Goal: Task Accomplishment & Management: Manage account settings

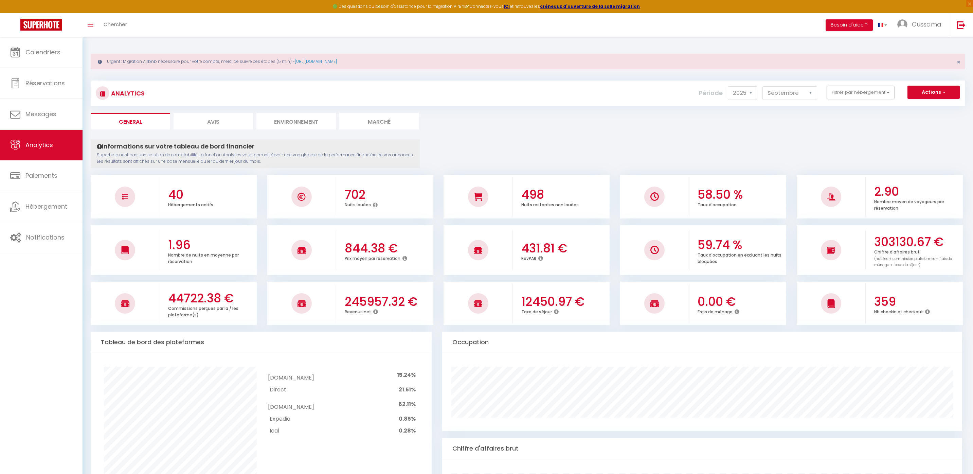
select select "2025"
select select "9"
click at [208, 121] on li "Avis" at bounding box center [214, 121] width 80 height 17
select select "2025"
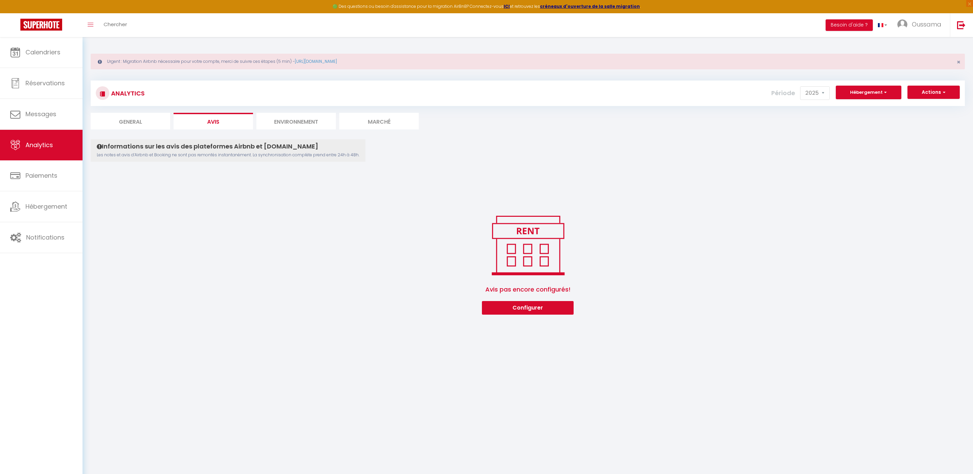
click at [143, 121] on li "General" at bounding box center [131, 121] width 80 height 17
select select "2025"
select select "9"
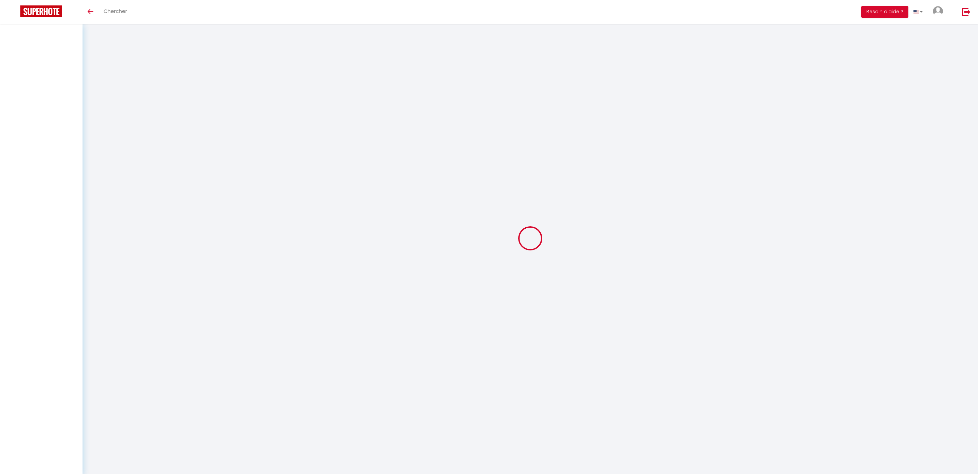
select select "not_cancelled"
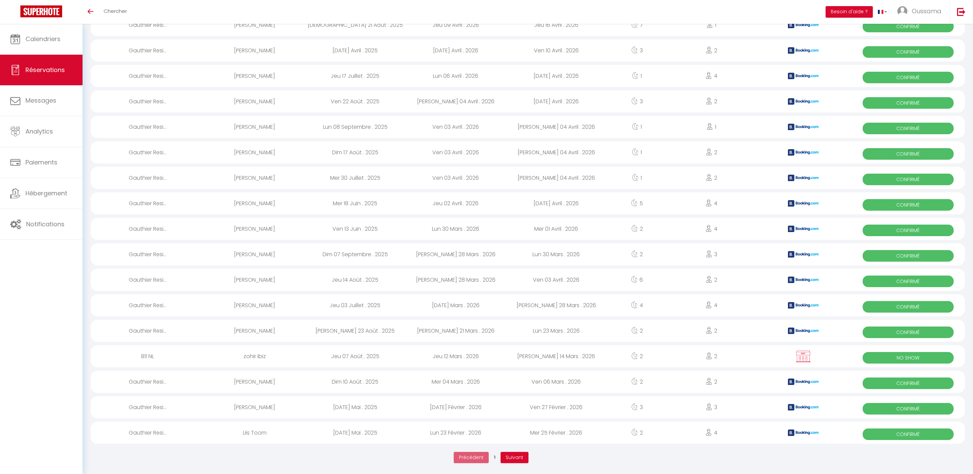
click at [518, 463] on ul "Précédent 1 Suivant" at bounding box center [491, 457] width 801 height 18
click at [519, 460] on span "Suivant" at bounding box center [515, 457] width 18 height 7
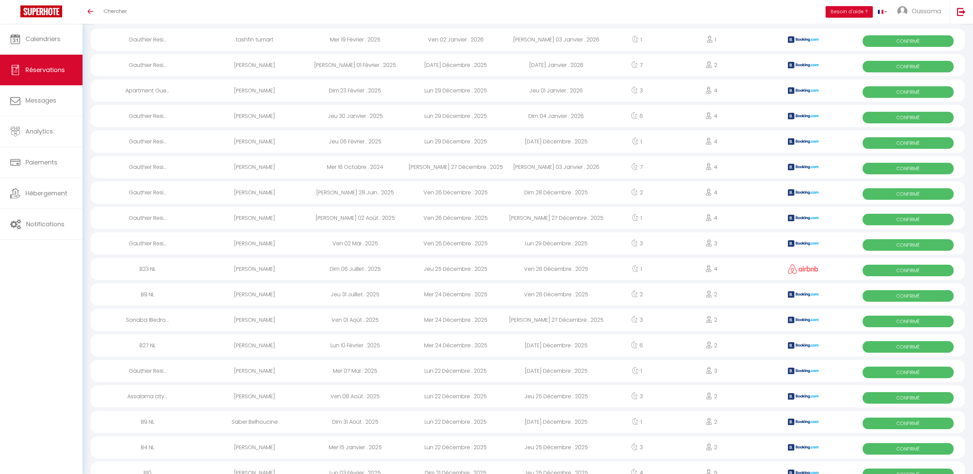
scroll to position [917, 0]
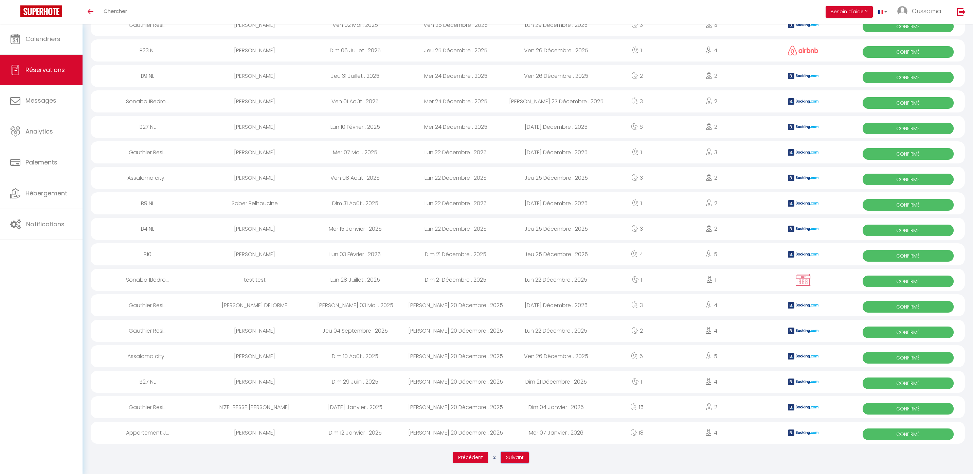
click at [514, 458] on span "Suivant" at bounding box center [515, 457] width 18 height 7
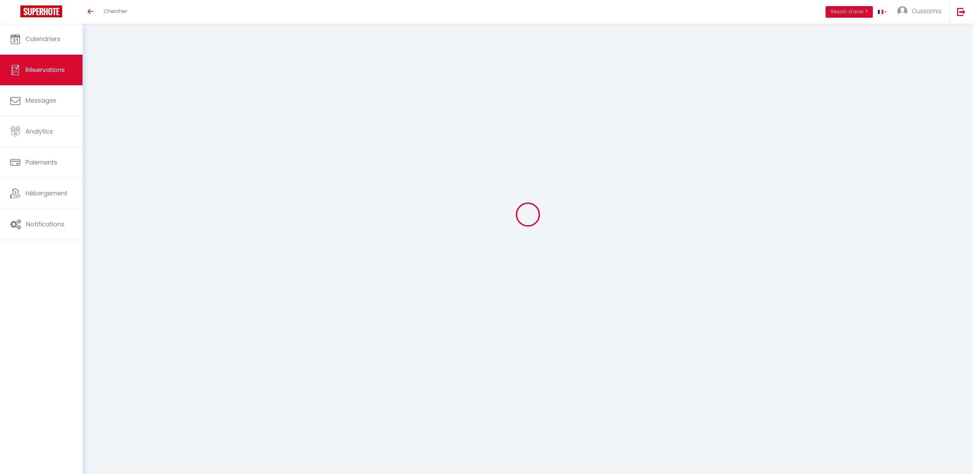
scroll to position [24, 0]
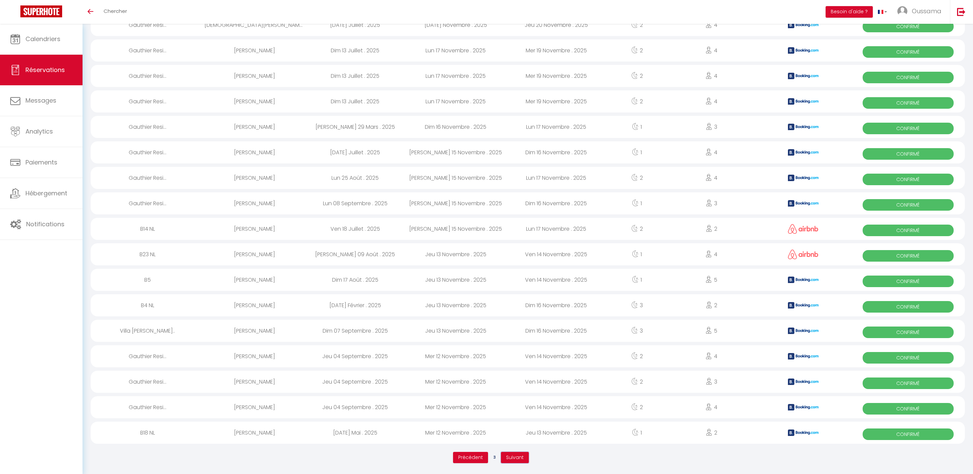
click at [508, 455] on span "Suivant" at bounding box center [515, 457] width 18 height 7
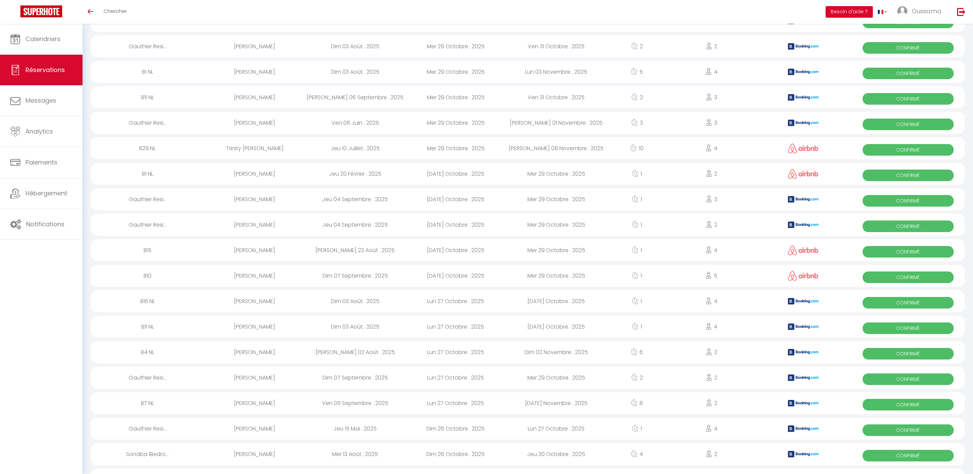
scroll to position [917, 0]
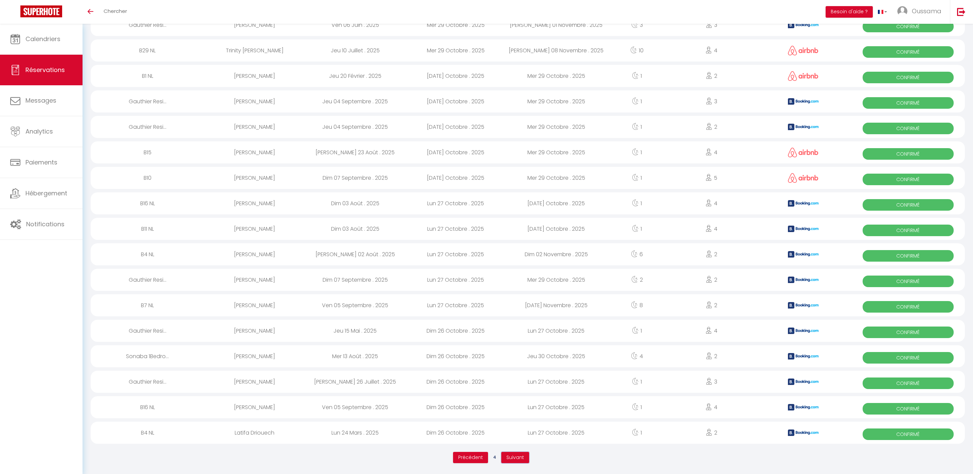
click at [512, 457] on span "Suivant" at bounding box center [516, 457] width 18 height 7
click at [511, 459] on span "Suivant" at bounding box center [515, 457] width 18 height 7
click at [507, 458] on span "Suivant" at bounding box center [515, 457] width 18 height 7
click at [512, 455] on span "Suivant" at bounding box center [515, 457] width 18 height 7
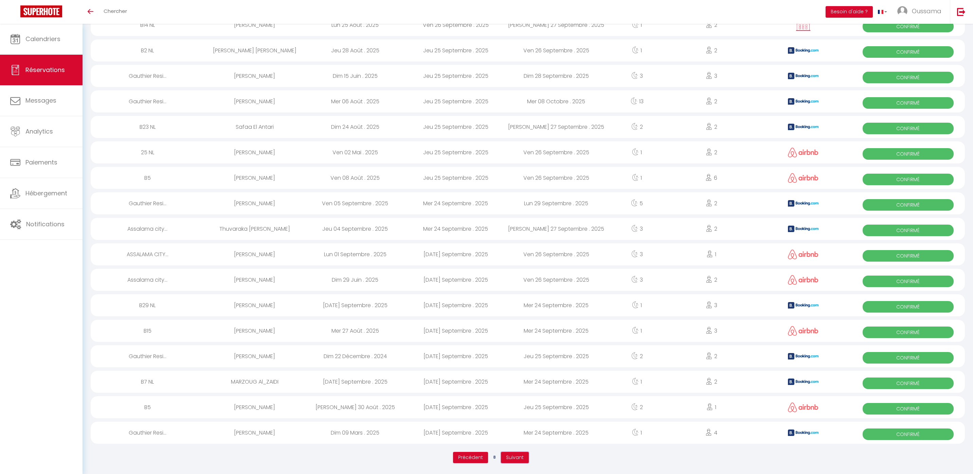
click at [513, 458] on span "Suivant" at bounding box center [515, 457] width 18 height 7
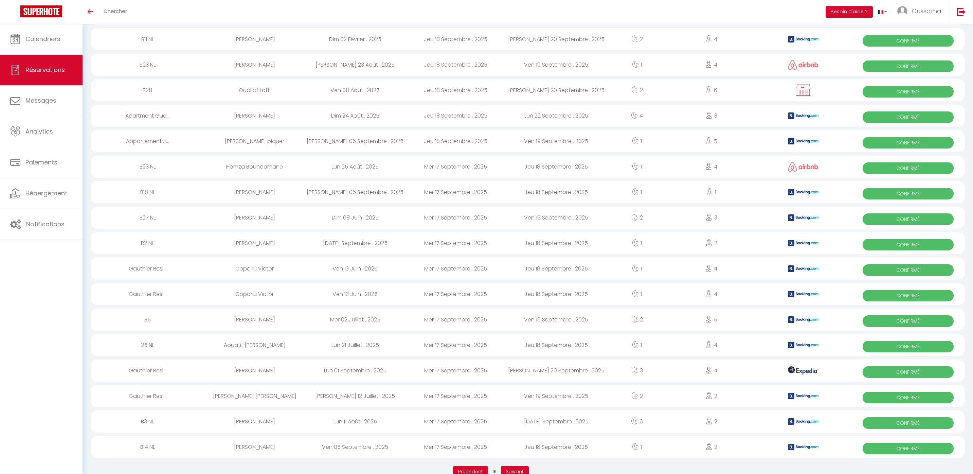
click at [516, 467] on button "Suivant" at bounding box center [515, 472] width 28 height 12
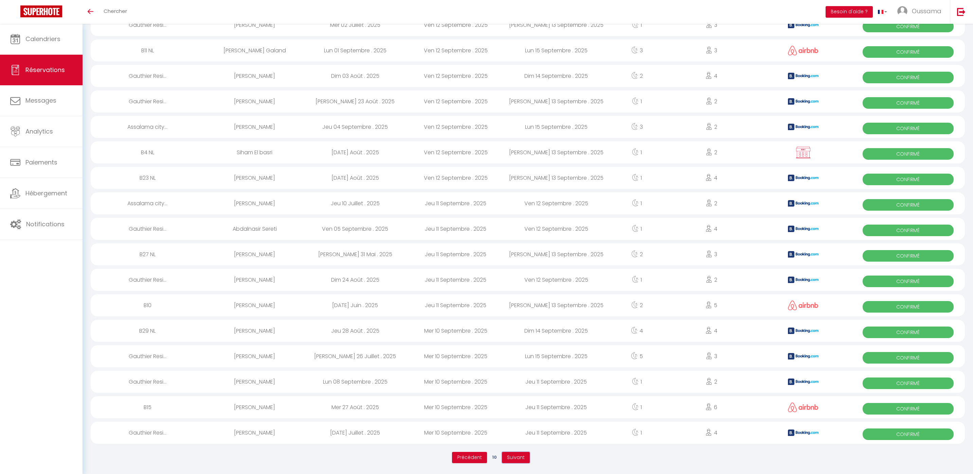
click at [504, 454] on button "Suivant" at bounding box center [516, 458] width 28 height 12
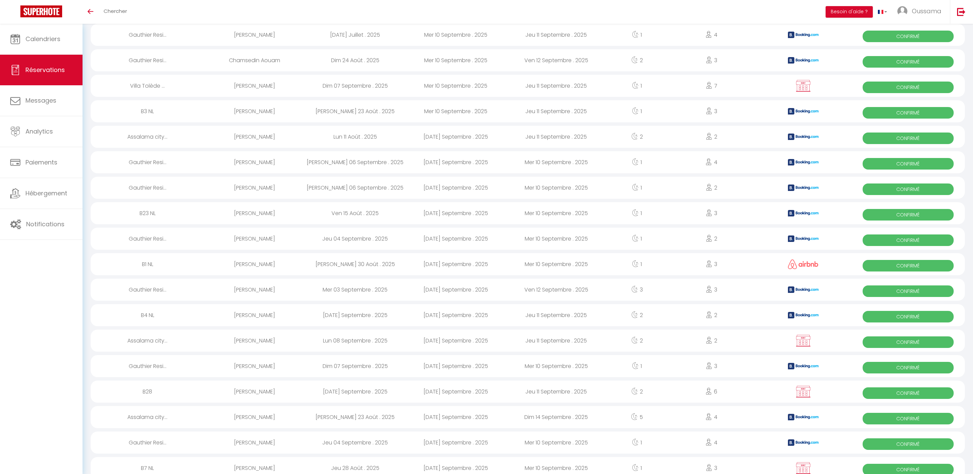
scroll to position [30, 0]
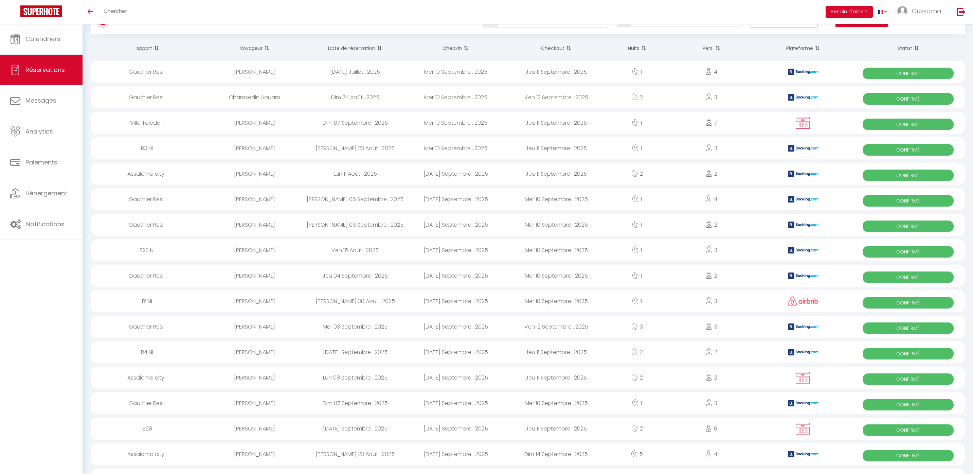
click at [158, 198] on div "Gauthier Resi..." at bounding box center [148, 199] width 114 height 22
select select "OK"
select select "KO"
select select "0"
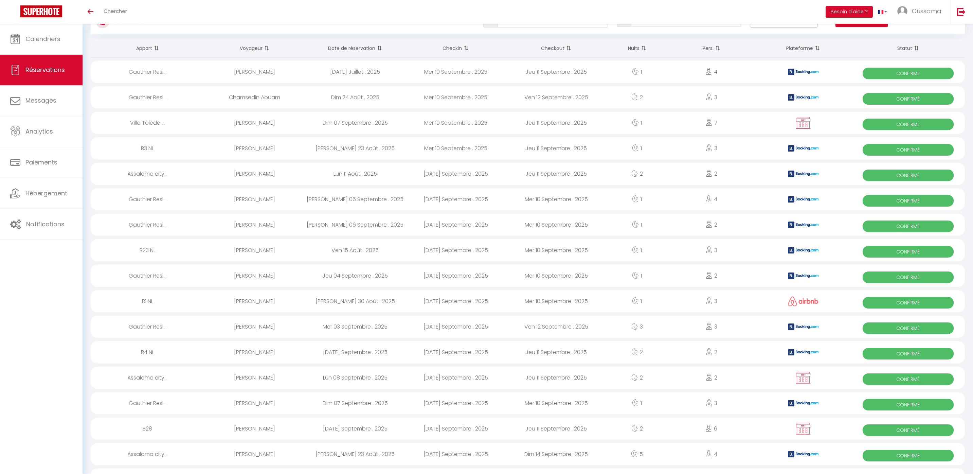
select select "1"
select select
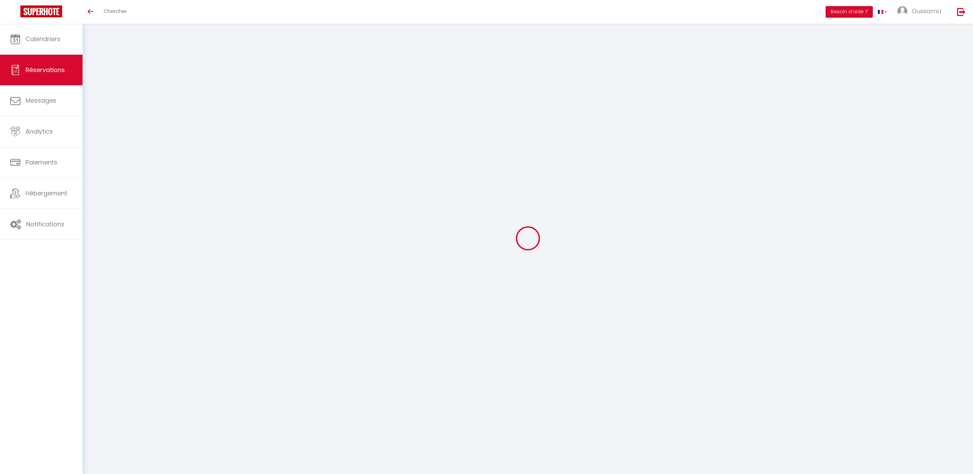
select select
checkbox input "false"
select select
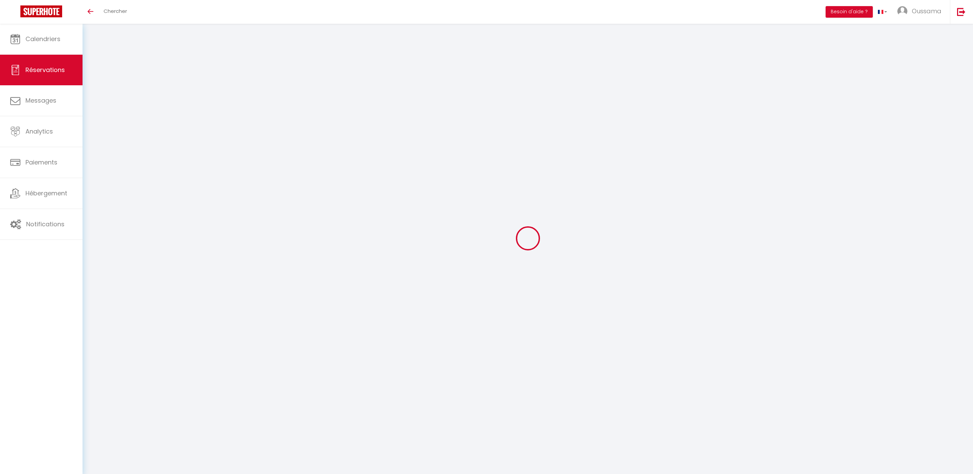
checkbox input "false"
type input "88.12"
select select
checkbox input "false"
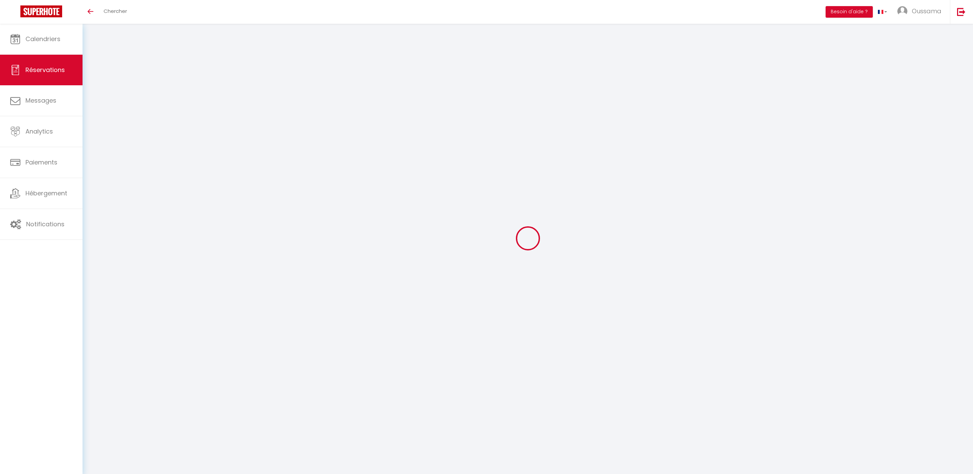
select select
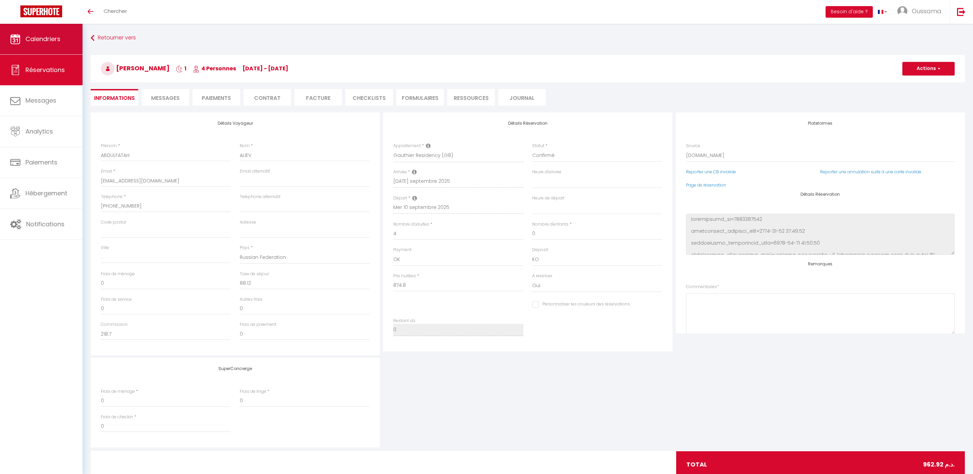
click at [44, 44] on link "Calendriers" at bounding box center [41, 39] width 83 height 31
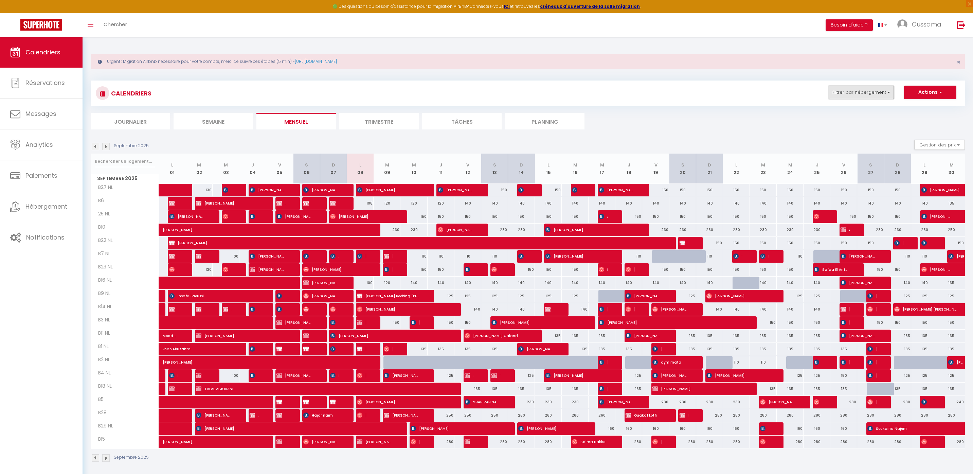
click at [837, 93] on button "Filtrer par hébergement" at bounding box center [861, 93] width 65 height 14
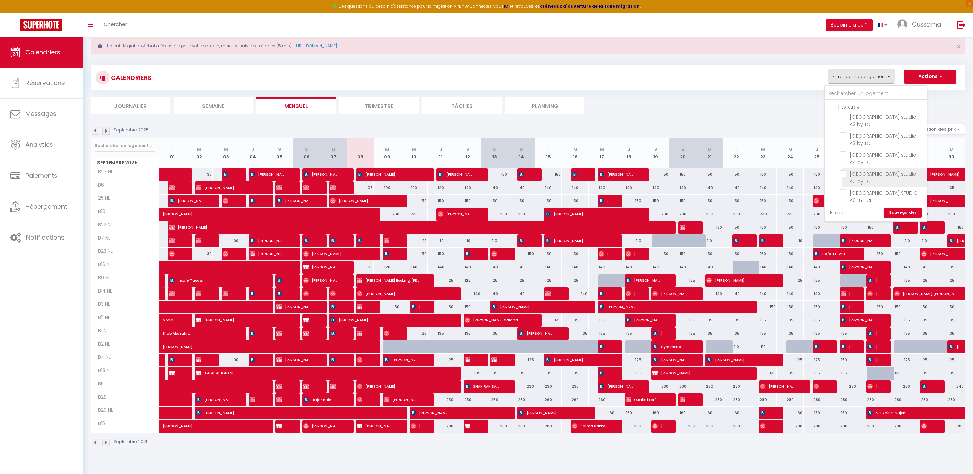
scroll to position [37, 0]
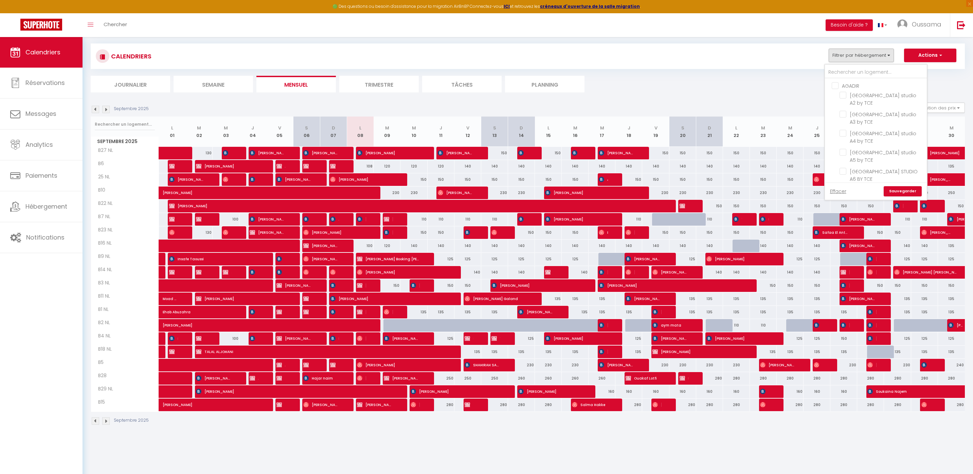
click at [850, 83] on input "AGADIR" at bounding box center [883, 85] width 102 height 7
checkbox input "true"
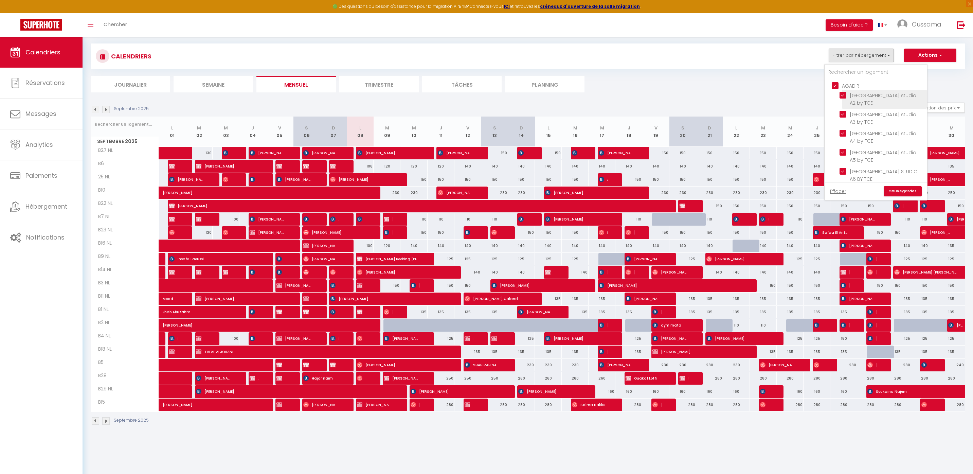
checkbox input "true"
checkbox input "false"
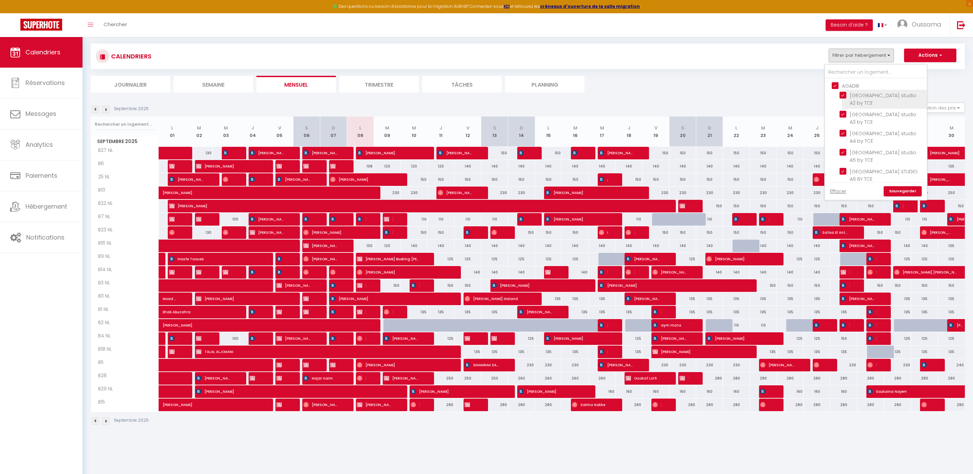
checkbox input "false"
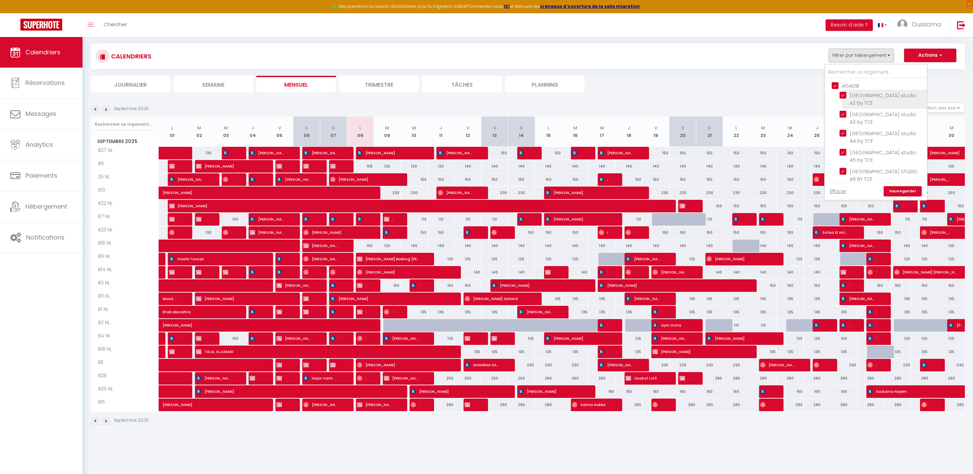
checkbox input "false"
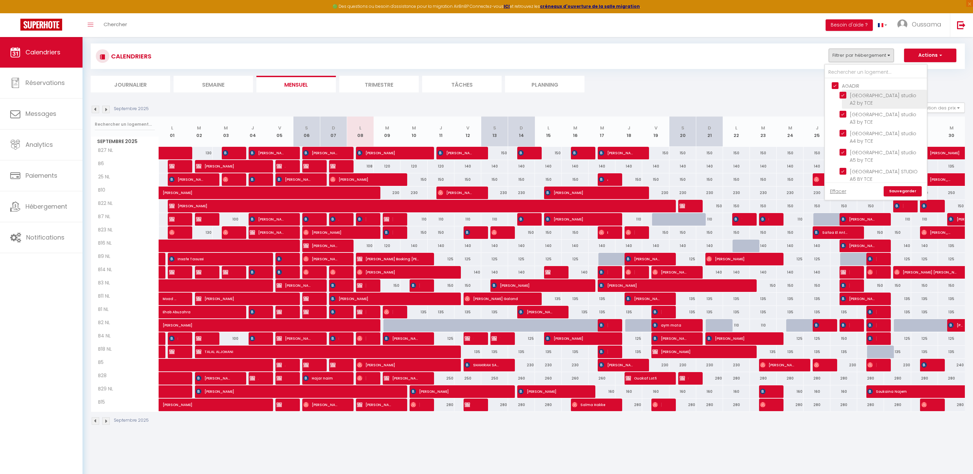
checkbox input "false"
click at [866, 135] on input "CASABLANCA BEL AZUR" at bounding box center [883, 138] width 102 height 7
checkbox input "false"
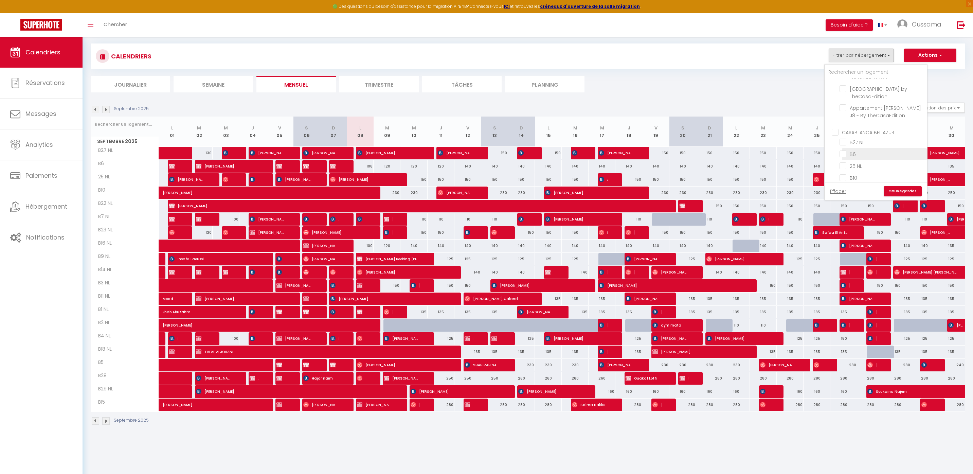
checkbox input "false"
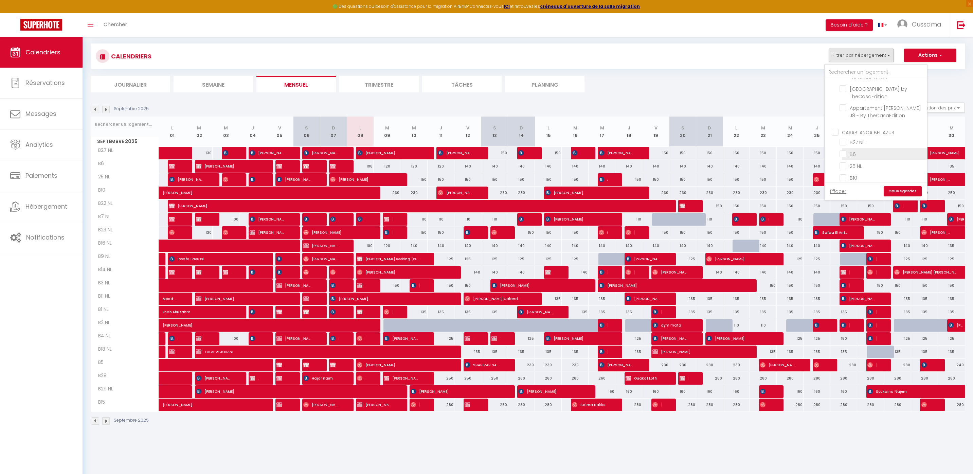
checkbox input "false"
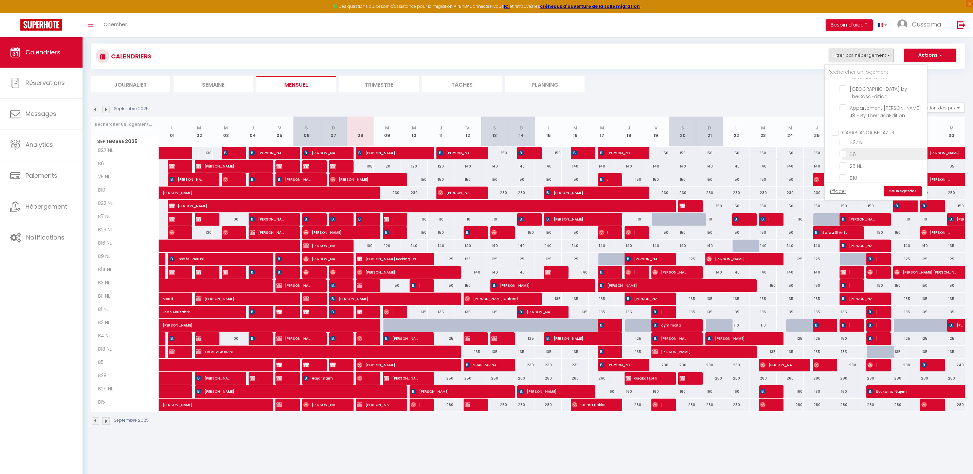
checkbox input "false"
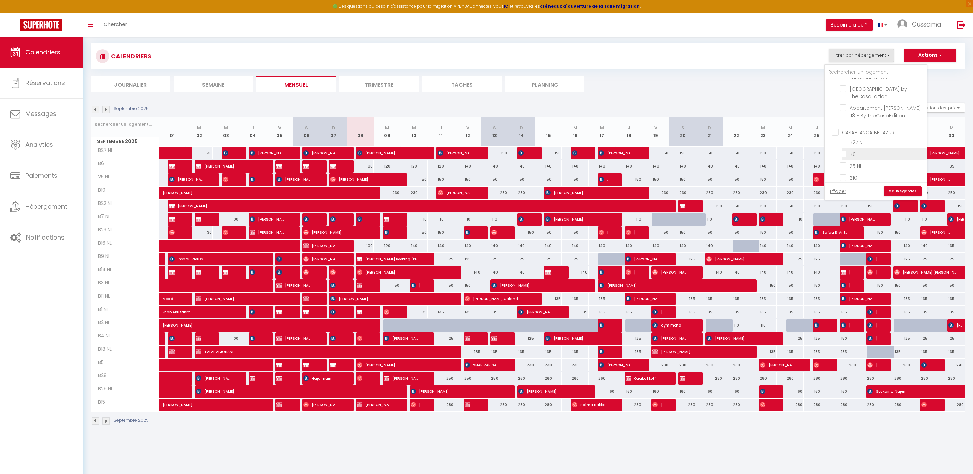
checkbox input "false"
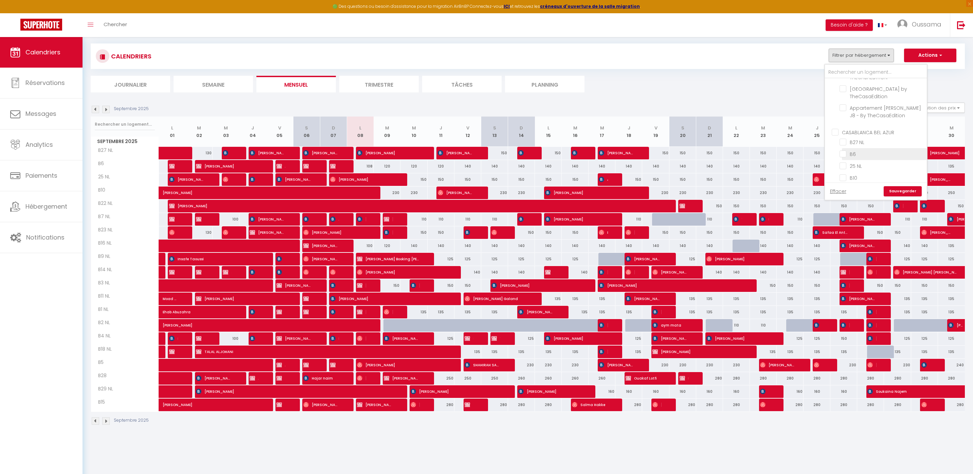
checkbox input "false"
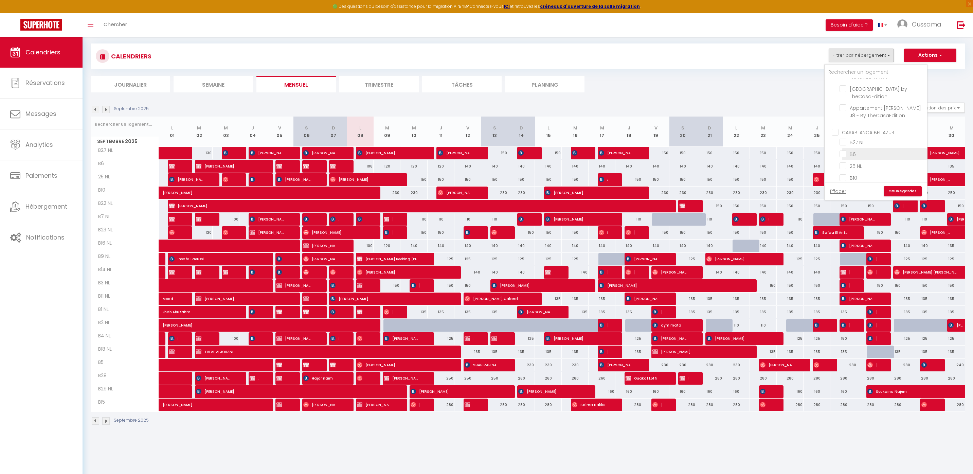
checkbox input "false"
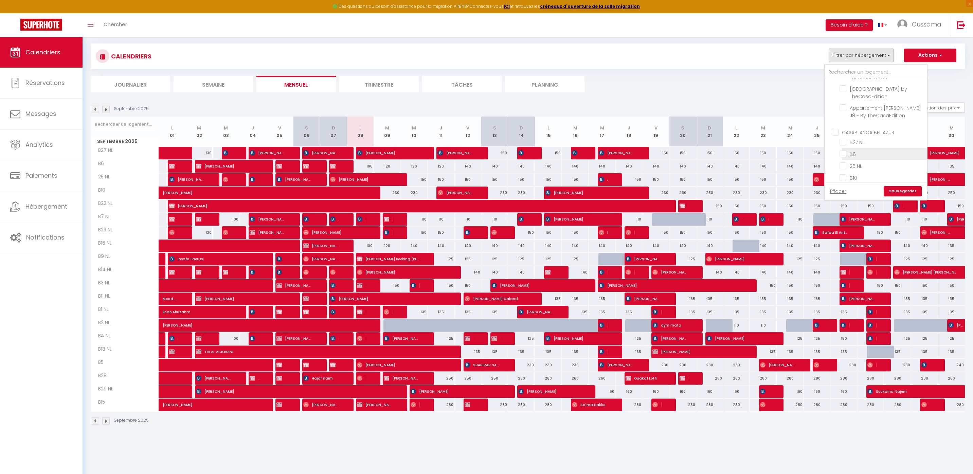
checkbox input "false"
click at [896, 196] on link "Sauvegarder" at bounding box center [903, 191] width 38 height 10
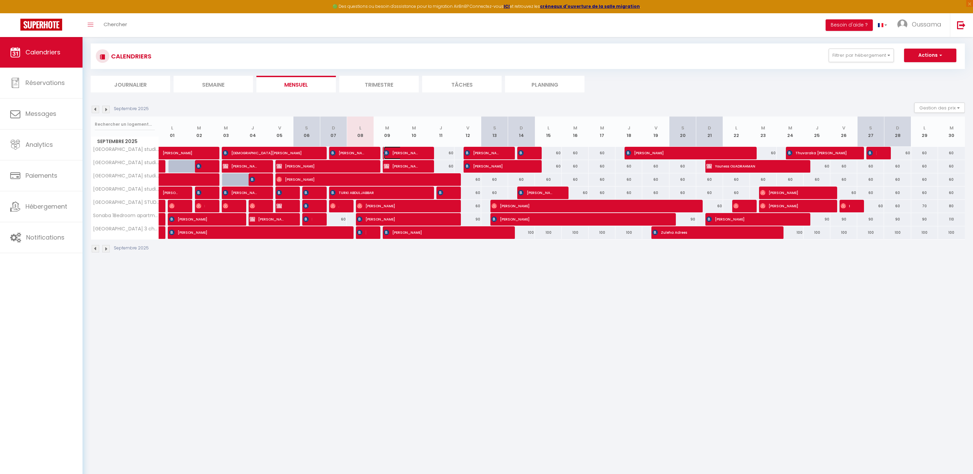
click at [414, 150] on span "Alexandre Gaudefroy" at bounding box center [402, 152] width 36 height 13
select select "OK"
select select "KO"
select select "0"
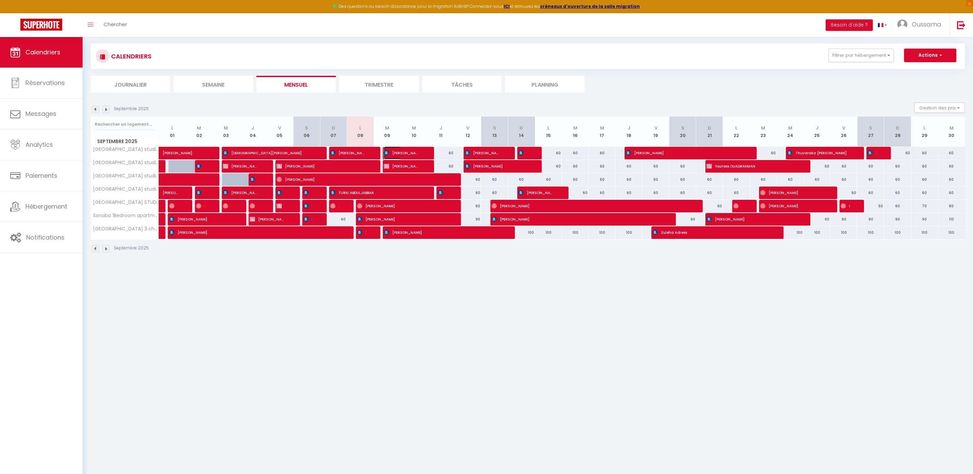
select select "1"
select select
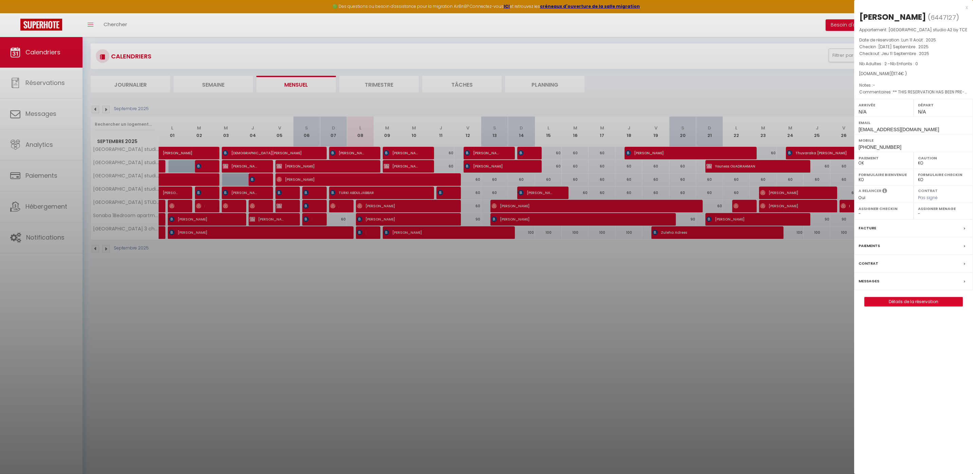
click at [407, 169] on div at bounding box center [486, 237] width 973 height 474
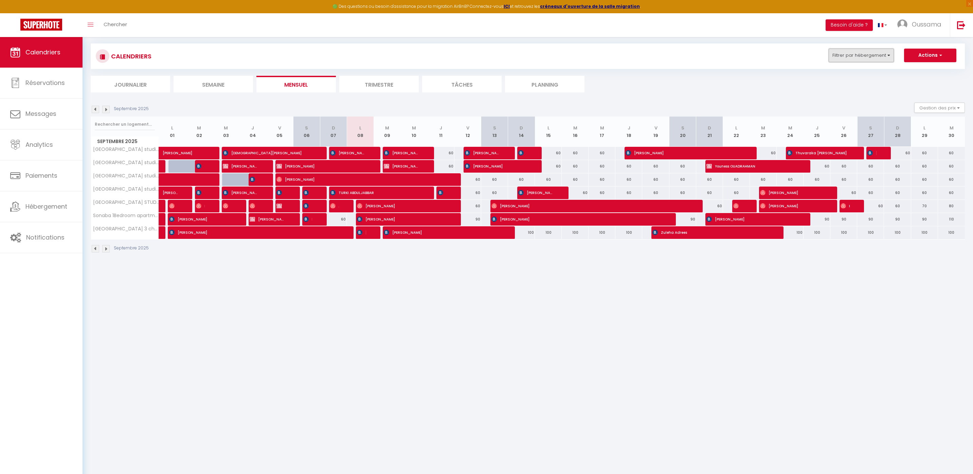
click at [829, 58] on button "Filtrer par hébergement" at bounding box center [861, 56] width 65 height 14
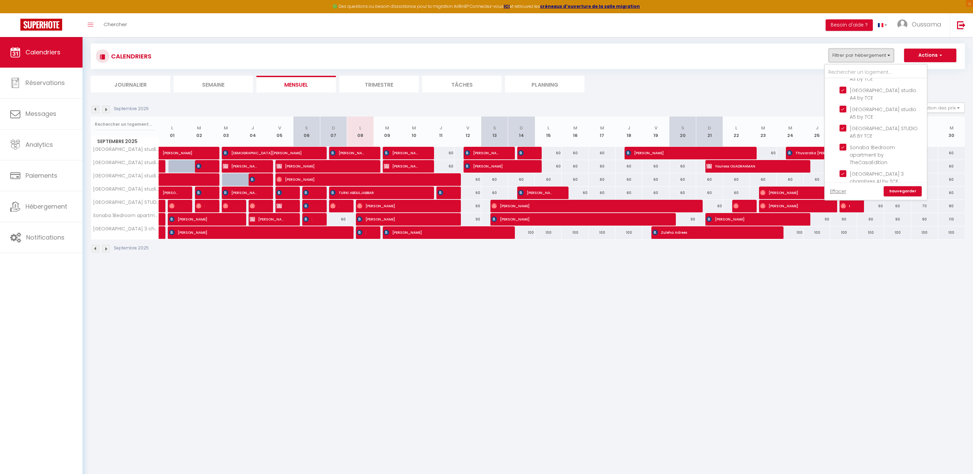
scroll to position [6, 0]
click at [748, 82] on ul "Journalier Semaine Mensuel Trimestre Tâches Planning" at bounding box center [528, 84] width 875 height 17
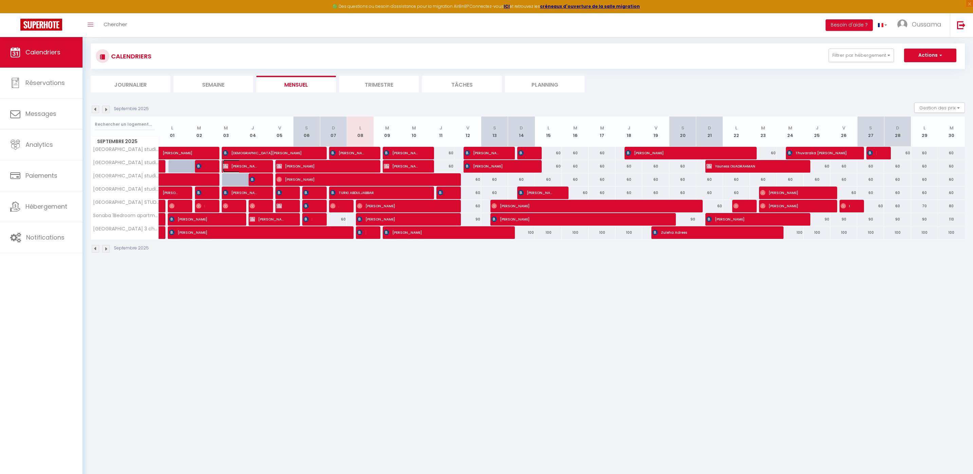
click at [252, 167] on span "Yassin ZAMOUN" at bounding box center [241, 166] width 36 height 13
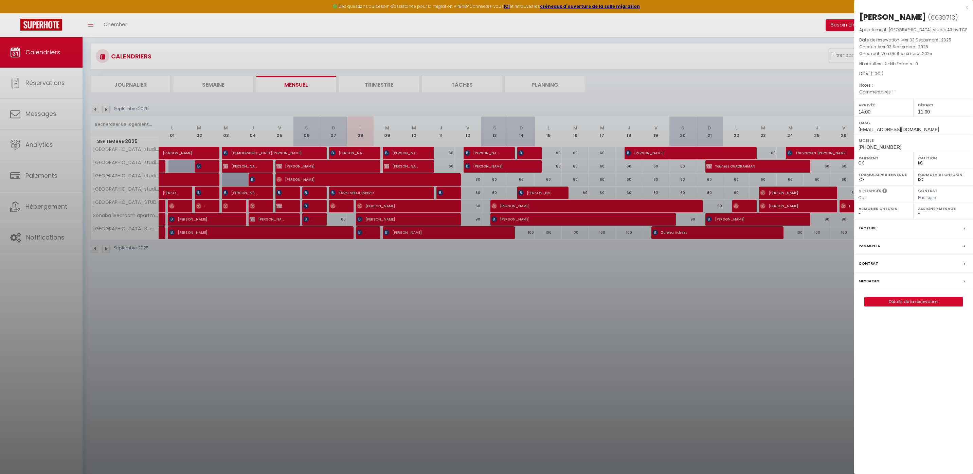
click at [876, 231] on div "Facture" at bounding box center [913, 228] width 119 height 18
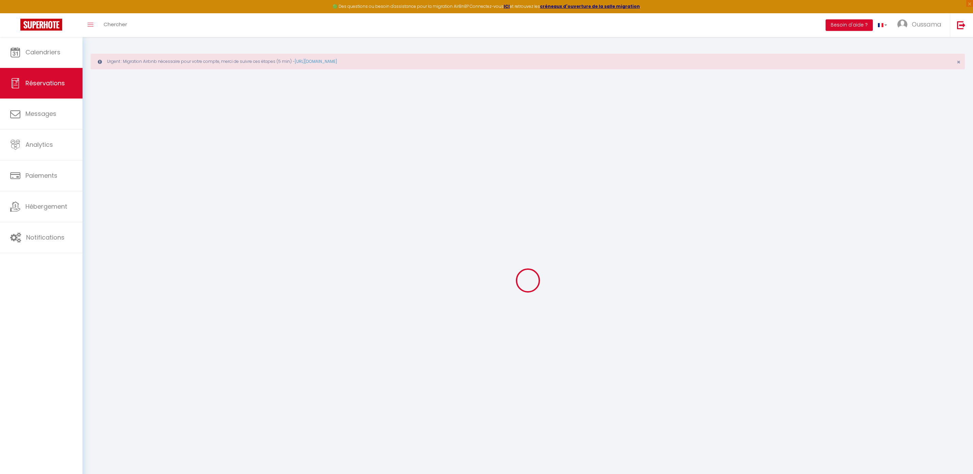
select select
checkbox input "false"
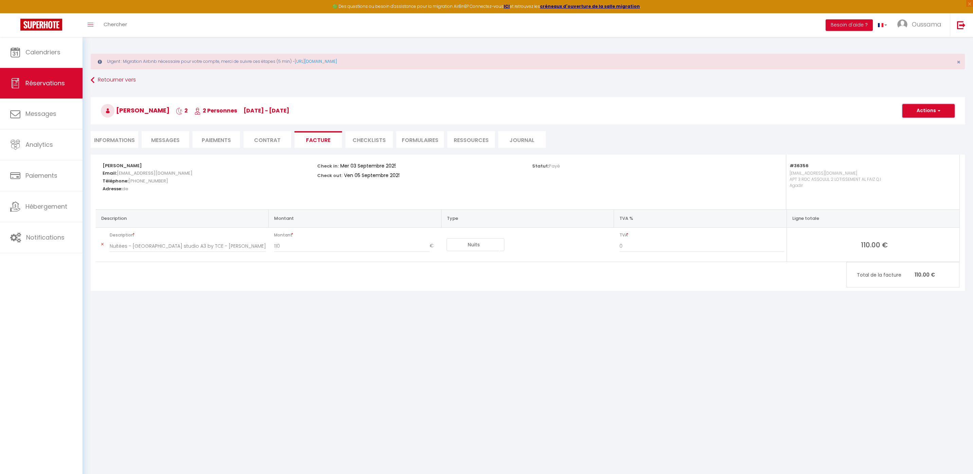
click at [925, 112] on button "Actions" at bounding box center [929, 111] width 52 height 14
click at [906, 134] on link "Aperçu et éditer" at bounding box center [923, 134] width 57 height 9
click at [51, 54] on span "Calendriers" at bounding box center [42, 52] width 35 height 8
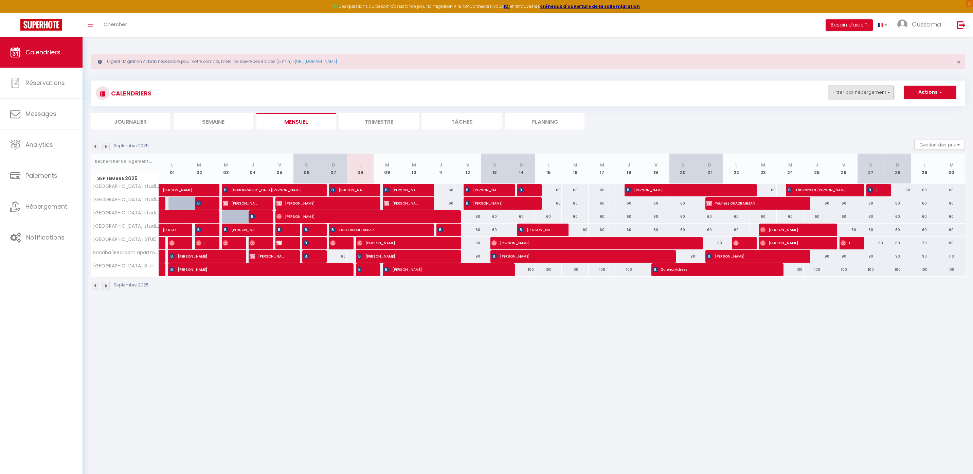
click at [860, 94] on button "Filtrer par hébergement" at bounding box center [861, 93] width 65 height 14
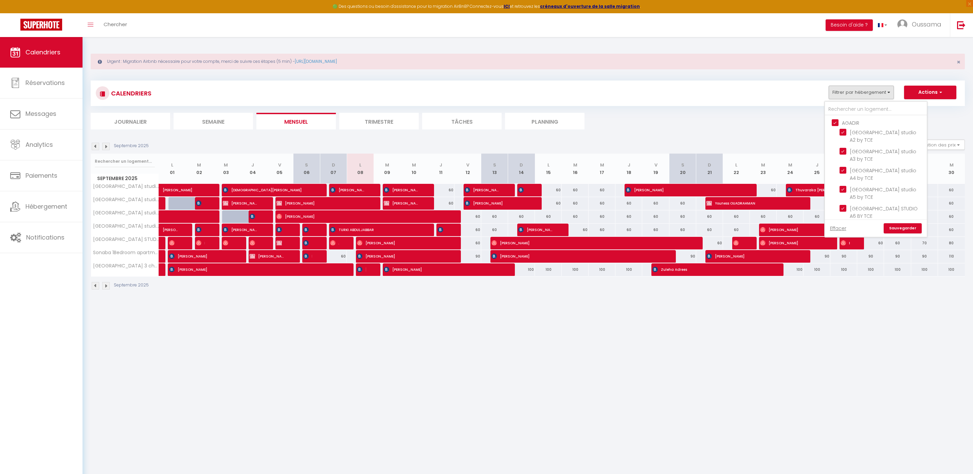
drag, startPoint x: 855, startPoint y: 121, endPoint x: 857, endPoint y: 125, distance: 4.7
click at [855, 121] on input "AGADIR" at bounding box center [883, 122] width 102 height 7
checkbox input "false"
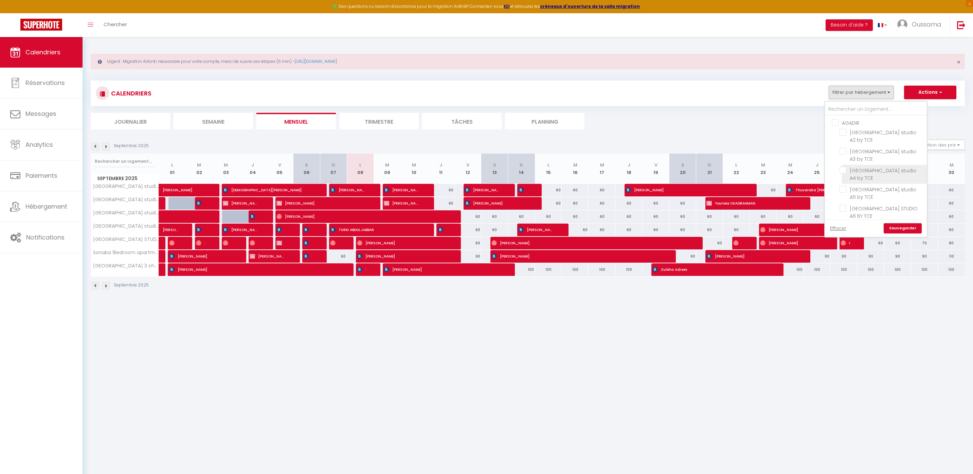
checkbox input "false"
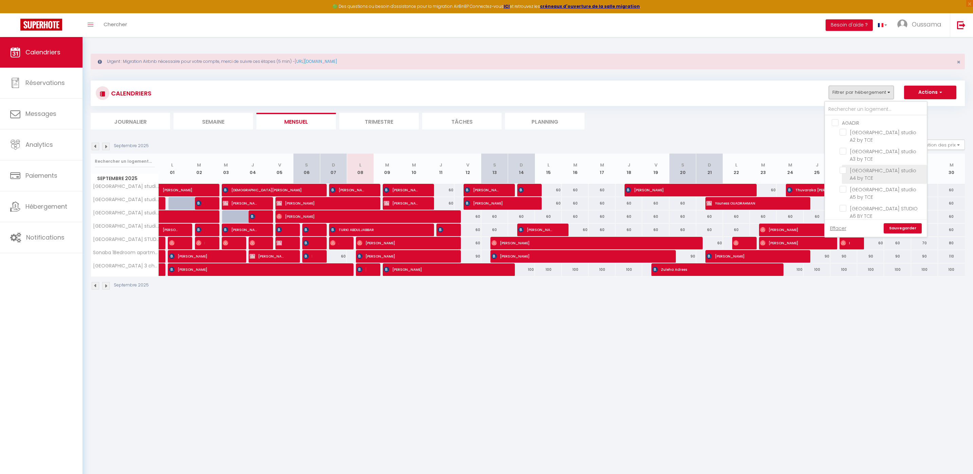
checkbox input "false"
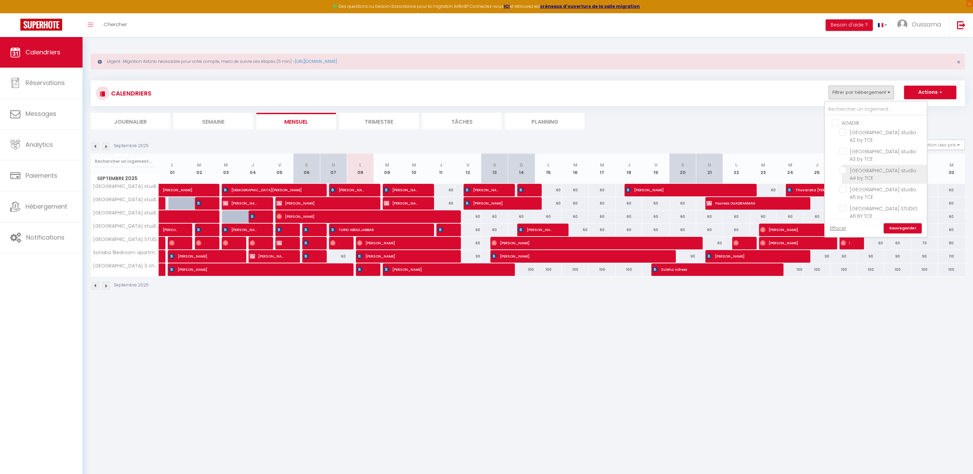
checkbox input "false"
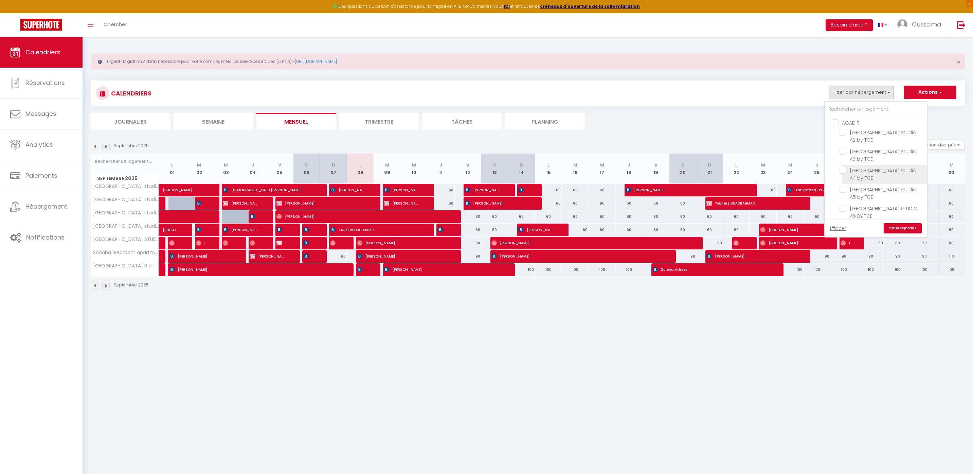
checkbox input "false"
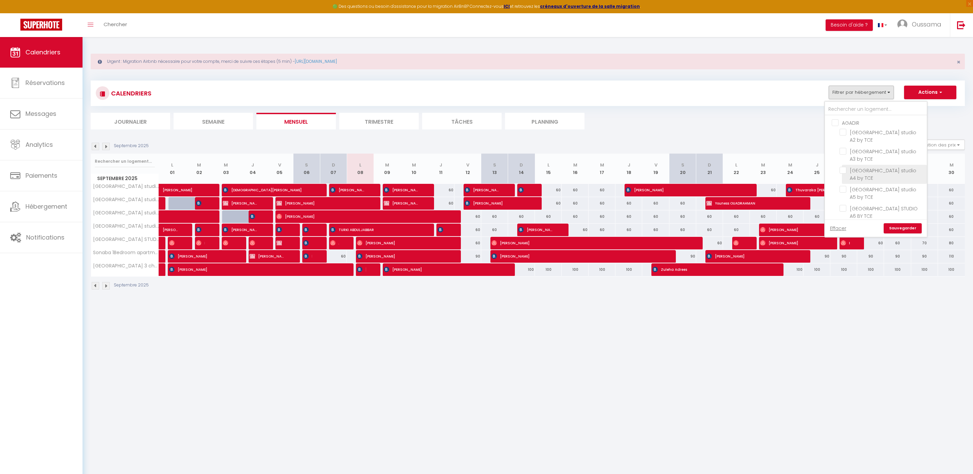
checkbox input "false"
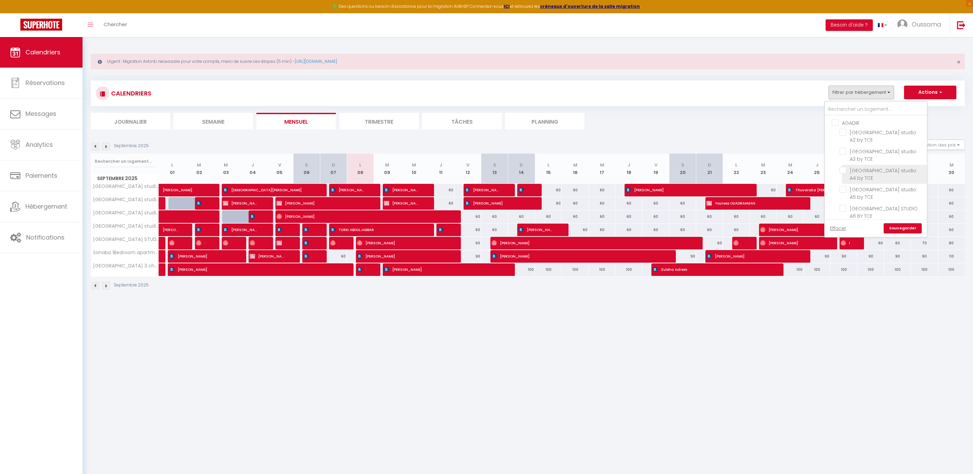
checkbox input "false"
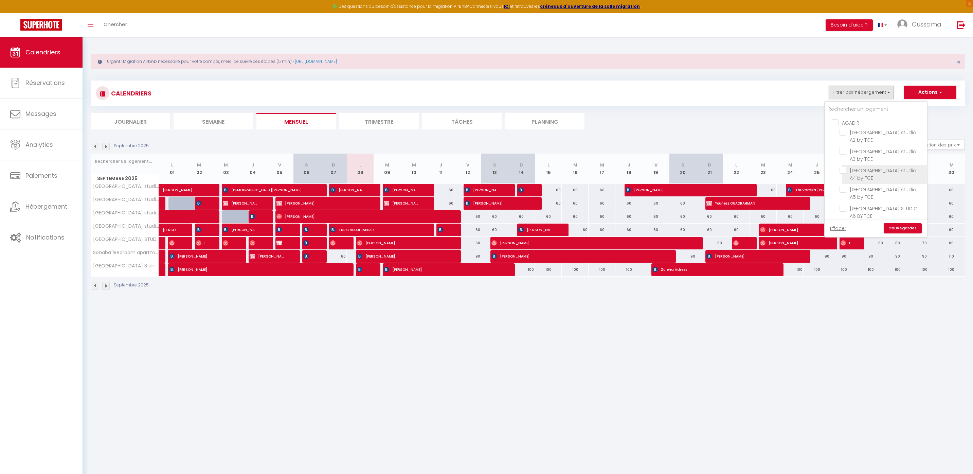
checkbox input "false"
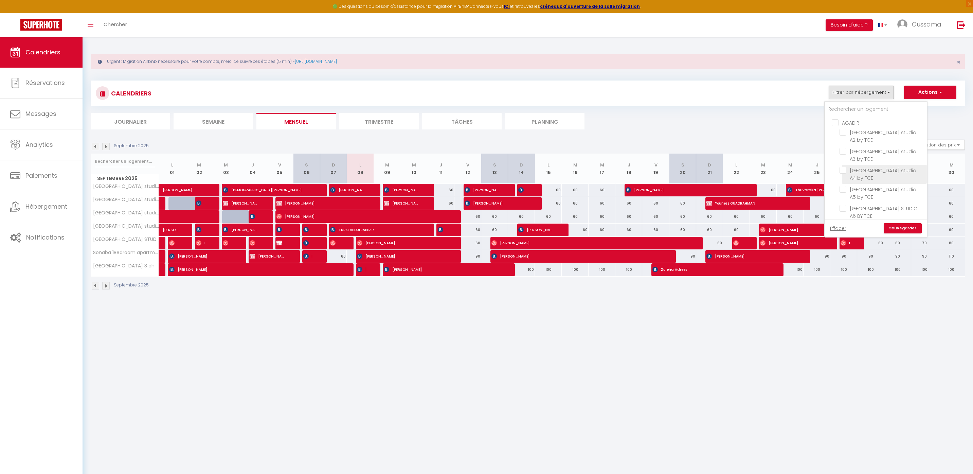
checkbox input "false"
click at [867, 136] on input "MARRAKECH" at bounding box center [883, 137] width 102 height 7
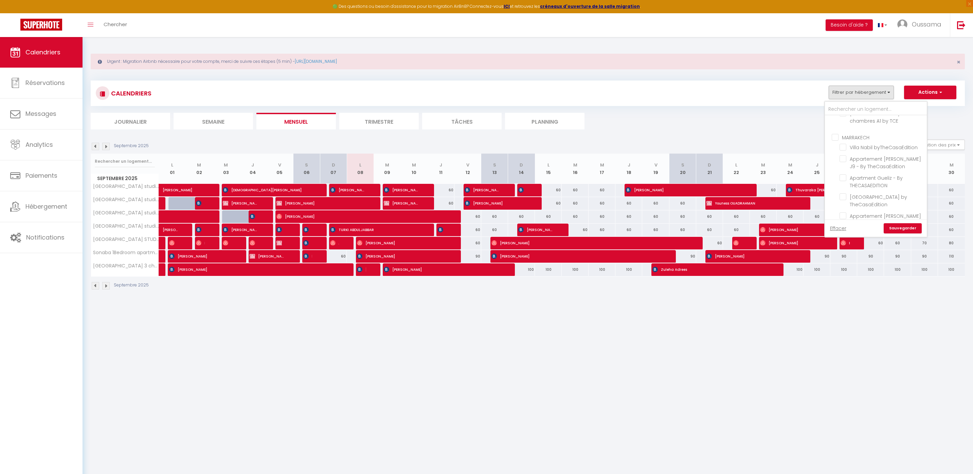
checkbox input "true"
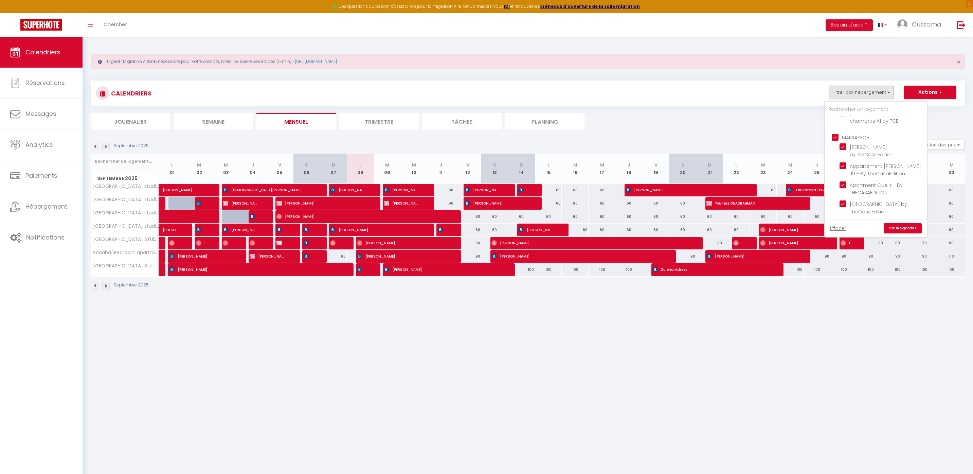
checkbox input "true"
checkbox input "false"
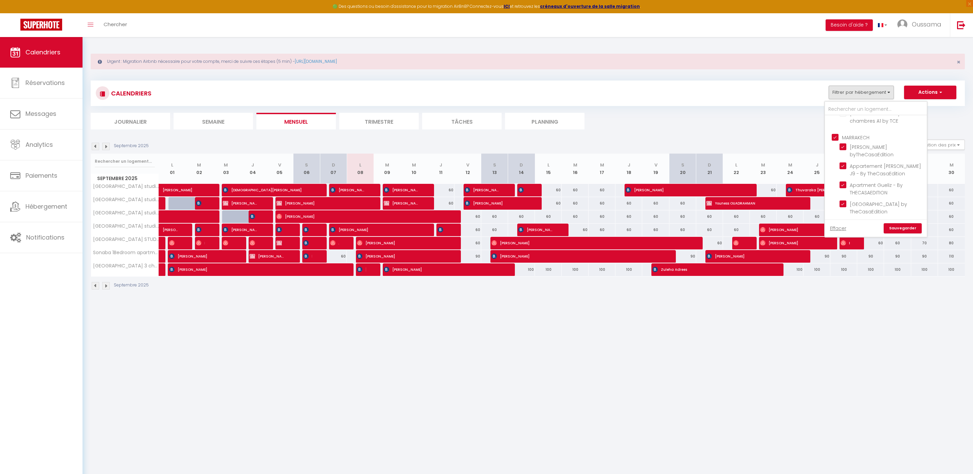
checkbox input "false"
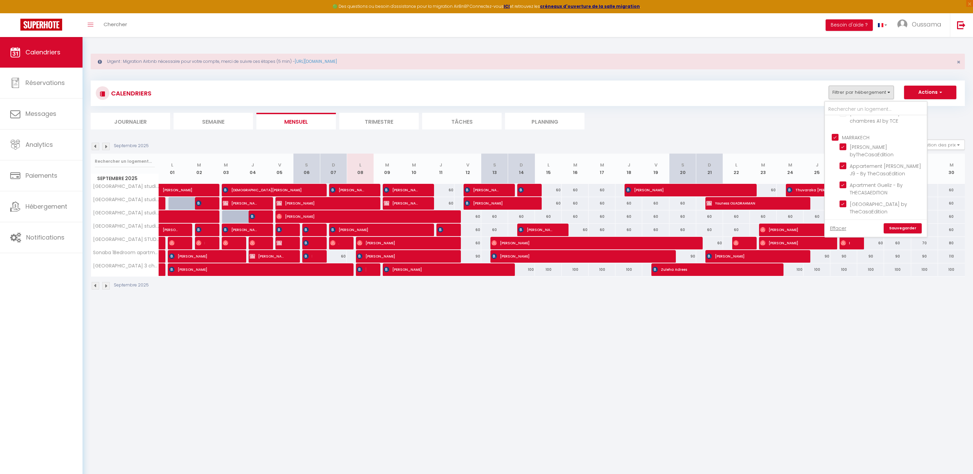
checkbox input "false"
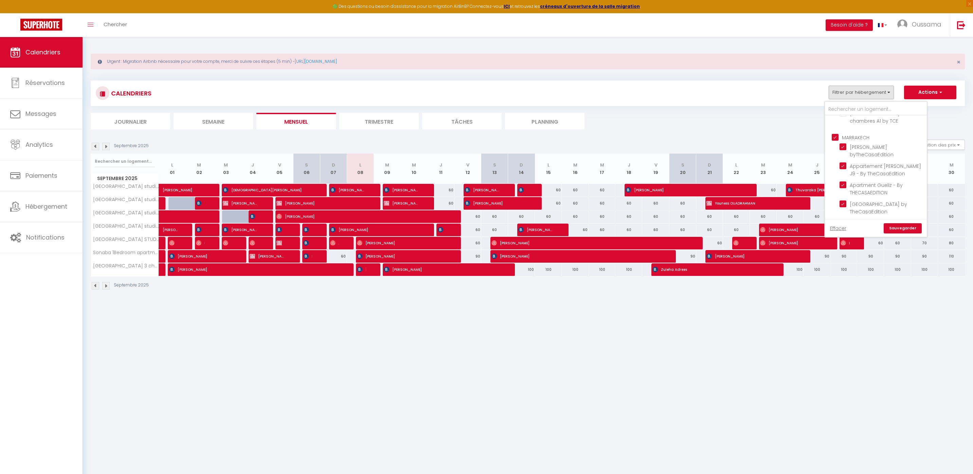
checkbox input "false"
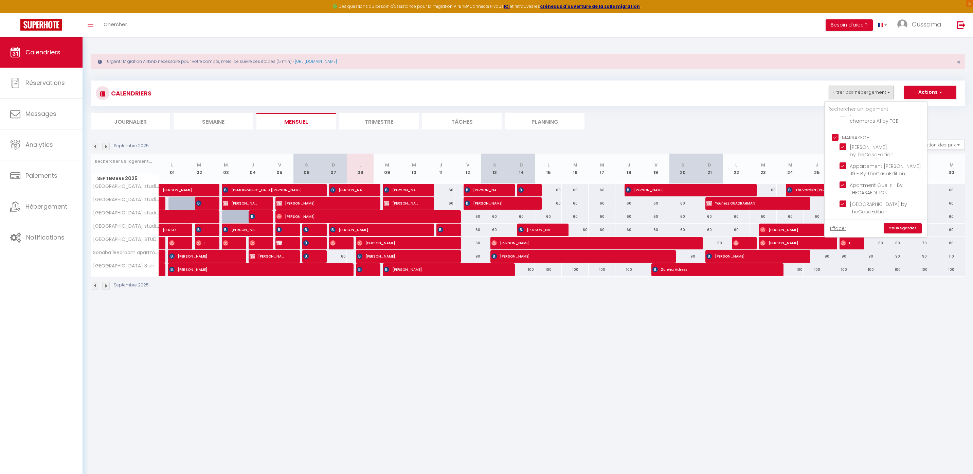
checkbox input "false"
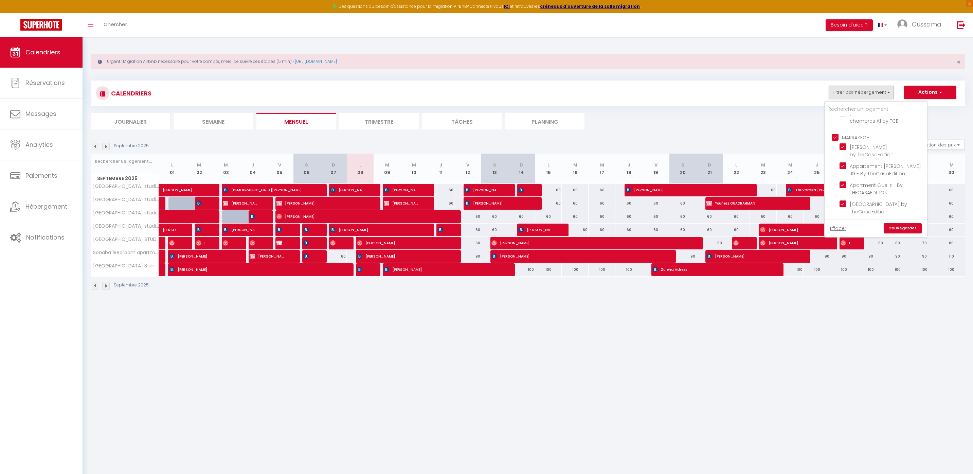
checkbox input "false"
click at [867, 136] on input "MARRAKECH" at bounding box center [883, 137] width 102 height 7
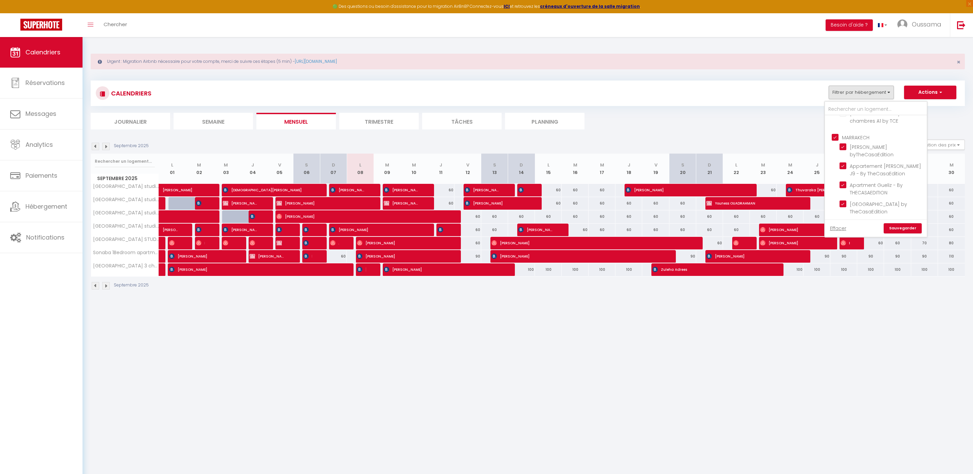
checkbox input "false"
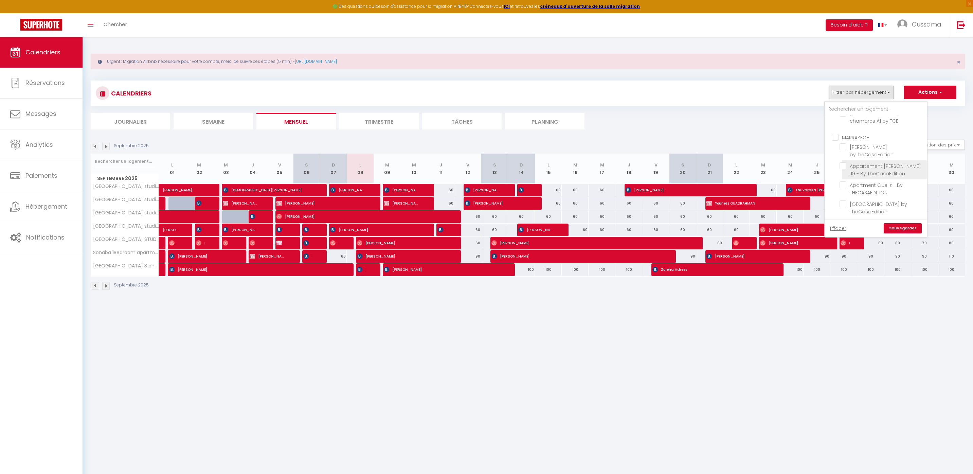
checkbox input "false"
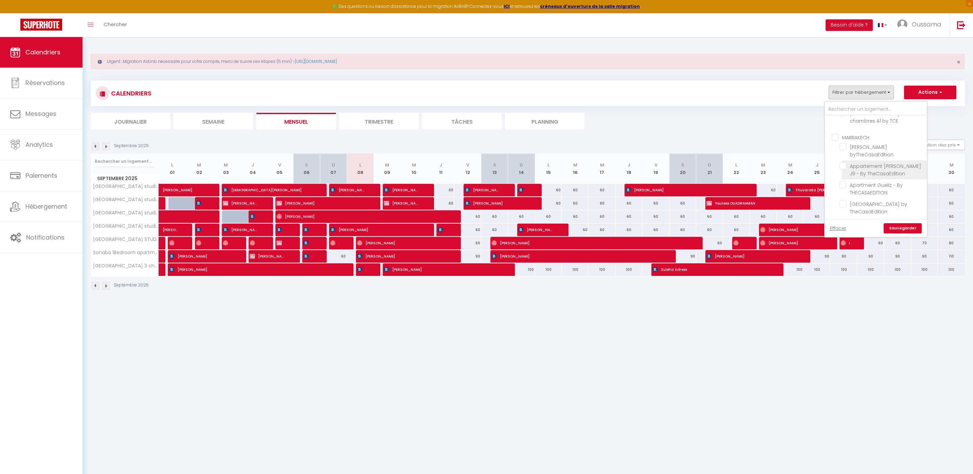
checkbox input "false"
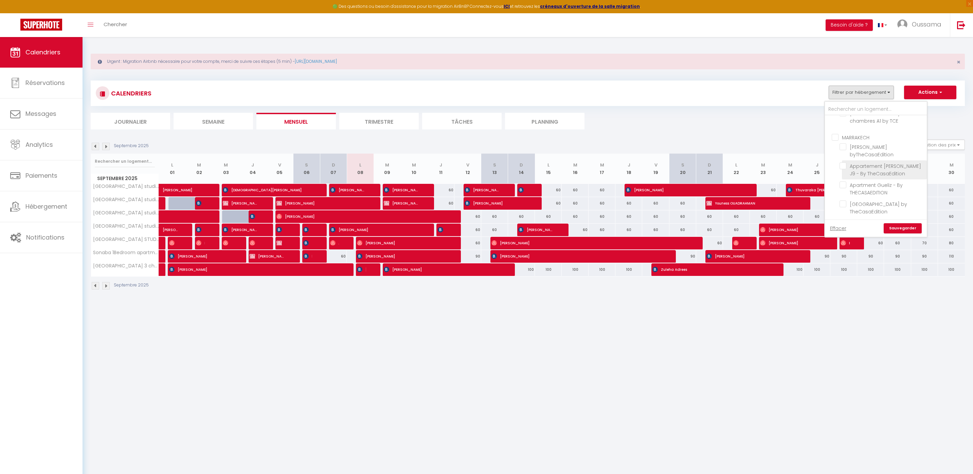
checkbox input "false"
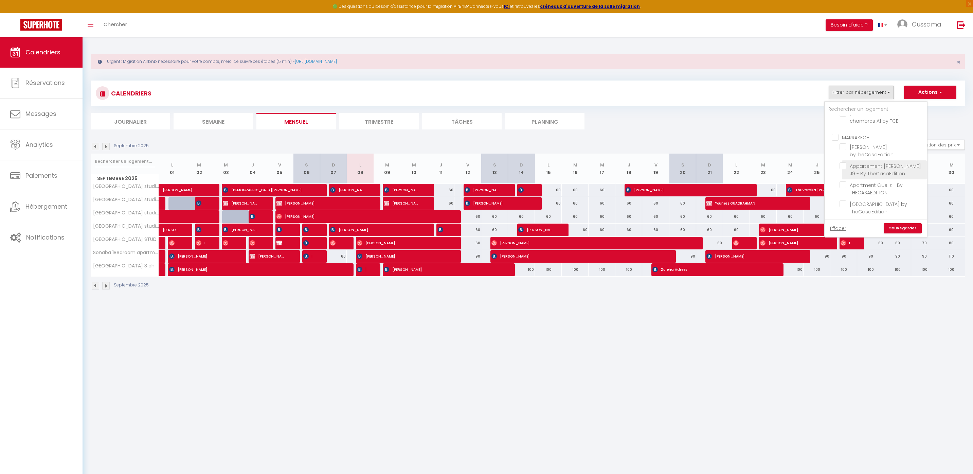
checkbox input "false"
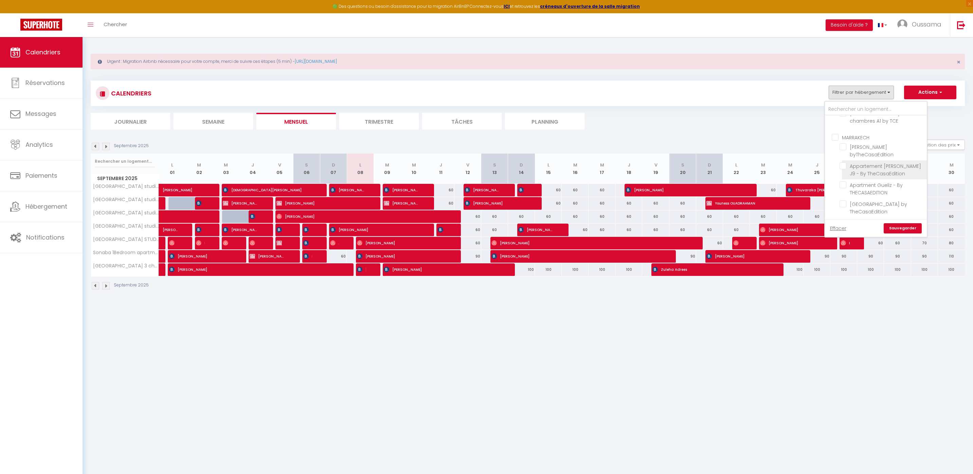
checkbox input "false"
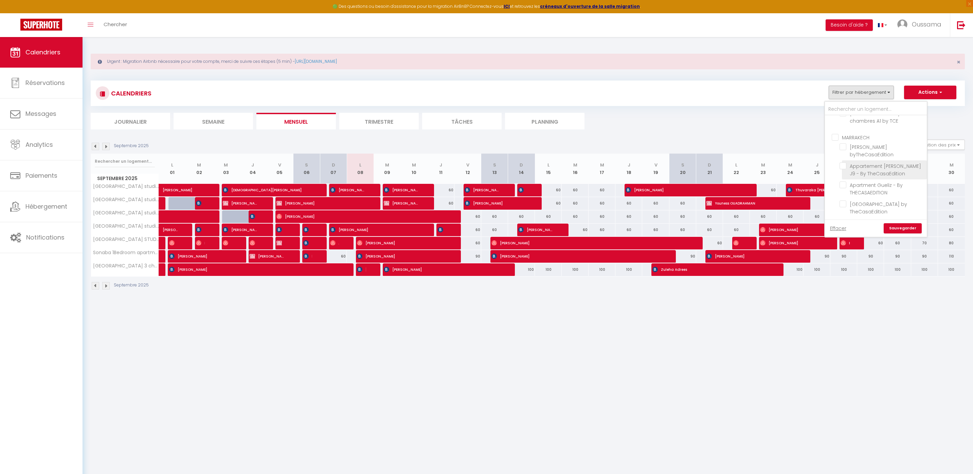
checkbox input "false"
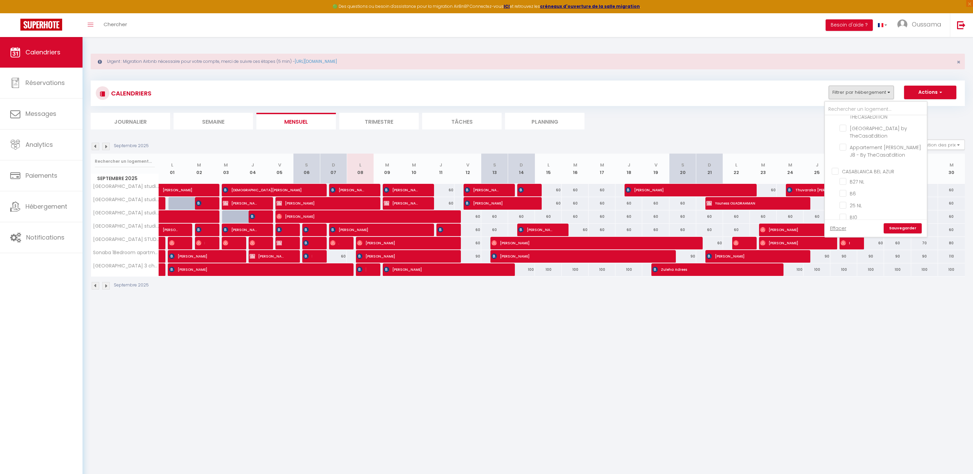
click at [864, 167] on input "CASABLANCA BEL AZUR" at bounding box center [883, 170] width 102 height 7
checkbox input "true"
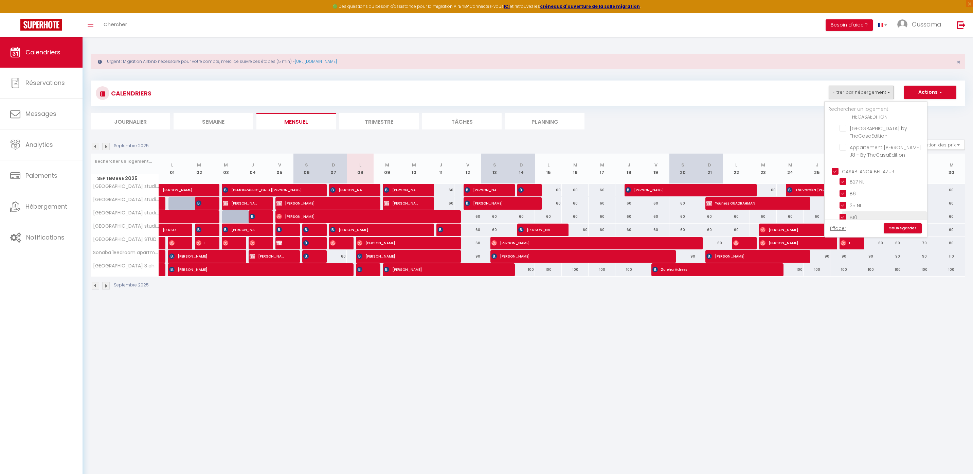
checkbox input "true"
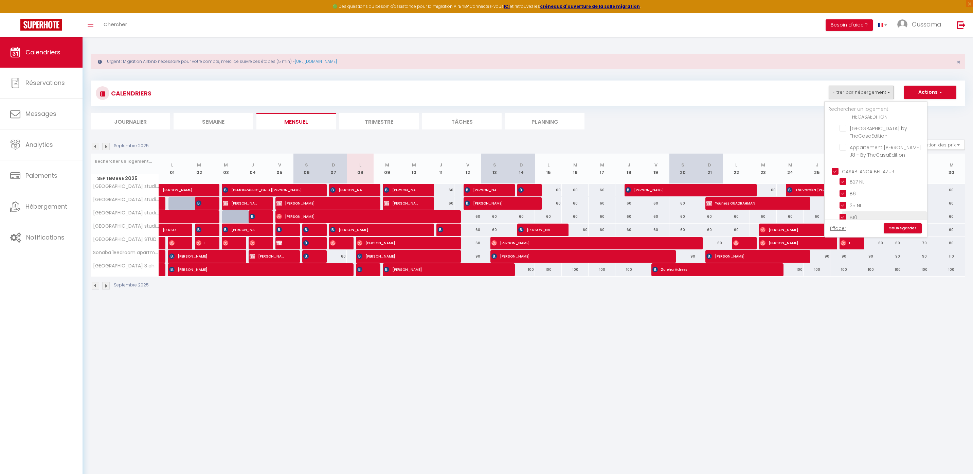
checkbox input "true"
click at [898, 227] on link "Sauvegarder" at bounding box center [903, 228] width 38 height 10
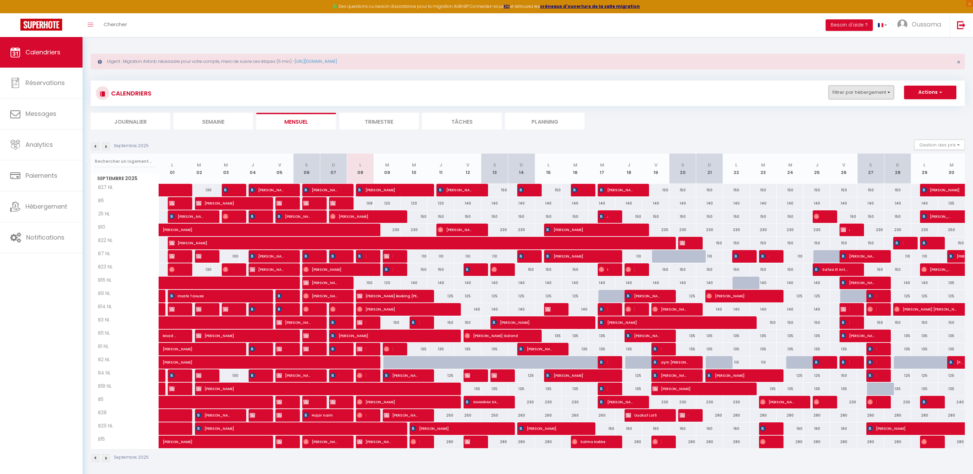
click at [862, 90] on button "Filtrer par hébergement" at bounding box center [861, 93] width 65 height 14
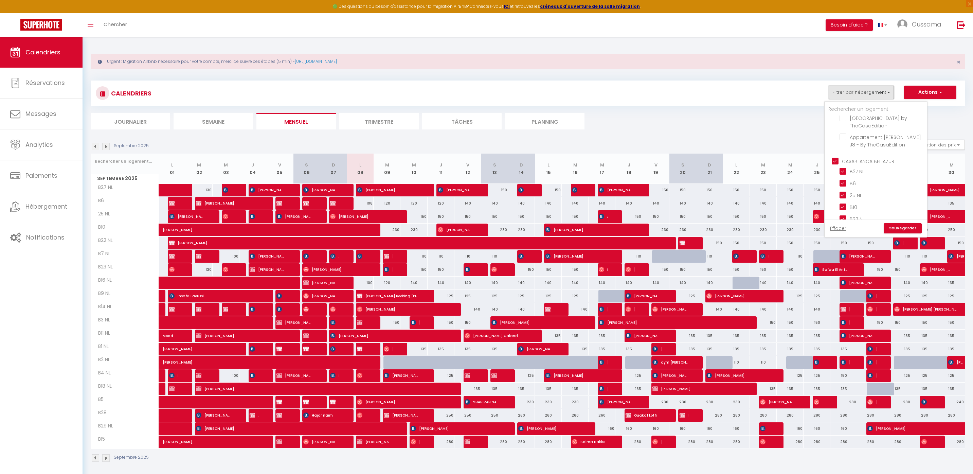
scroll to position [190, 0]
click at [861, 194] on input "CASABLANCA BEL AZUR" at bounding box center [883, 197] width 102 height 7
click at [866, 222] on input "CASABLANCA GAUTHIER" at bounding box center [883, 225] width 102 height 7
click at [919, 228] on link "Sauvegarder" at bounding box center [903, 228] width 38 height 10
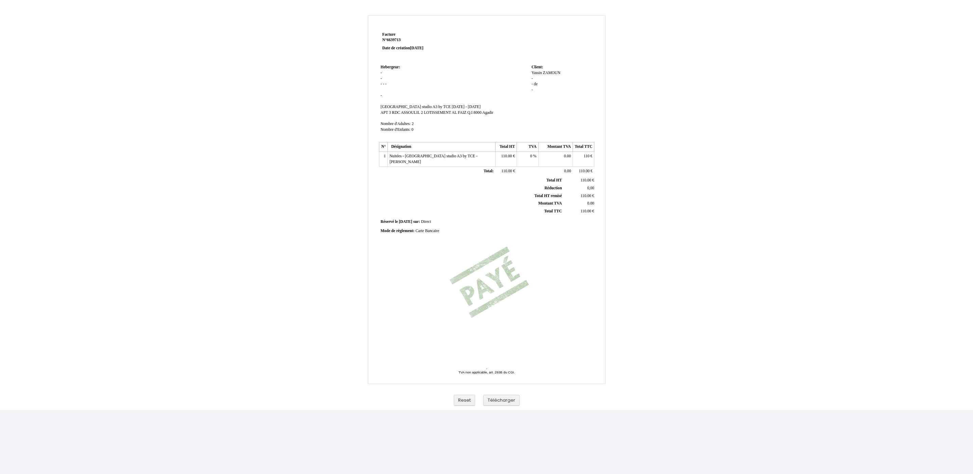
click at [454, 107] on span "me 03 septembre 2025 - ve 05 septembre 2025" at bounding box center [466, 107] width 29 height 4
click at [423, 95] on td "Hebergeur: Hebergeur: - - - - - - SIRET Assalama city center studio A3 by TCE A…" at bounding box center [454, 105] width 151 height 84
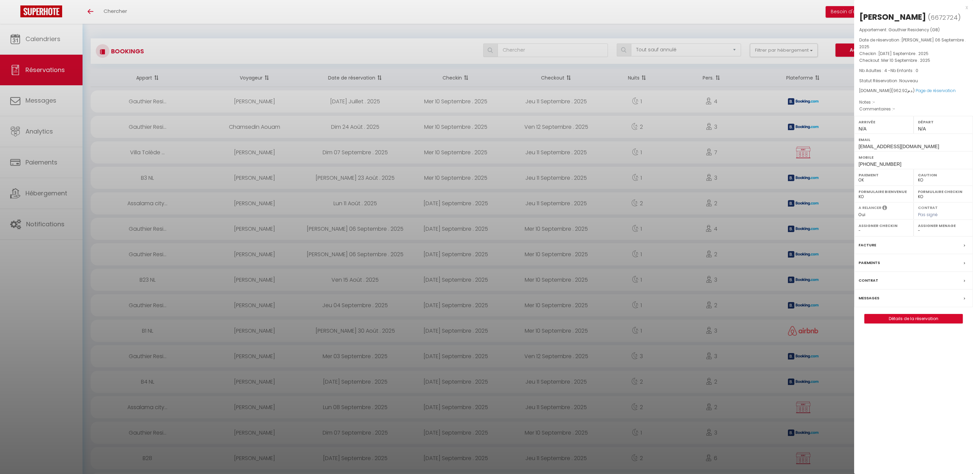
select select "not_cancelled"
select select "KO"
select select "0"
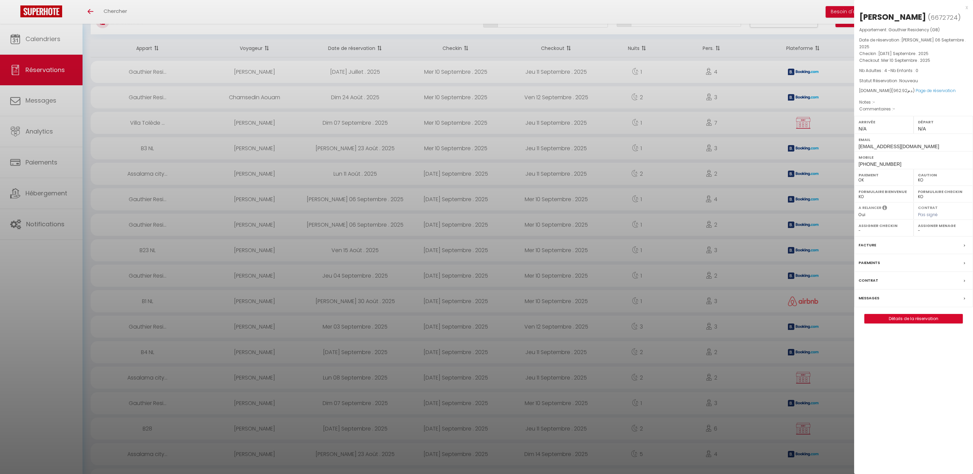
scroll to position [30, 0]
click at [300, 265] on div at bounding box center [486, 237] width 973 height 474
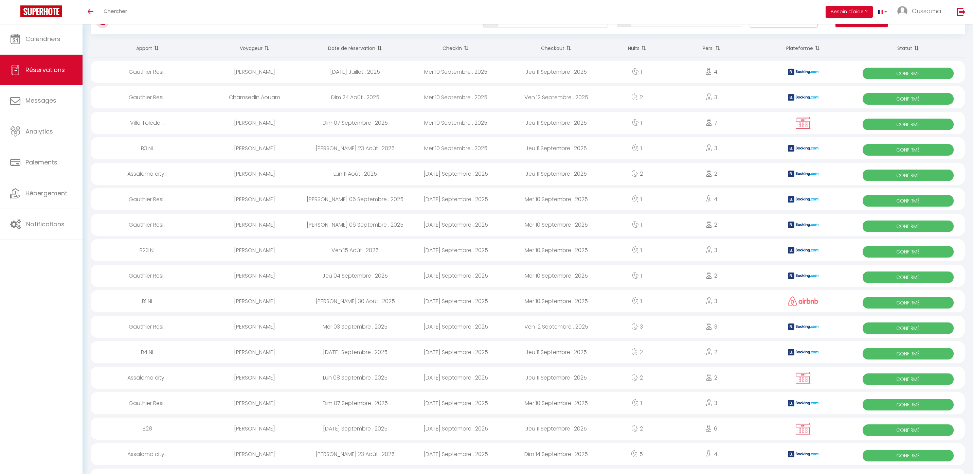
click at [159, 282] on div "Gauthier Resi..." at bounding box center [148, 276] width 114 height 22
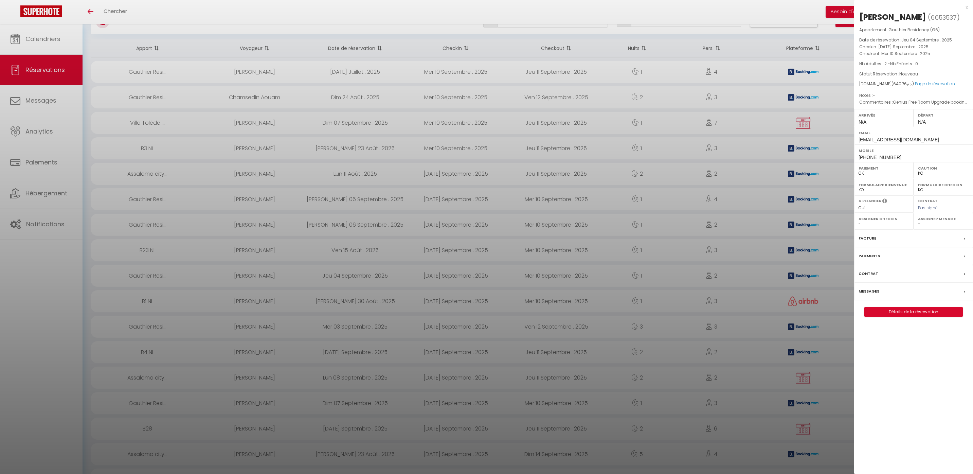
click at [161, 280] on div at bounding box center [486, 237] width 973 height 474
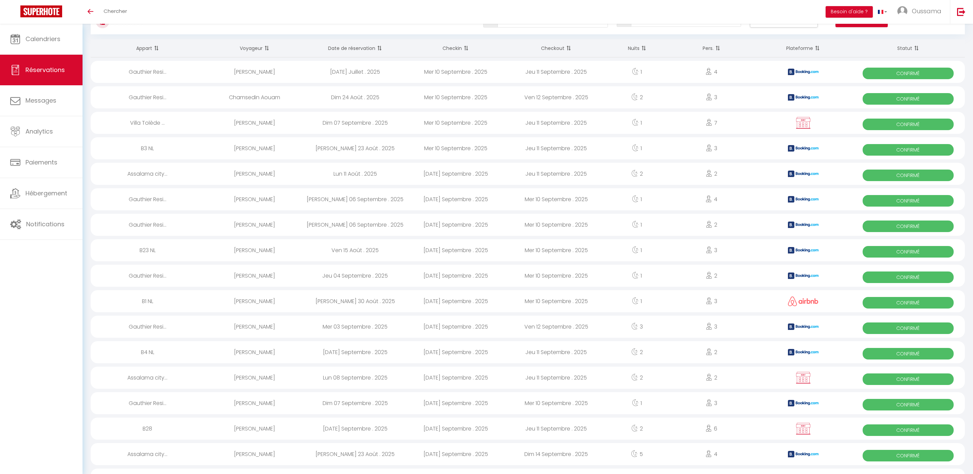
click at [155, 195] on div "Gauthier Resi..." at bounding box center [148, 199] width 114 height 22
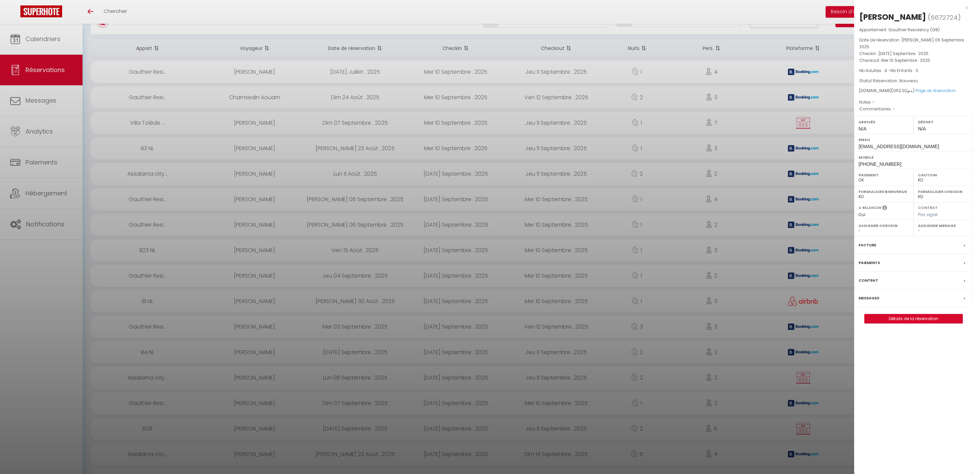
click at [161, 211] on div at bounding box center [486, 237] width 973 height 474
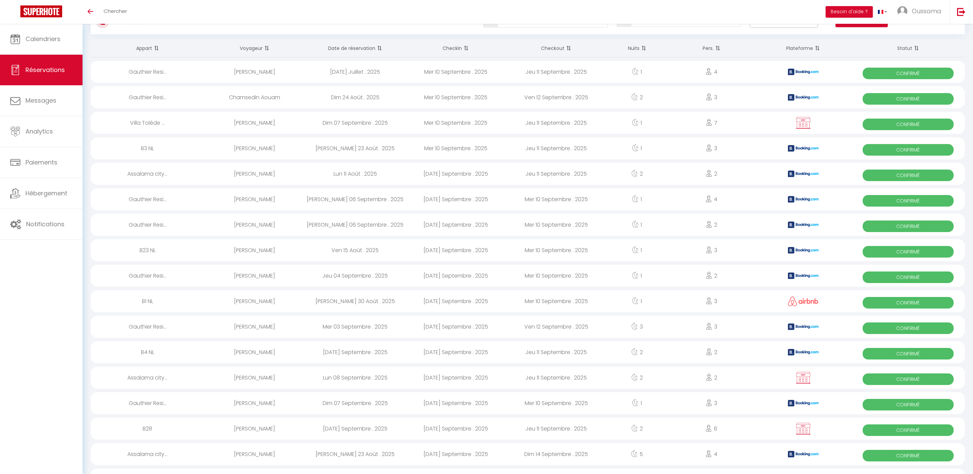
click at [152, 216] on div "Gauthier Resi..." at bounding box center [148, 225] width 114 height 22
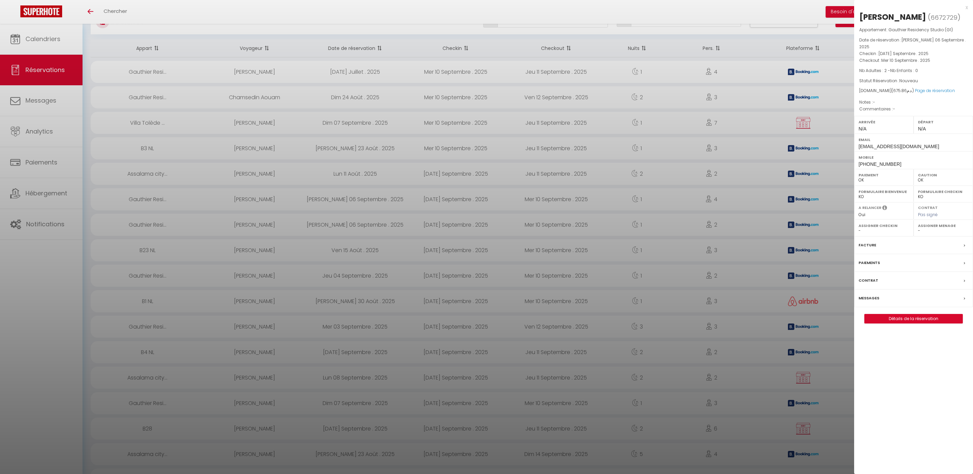
click at [154, 219] on div at bounding box center [486, 237] width 973 height 474
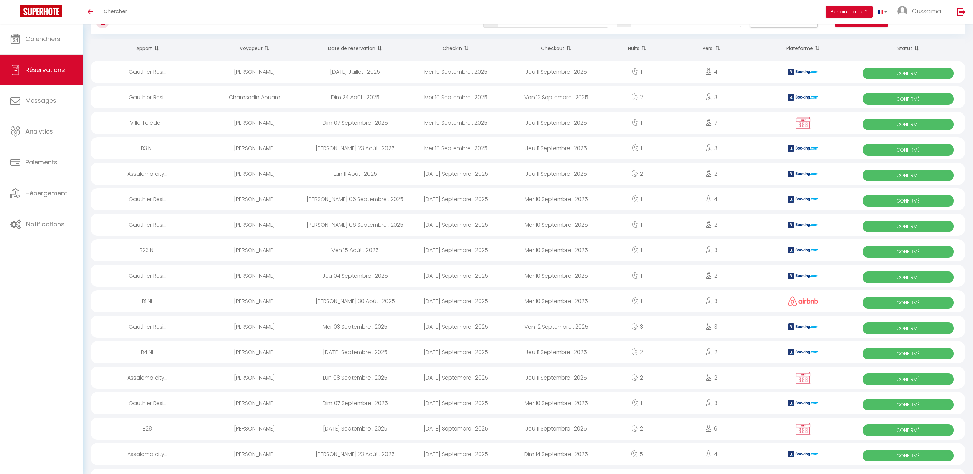
click at [251, 251] on div "[PERSON_NAME]" at bounding box center [255, 250] width 101 height 22
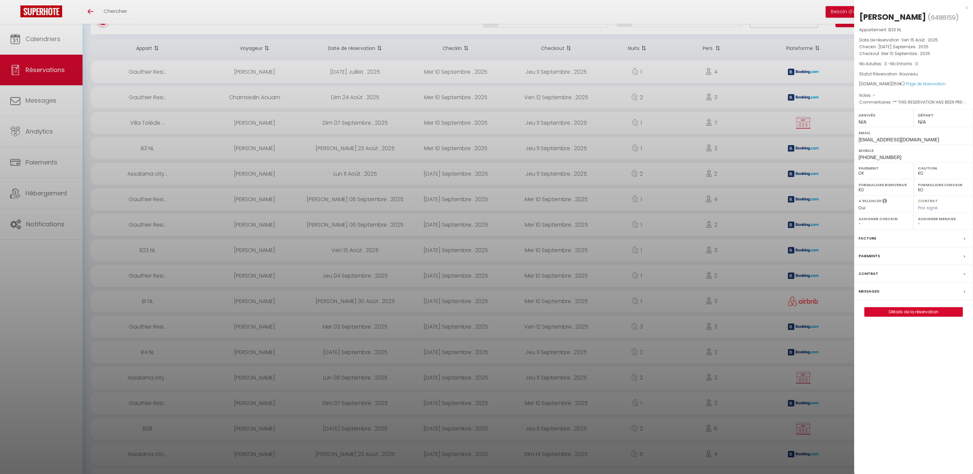
click at [266, 280] on div at bounding box center [486, 237] width 973 height 474
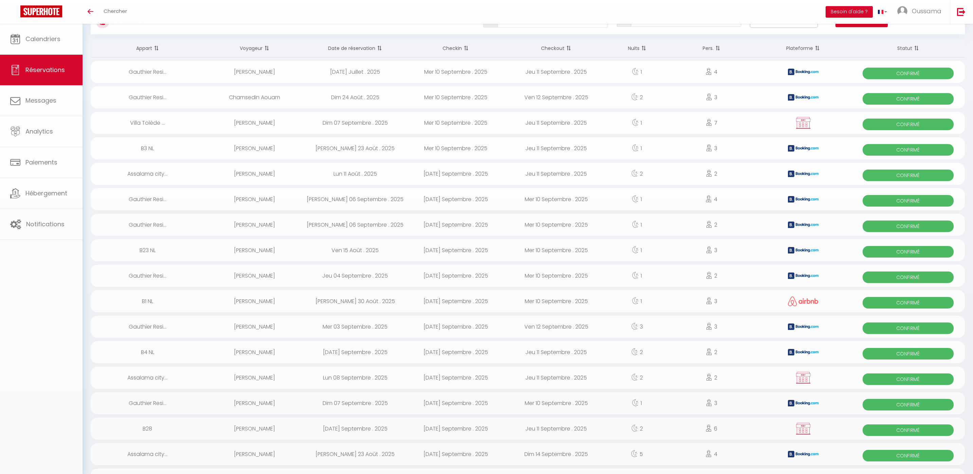
click at [260, 277] on div "[PERSON_NAME]" at bounding box center [255, 276] width 101 height 22
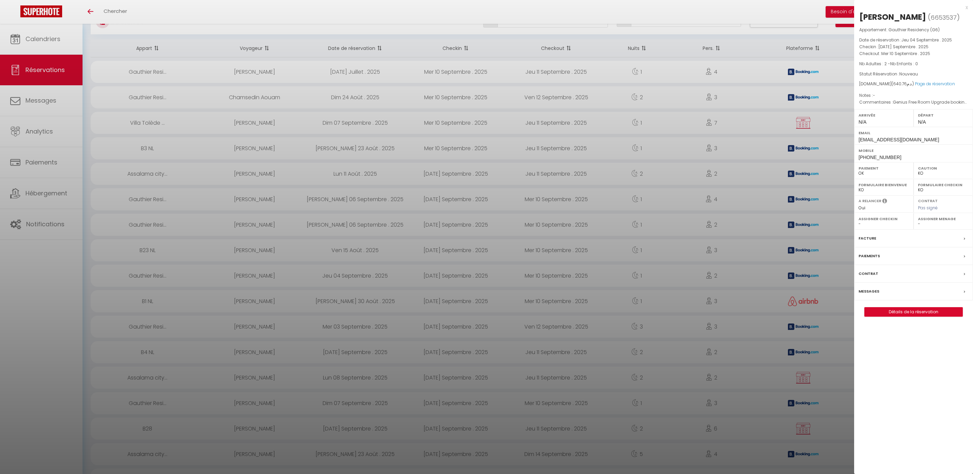
click at [243, 301] on div at bounding box center [486, 237] width 973 height 474
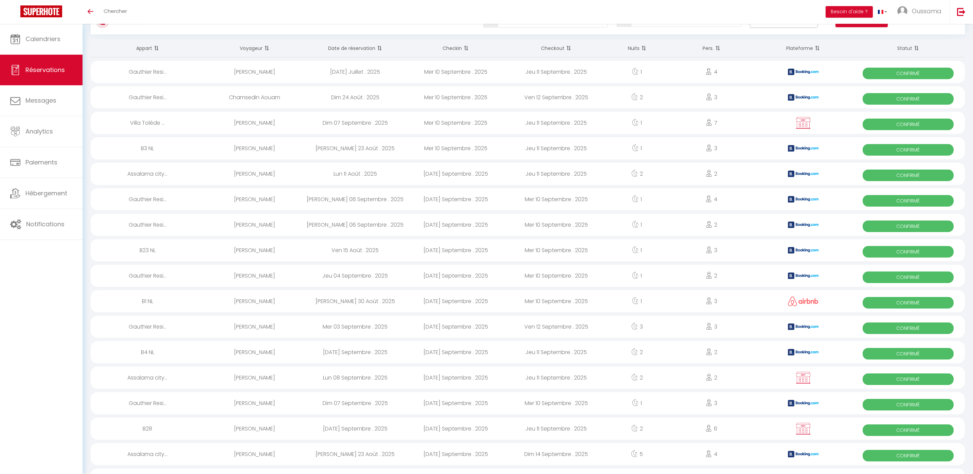
click at [252, 302] on div "[PERSON_NAME]" at bounding box center [255, 301] width 101 height 22
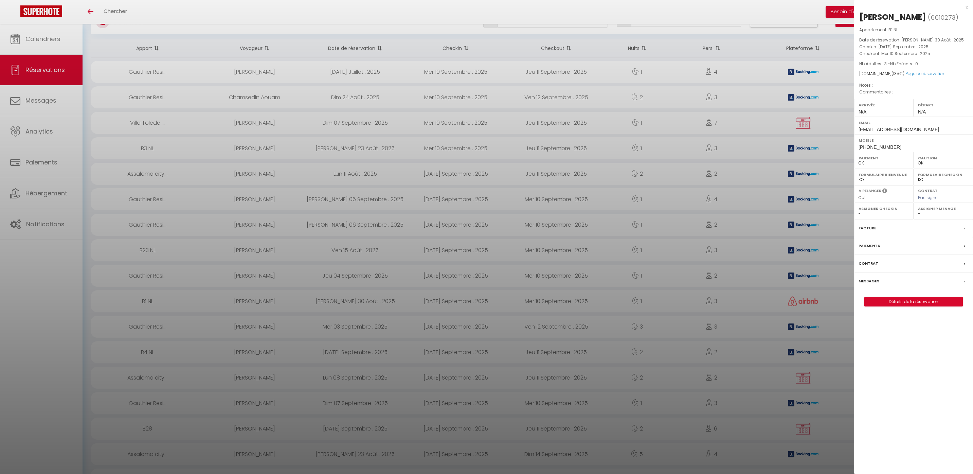
click at [250, 352] on div at bounding box center [486, 237] width 973 height 474
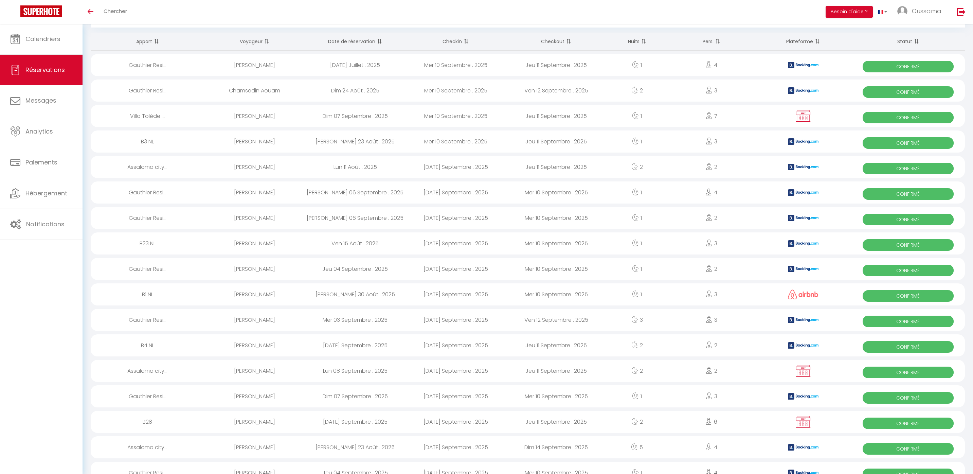
scroll to position [36, 0]
click at [258, 268] on div "[PERSON_NAME]" at bounding box center [255, 269] width 101 height 22
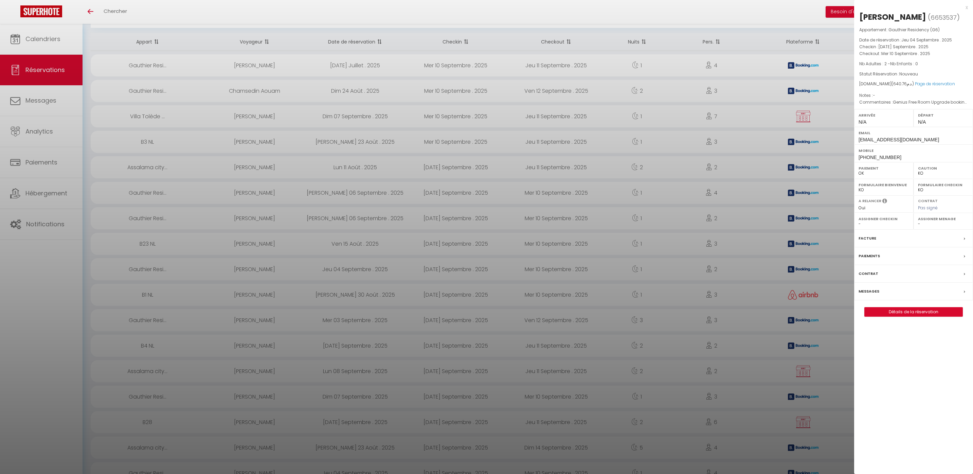
click at [250, 265] on div at bounding box center [486, 237] width 973 height 474
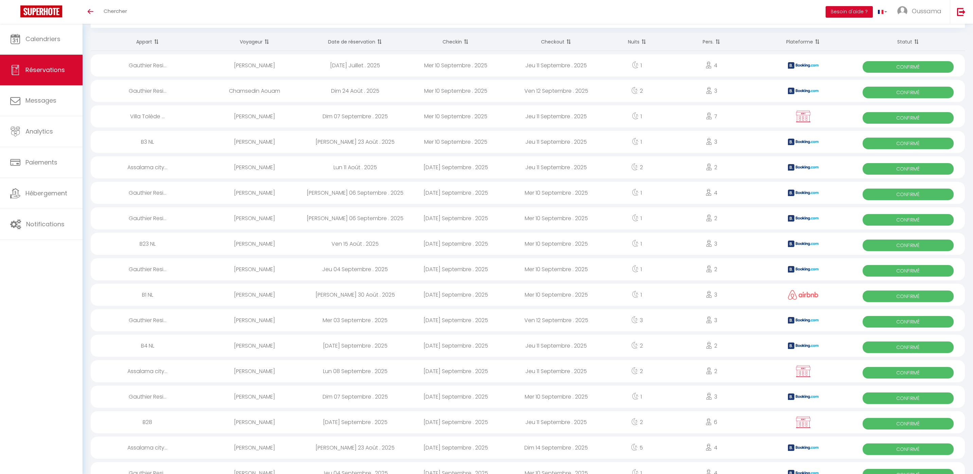
click at [255, 324] on div "[PERSON_NAME]" at bounding box center [255, 320] width 101 height 22
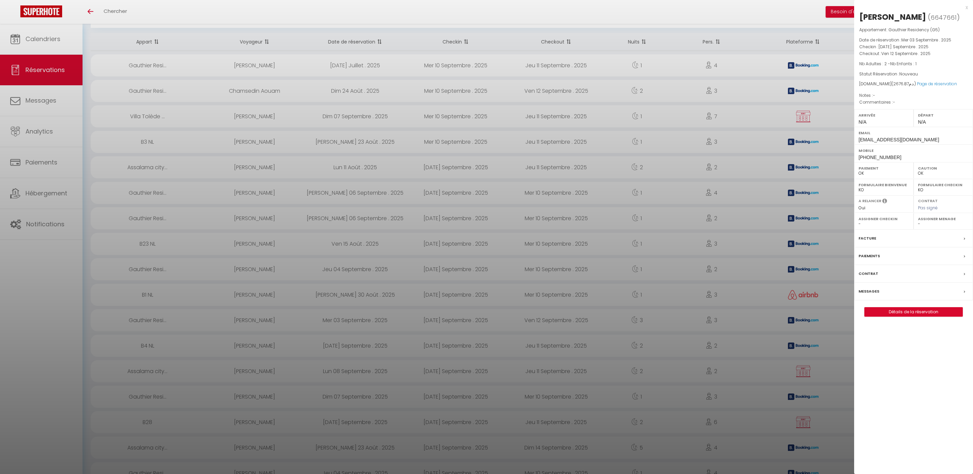
click at [251, 340] on div at bounding box center [486, 237] width 973 height 474
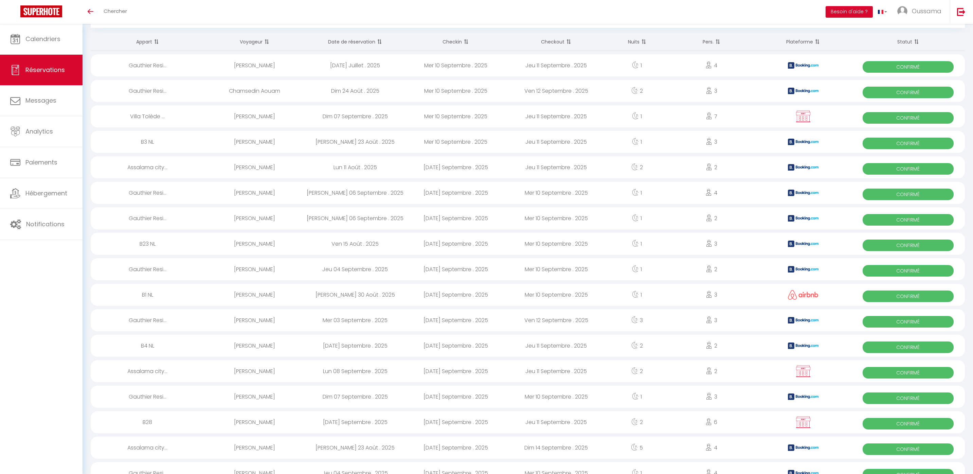
click at [250, 347] on div "[PERSON_NAME]" at bounding box center [255, 346] width 101 height 22
select select "KO"
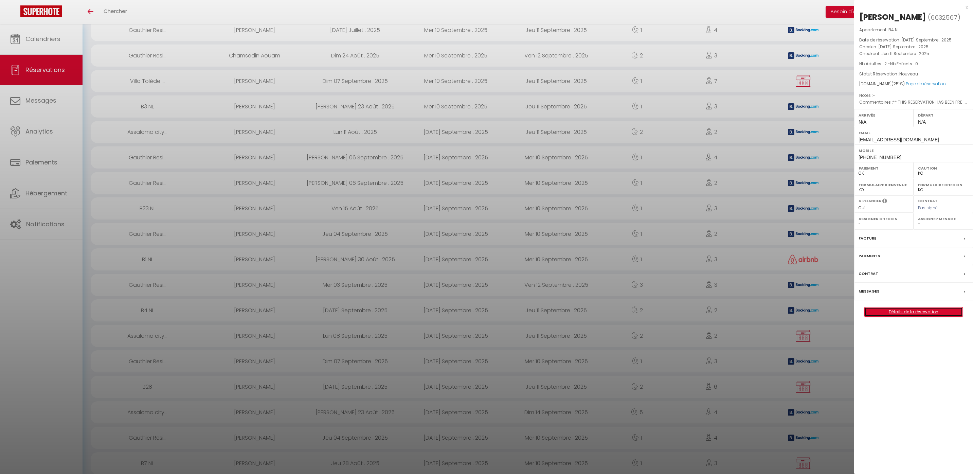
scroll to position [146, 0]
click at [255, 285] on div at bounding box center [486, 237] width 973 height 474
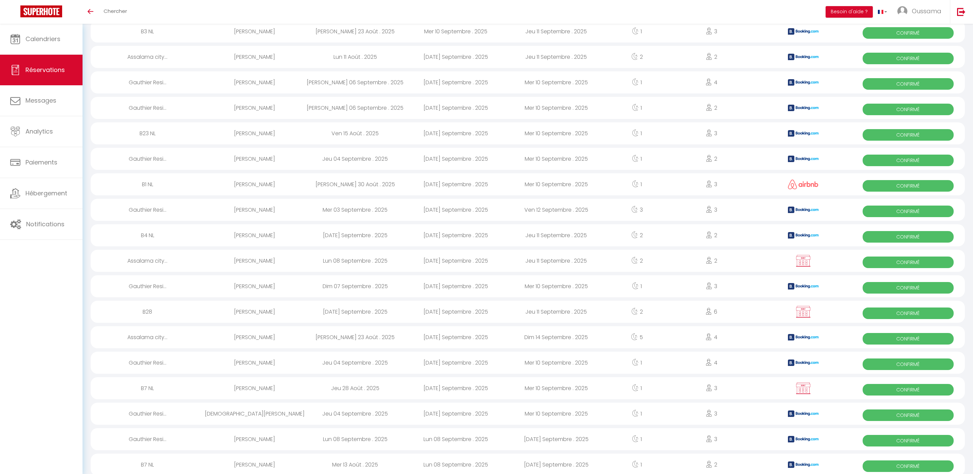
click at [254, 288] on div "[PERSON_NAME]" at bounding box center [255, 286] width 101 height 22
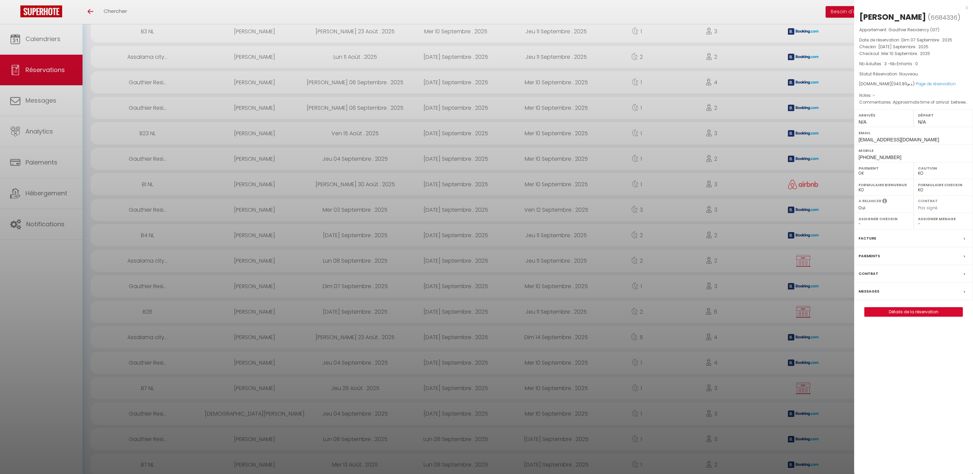
click at [290, 226] on div at bounding box center [486, 237] width 973 height 474
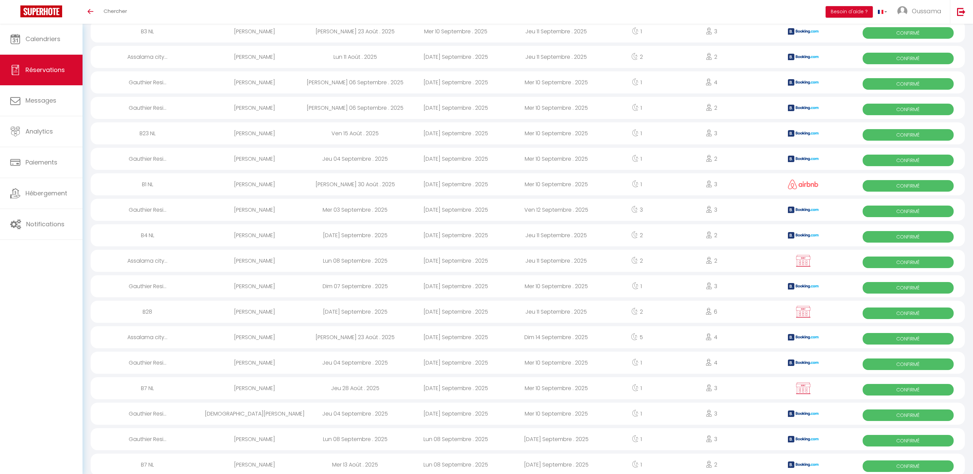
click at [274, 235] on div "[PERSON_NAME]" at bounding box center [255, 235] width 101 height 22
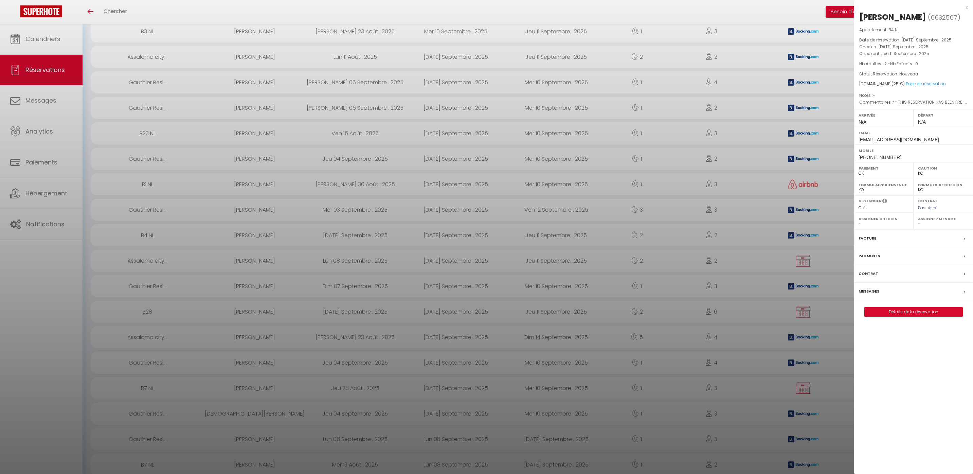
click at [261, 276] on div at bounding box center [486, 237] width 973 height 474
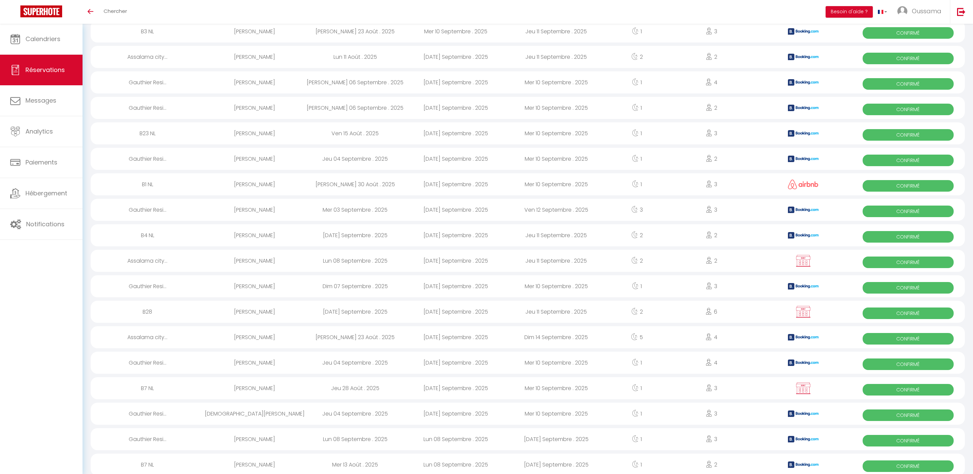
click at [261, 282] on div "[PERSON_NAME]" at bounding box center [255, 286] width 101 height 22
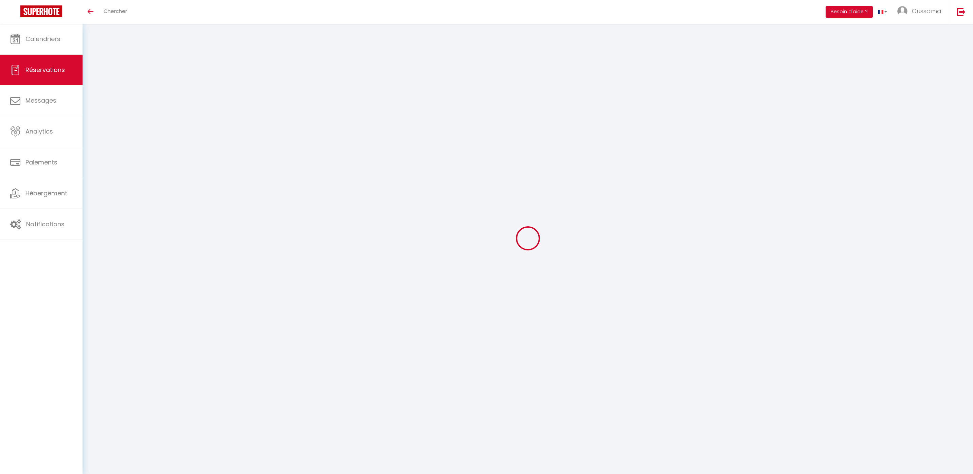
select select
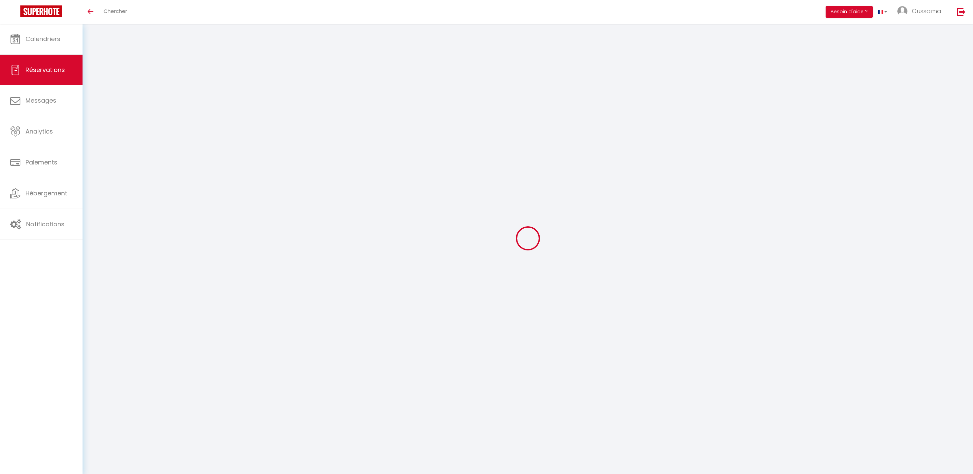
type input "ABDULFATAH"
type input "ALIEV"
type input "[EMAIL_ADDRESS][DOMAIN_NAME]"
type input "[PHONE_NUMBER]"
type input "."
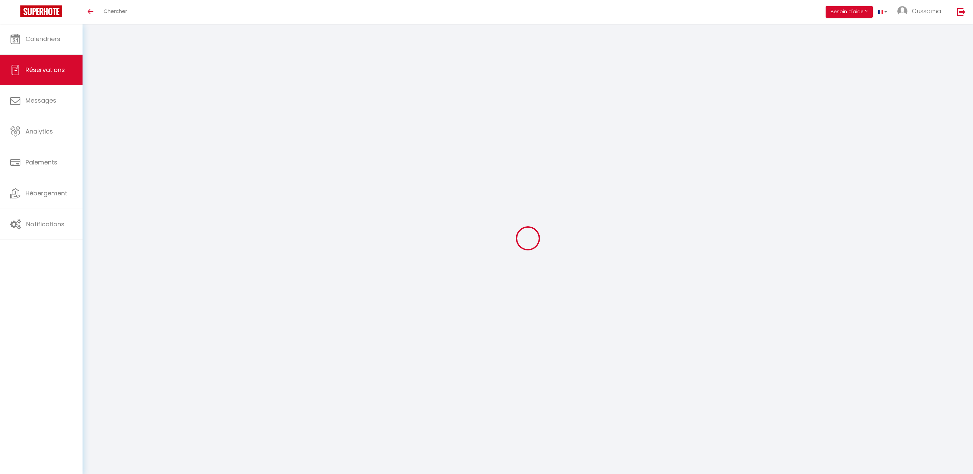
select select "RU"
type input "218.7"
select select "22691"
select select "1"
select select
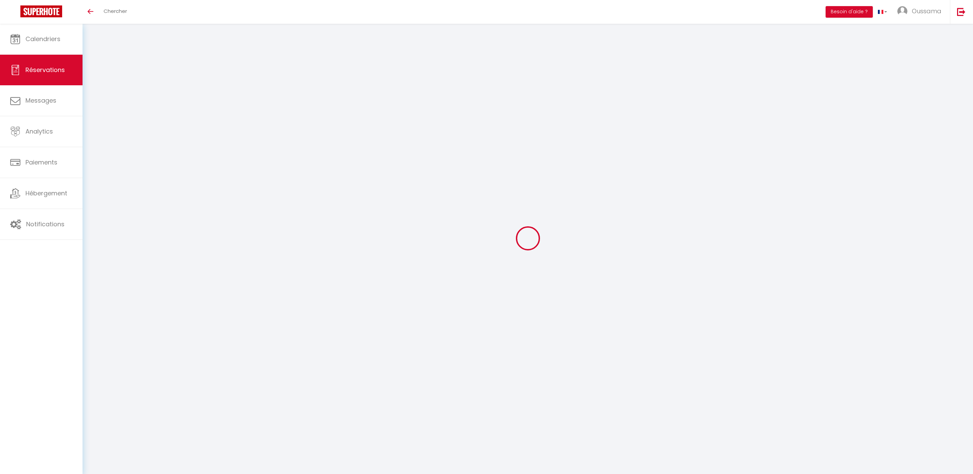
select select
type input "4"
select select "12"
select select
type input "874.8"
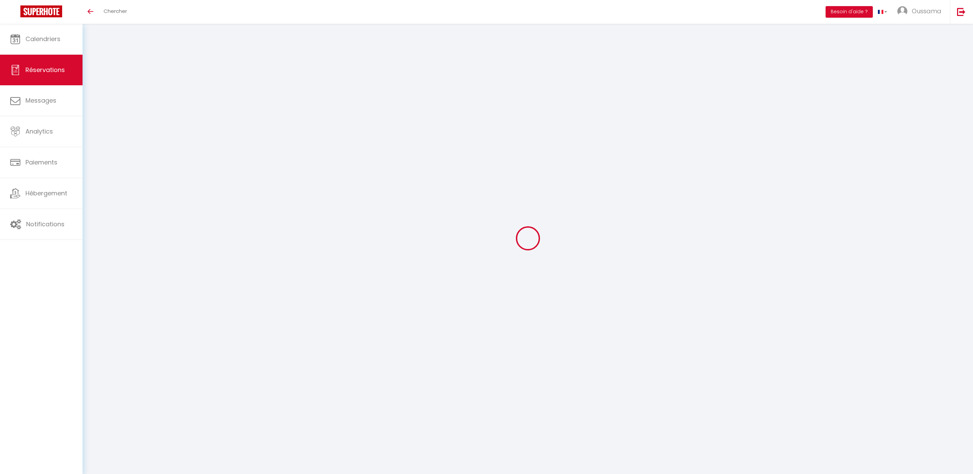
checkbox input "false"
type input "0"
select select "2"
type input "0"
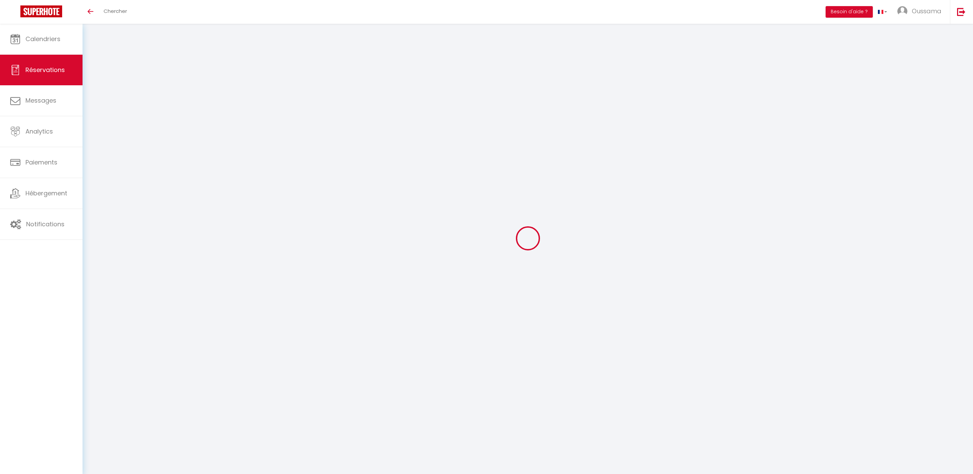
type input "0"
select select
select select "14"
checkbox input "false"
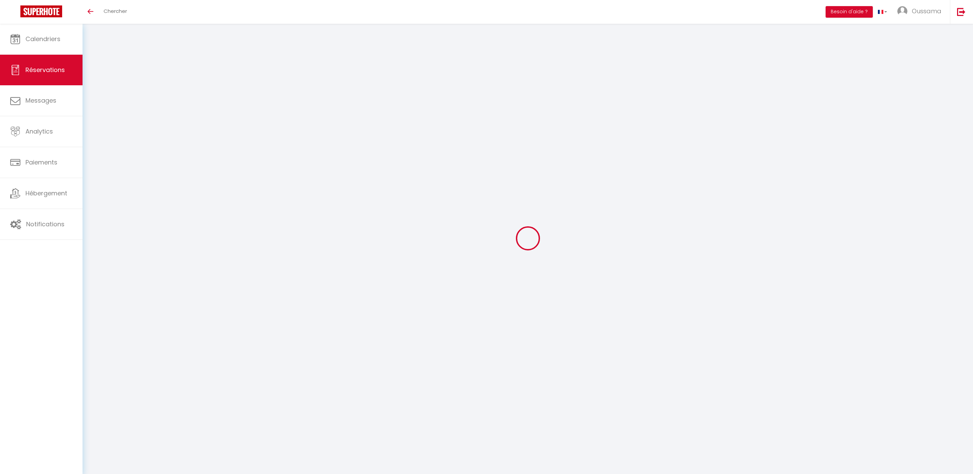
select select
checkbox input "false"
select select
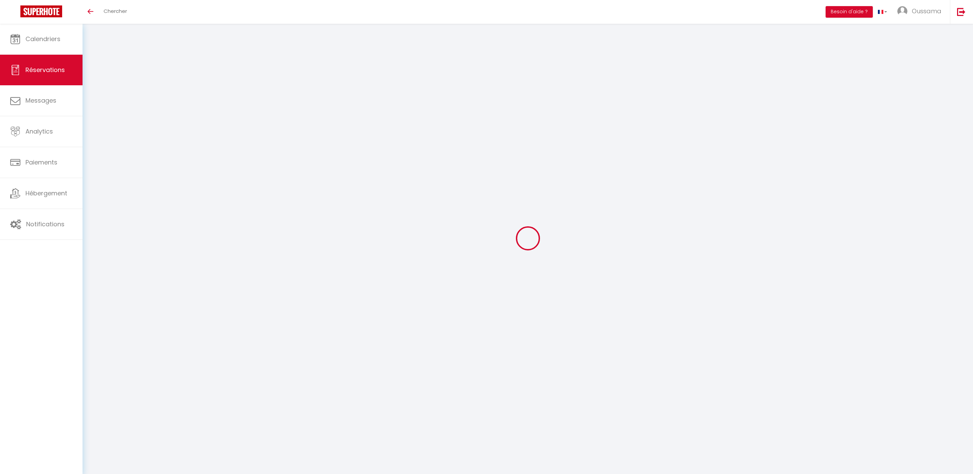
checkbox input "false"
type input "88.12"
select select
checkbox input "false"
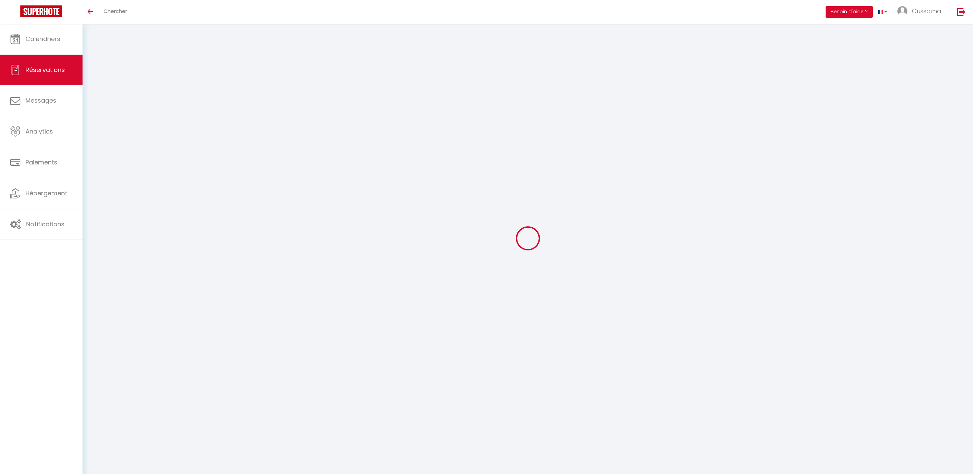
select select
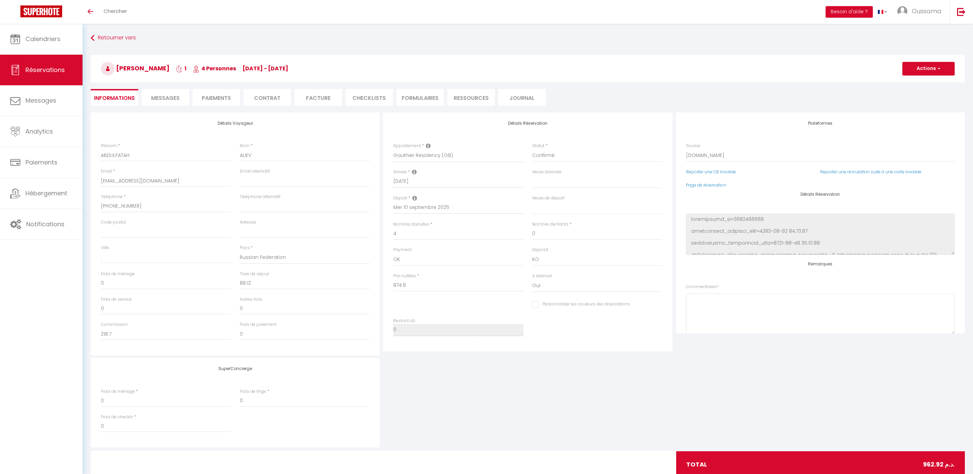
click at [163, 98] on span "Messages" at bounding box center [165, 98] width 29 height 8
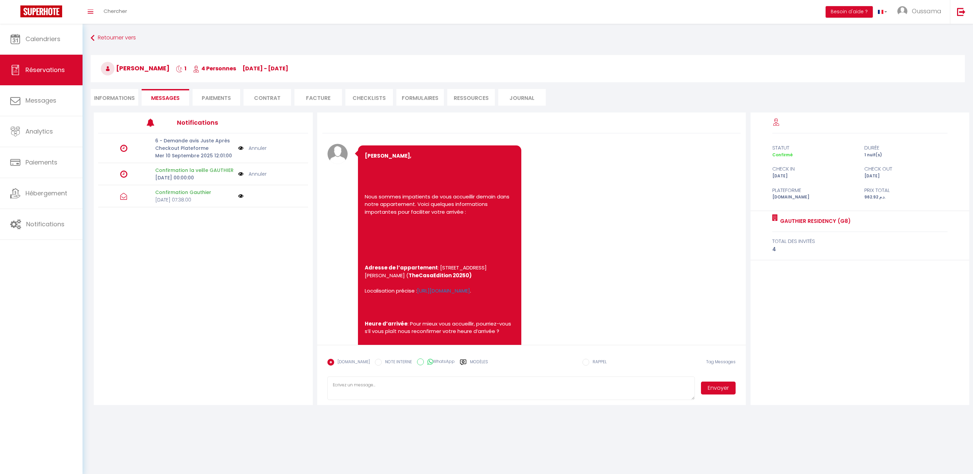
click at [440, 363] on label "WhatsApp" at bounding box center [439, 361] width 31 height 7
click at [424, 363] on input "WhatsApp" at bounding box center [420, 361] width 7 height 7
radio input "true"
radio input "false"
click at [463, 361] on div "Modèles" at bounding box center [474, 366] width 28 height 14
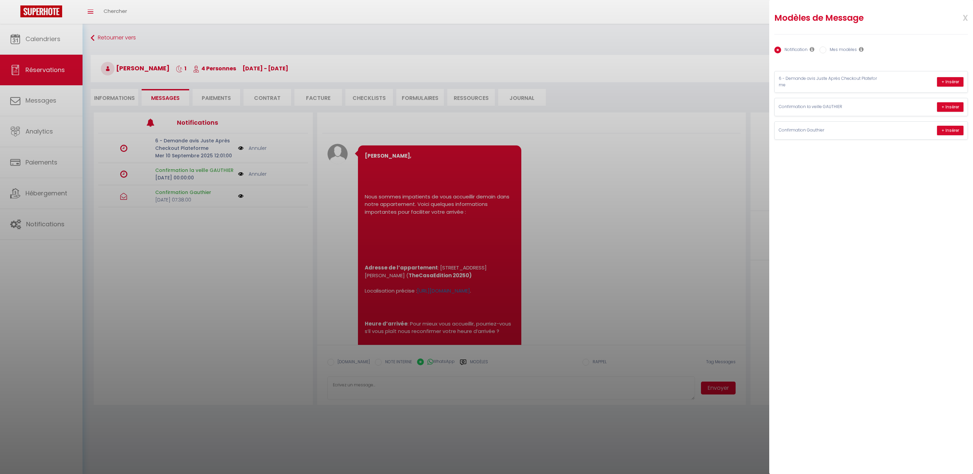
click at [828, 49] on label "Mes modèles" at bounding box center [842, 50] width 31 height 7
click at [827, 49] on input "Mes modèles" at bounding box center [823, 50] width 7 height 7
radio input "true"
radio input "false"
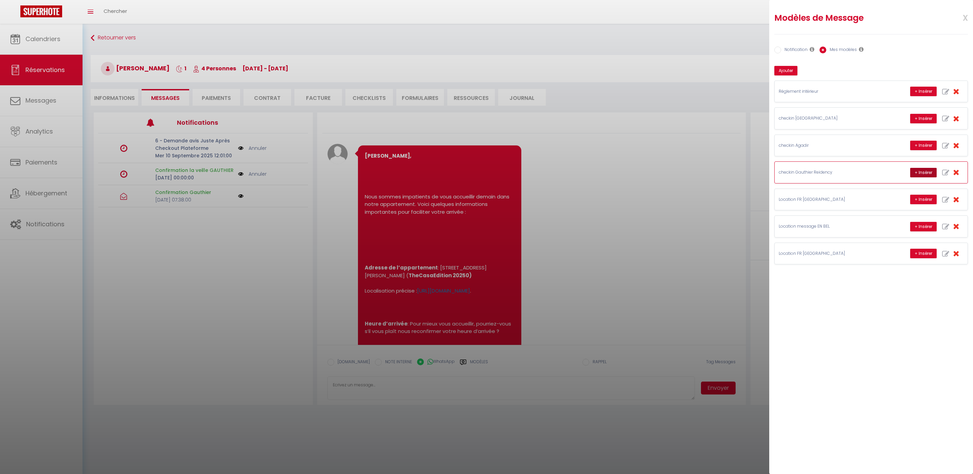
click at [931, 175] on button "+ Insérer" at bounding box center [924, 173] width 27 height 10
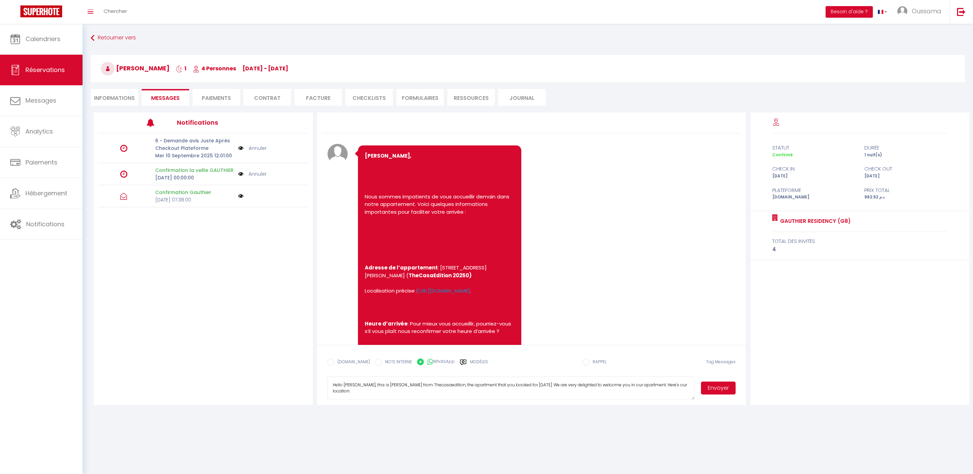
click at [398, 383] on textarea "Hello [PERSON_NAME], this is [PERSON_NAME] from Thecasaedition, the apartment t…" at bounding box center [512, 388] width 368 height 24
type textarea "Hello [PERSON_NAME], this is [PERSON_NAME] from Thecasaedition, the apartment t…"
click at [720, 391] on button "Envoyer" at bounding box center [718, 388] width 35 height 13
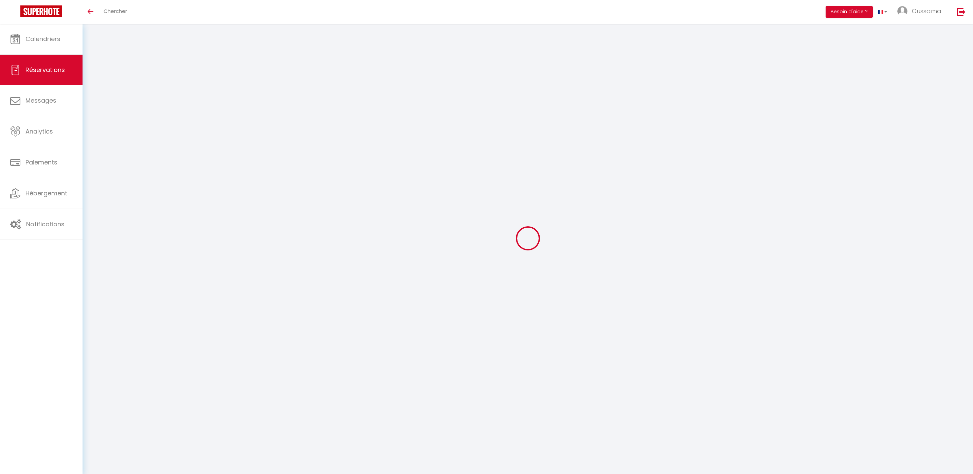
select select
checkbox input "false"
select select
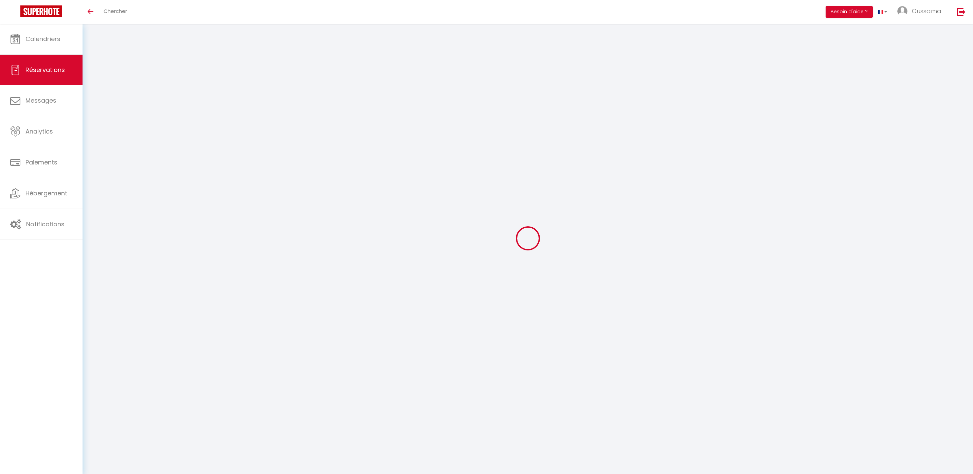
checkbox input "false"
type textarea "** THIS RESERVATION HAS BEEN PRE-PAID ** Approximate time of arrival: between 1…"
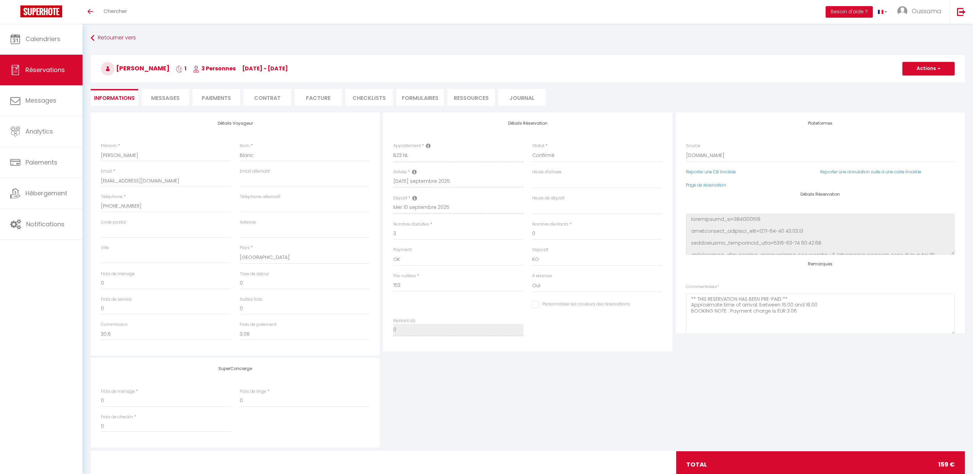
type input "6"
select select
checkbox input "false"
select select
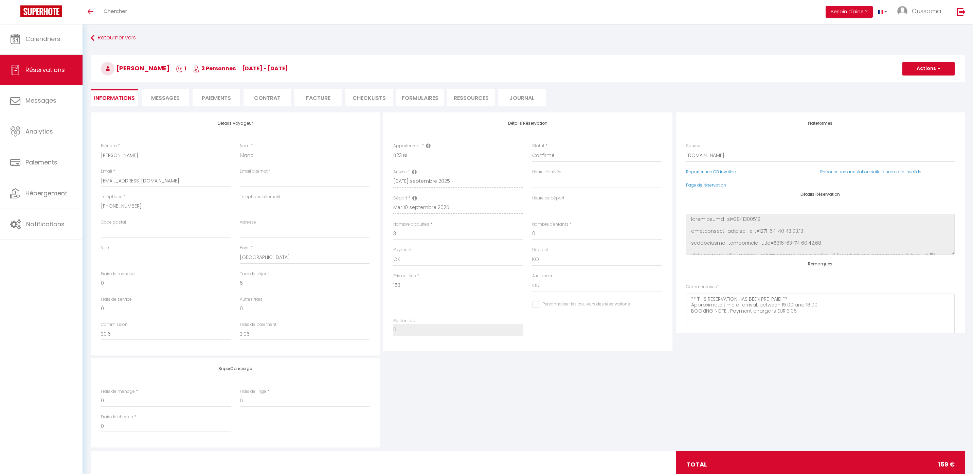
select select
click at [173, 99] on span "Messages" at bounding box center [165, 98] width 29 height 8
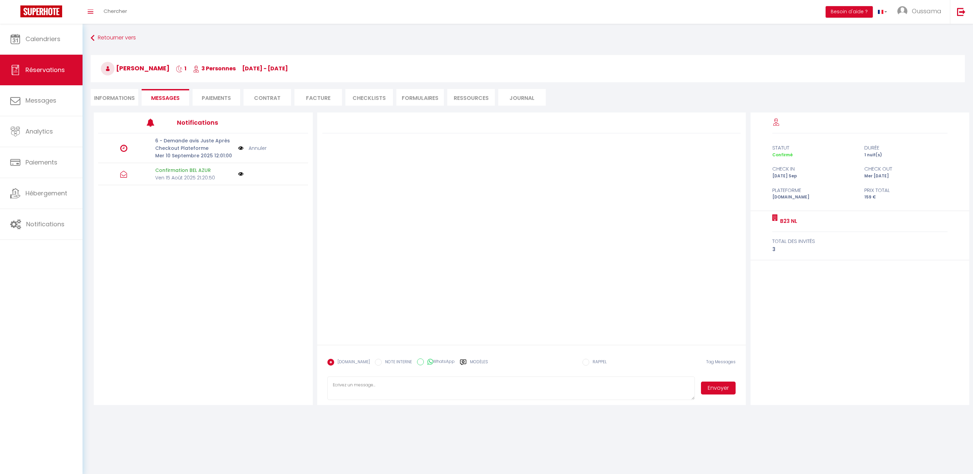
click at [434, 359] on label "WhatsApp" at bounding box center [439, 361] width 31 height 7
click at [424, 359] on input "WhatsApp" at bounding box center [420, 361] width 7 height 7
radio input "true"
radio input "false"
click at [470, 361] on label "Modèles" at bounding box center [479, 365] width 18 height 12
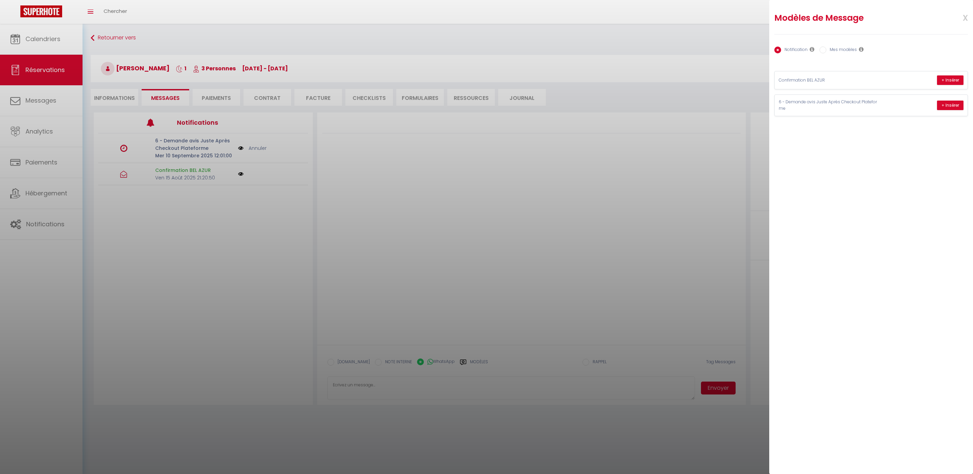
click at [830, 51] on label "Mes modèles" at bounding box center [842, 50] width 31 height 7
click at [827, 51] on input "Mes modèles" at bounding box center [823, 50] width 7 height 7
radio input "true"
radio input "false"
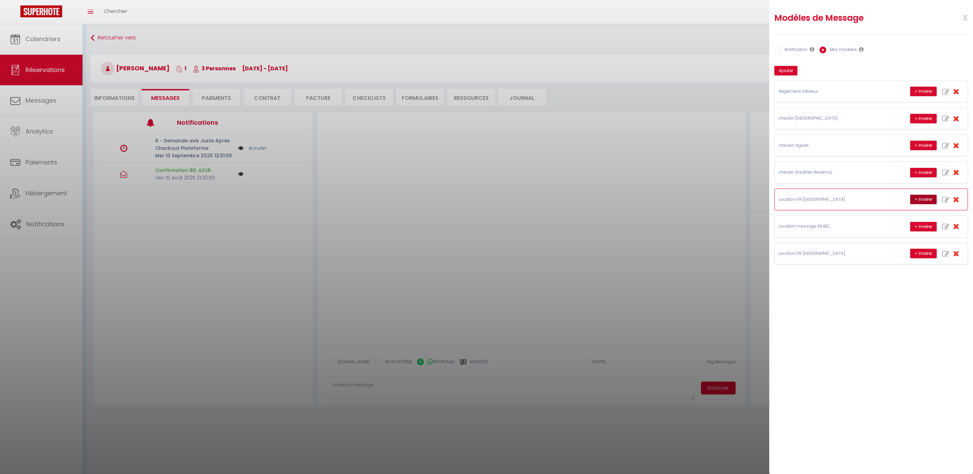
click at [923, 199] on button "+ Insérer" at bounding box center [924, 200] width 27 height 10
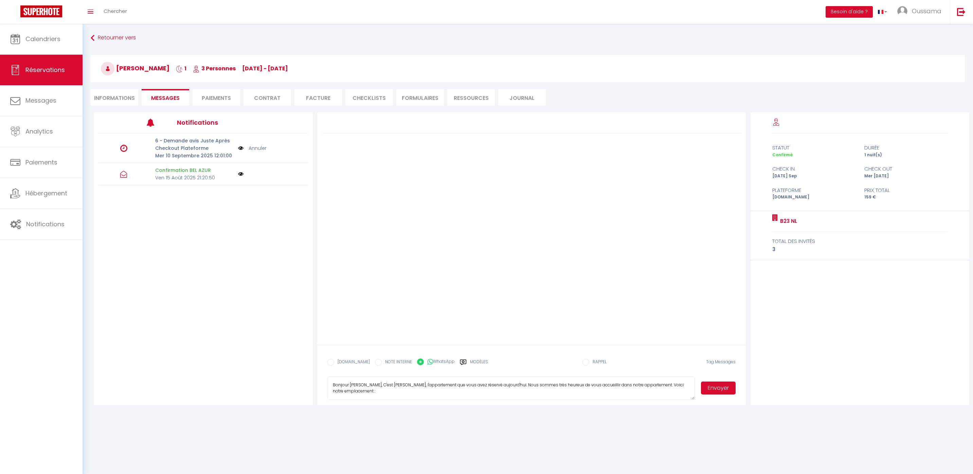
click at [402, 386] on textarea "Bonjour Clément Blanc, C'est Mohamed de Thecasaedition, l'appartement que vous …" at bounding box center [512, 388] width 368 height 24
type textarea "Bonjour Clément Blanc, C'est Hakim de Thecasaedition, l'appartement que vous av…"
click at [724, 391] on button "Envoyer" at bounding box center [718, 388] width 35 height 13
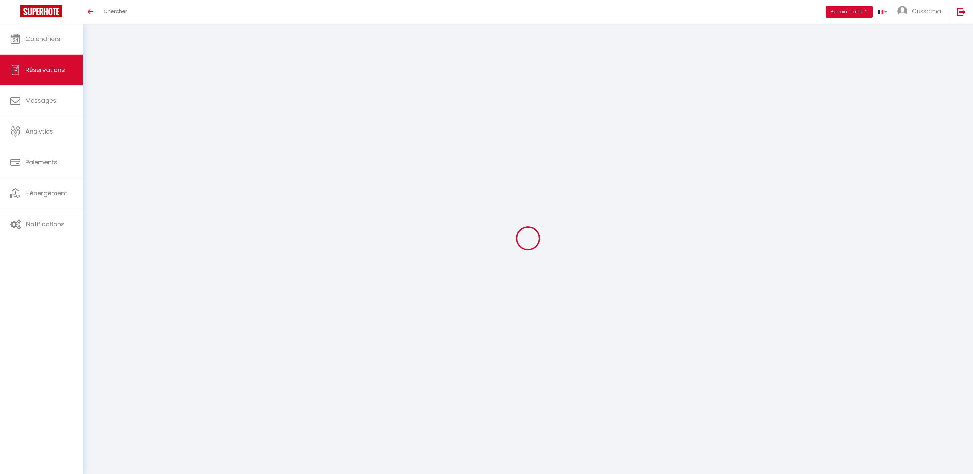
select select
checkbox input "false"
type textarea "Genius Free Room Upgrade booking to attract top genius guests. For more info, c…"
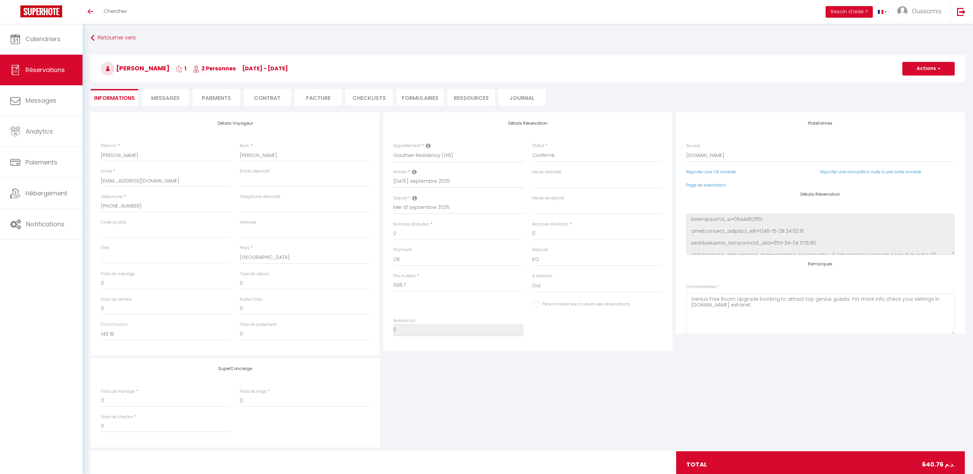
type input "44.06"
select select
checkbox input "false"
select select
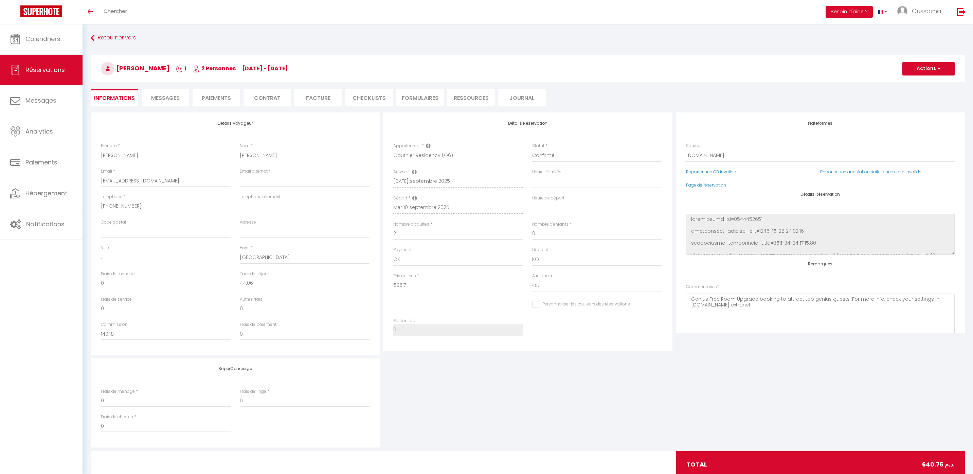
select select
click at [159, 94] on li "Messages" at bounding box center [166, 97] width 48 height 17
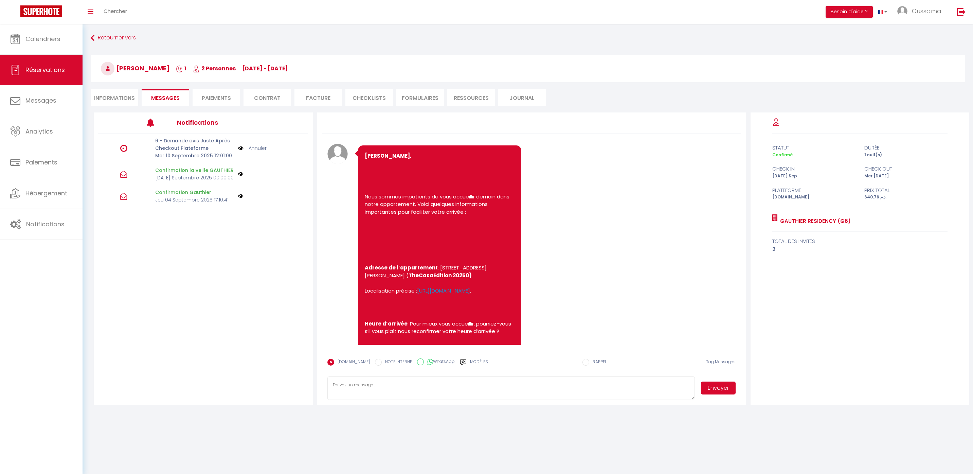
click at [440, 358] on div "Booking.com NOTE INTERNE WhatsApp Modèles" at bounding box center [408, 364] width 161 height 18
drag, startPoint x: 442, startPoint y: 360, endPoint x: 459, endPoint y: 365, distance: 17.2
click at [442, 360] on label "WhatsApp" at bounding box center [439, 361] width 31 height 7
click at [424, 360] on input "WhatsApp" at bounding box center [420, 361] width 7 height 7
radio input "true"
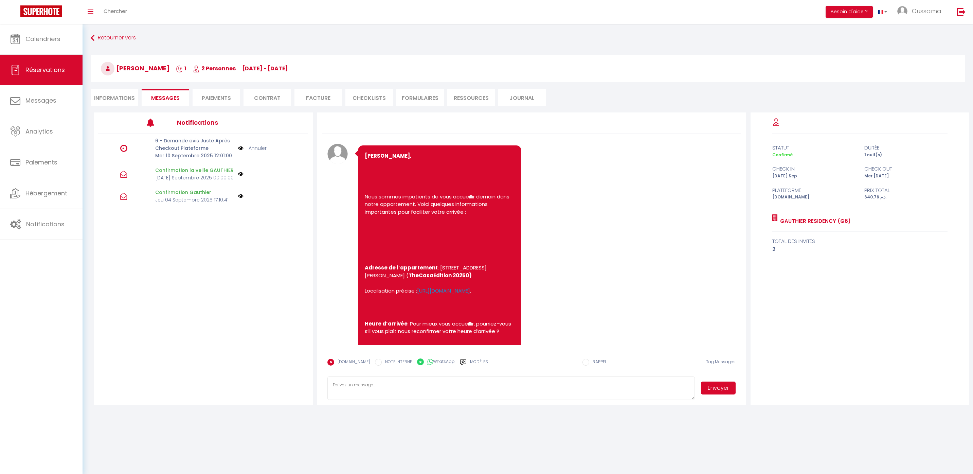
radio input "false"
click at [470, 365] on label "Modèles" at bounding box center [479, 365] width 18 height 12
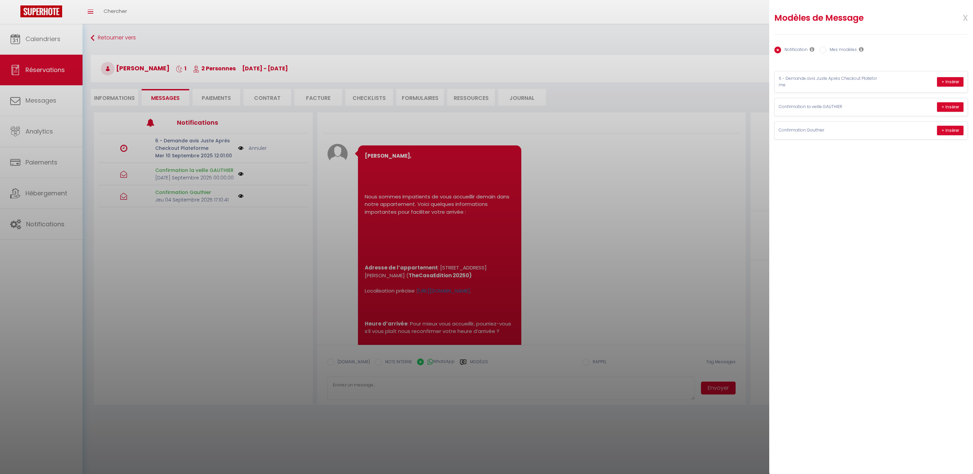
click at [829, 49] on label "Mes modèles" at bounding box center [842, 50] width 31 height 7
click at [827, 49] on input "Mes modèles" at bounding box center [823, 50] width 7 height 7
radio input "true"
radio input "false"
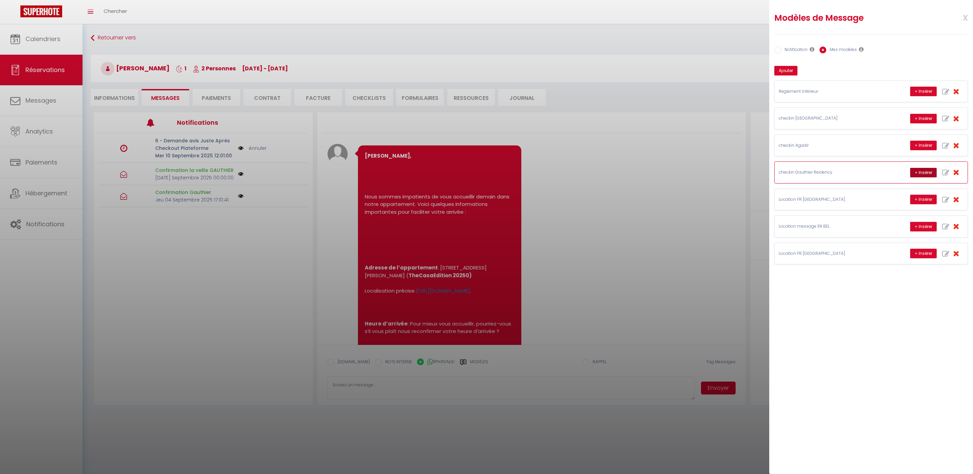
click at [921, 176] on button "+ Insérer" at bounding box center [924, 173] width 27 height 10
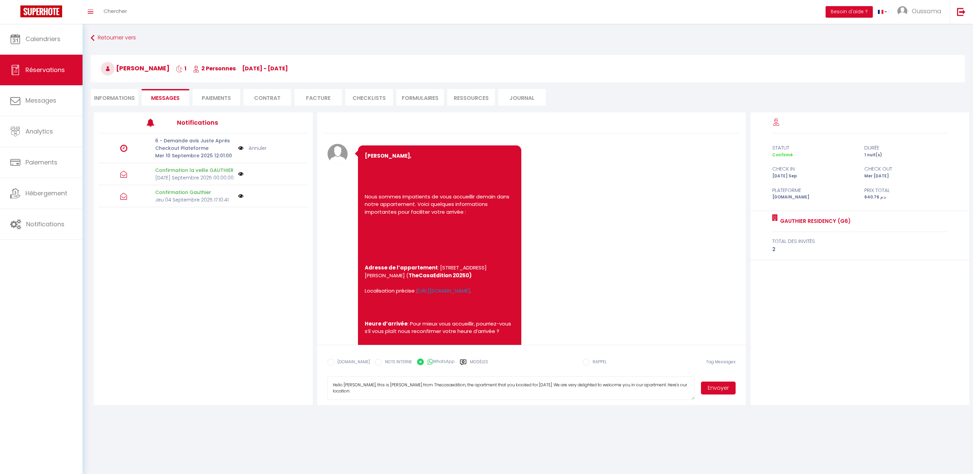
click at [382, 386] on textarea "Hello Ahmed, this is Williams from Thecasaedition, the apartment that you booke…" at bounding box center [512, 388] width 368 height 24
type textarea "Hello Ahmed, this is Hakim from Thecasaedition, the apartment that you booked f…"
click at [726, 386] on button "Envoyer" at bounding box center [718, 388] width 35 height 13
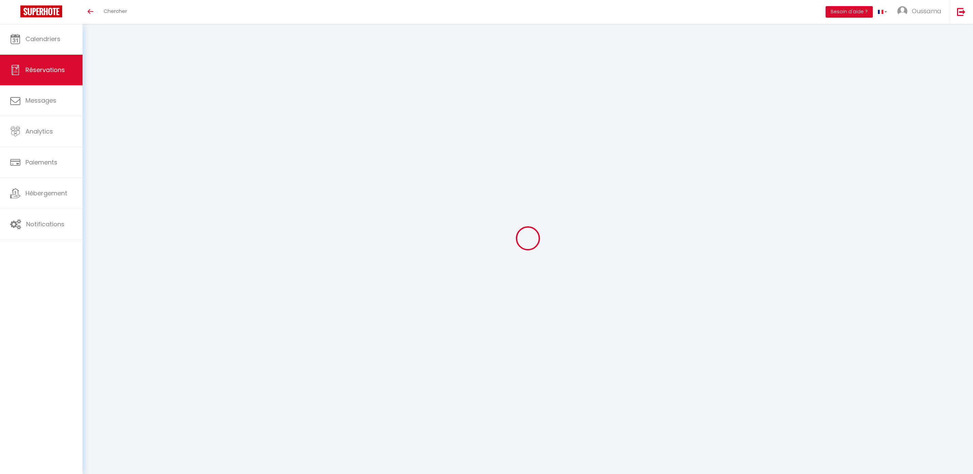
type input "[PERSON_NAME]"
type input "Dhios"
type input "[EMAIL_ADDRESS][DOMAIN_NAME]"
type input "[PHONE_NUMBER]"
select select
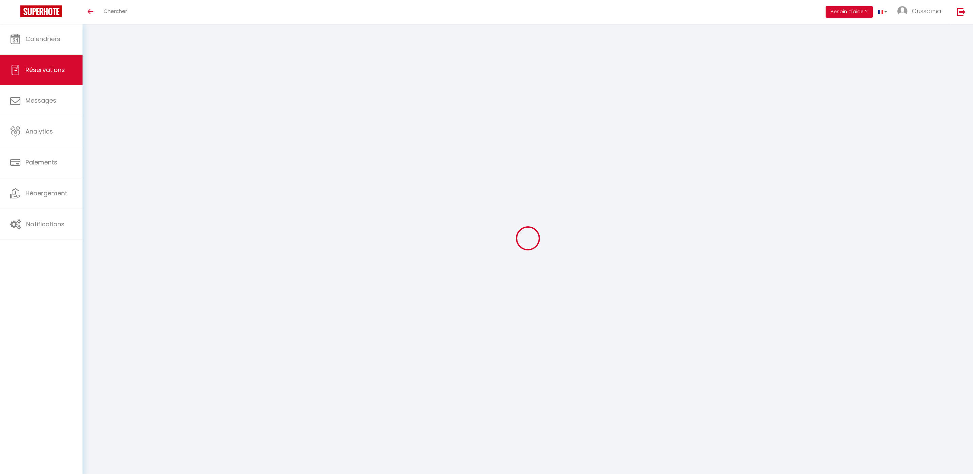
type input "20.25"
select select "44372"
select select "1"
select select
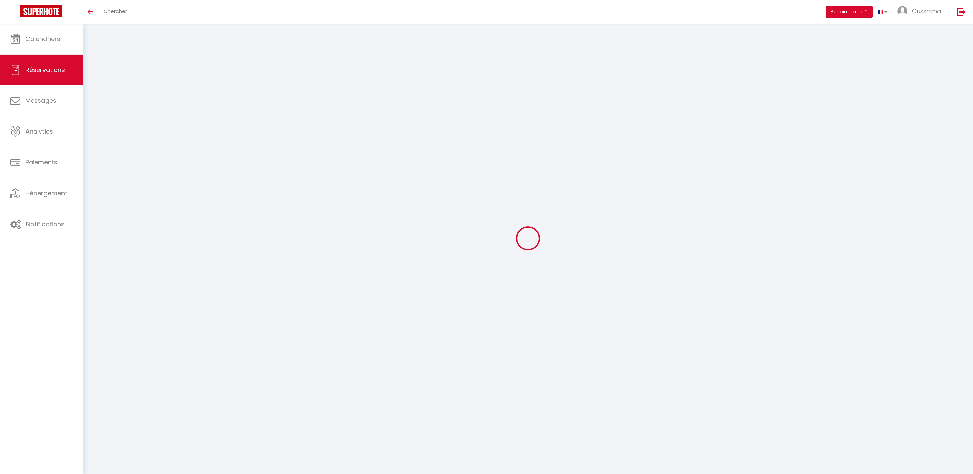
type input "3"
select select "12"
select select
type input "135"
checkbox input "false"
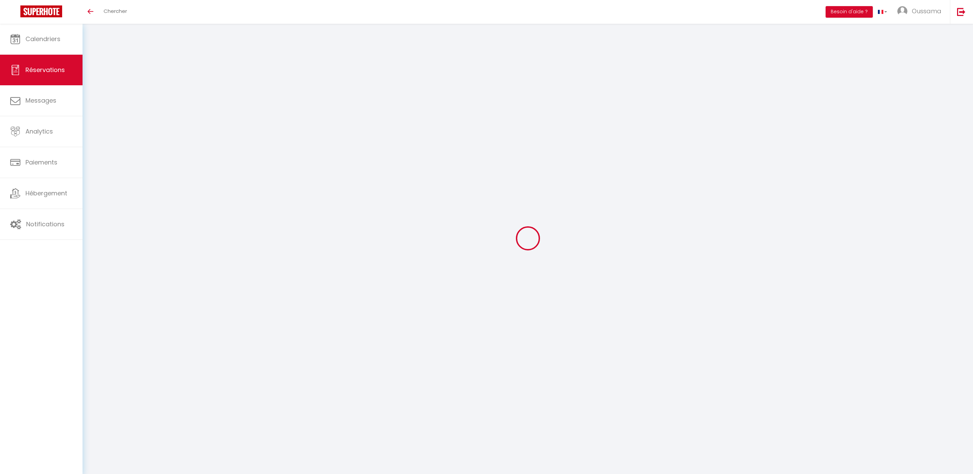
type input "0"
select select "1"
type input "0"
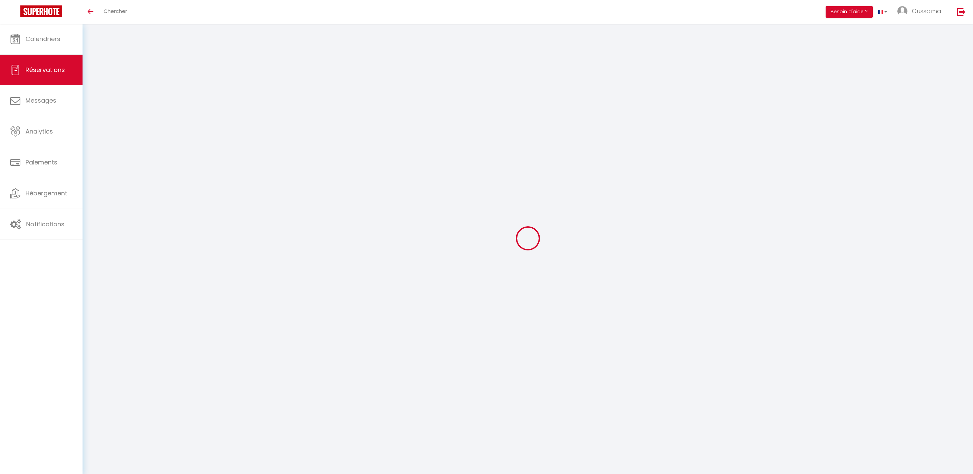
select select
select select "15"
checkbox input "false"
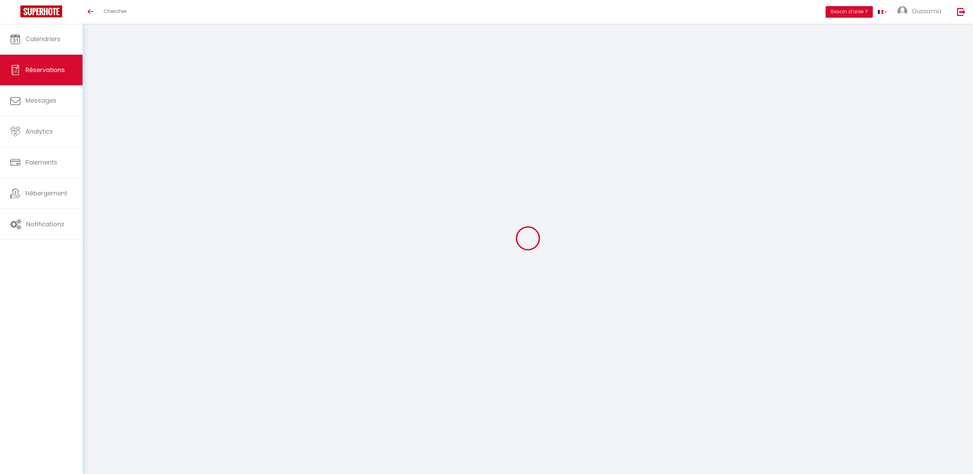
select select
checkbox input "false"
select select
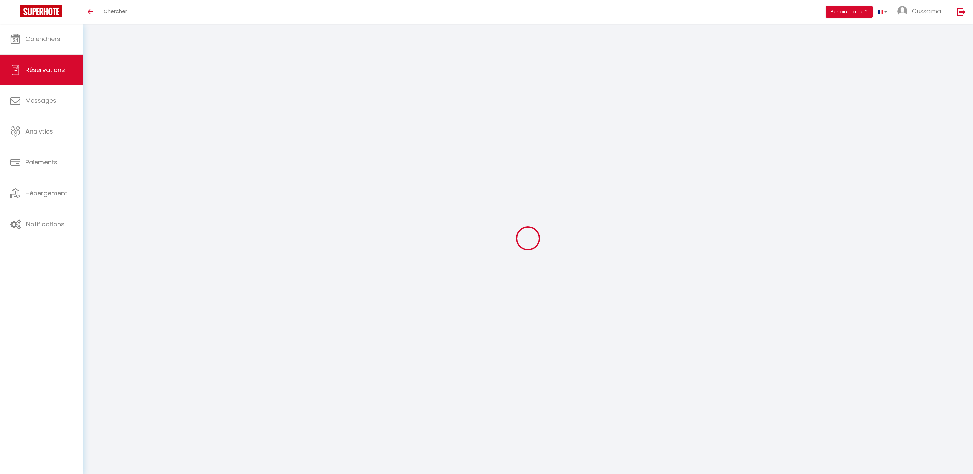
select select
checkbox input "false"
select select
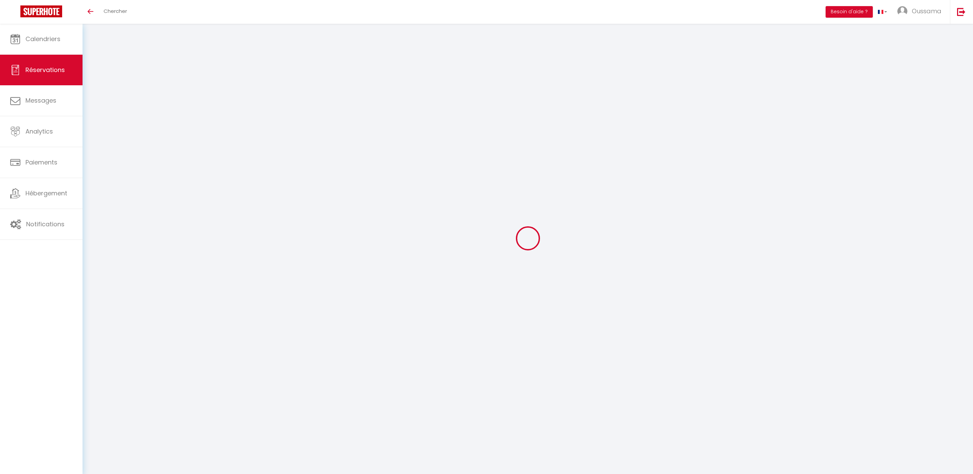
select select
checkbox input "false"
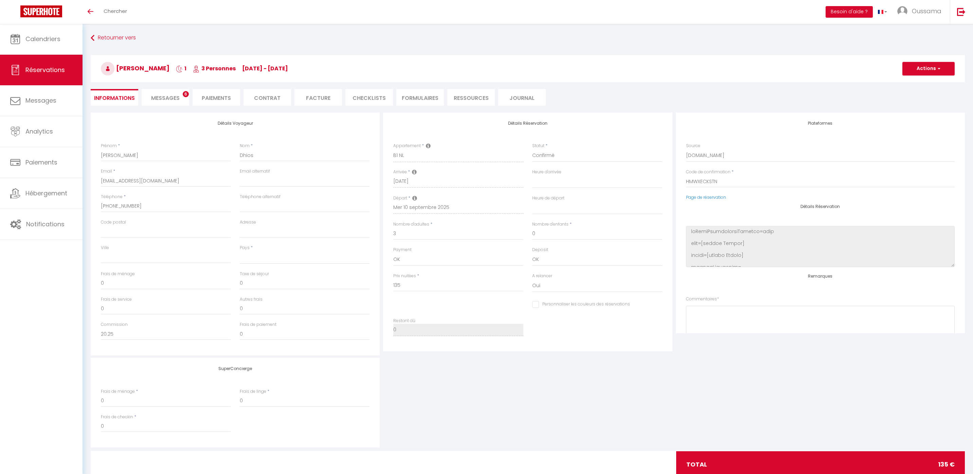
select select
checkbox input "false"
select select
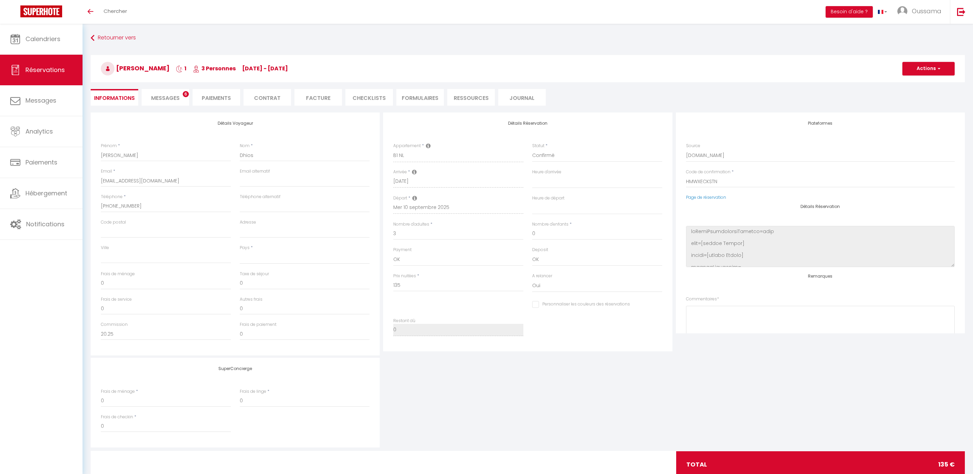
checkbox input "false"
select select
click at [172, 99] on span "Messages" at bounding box center [165, 98] width 29 height 8
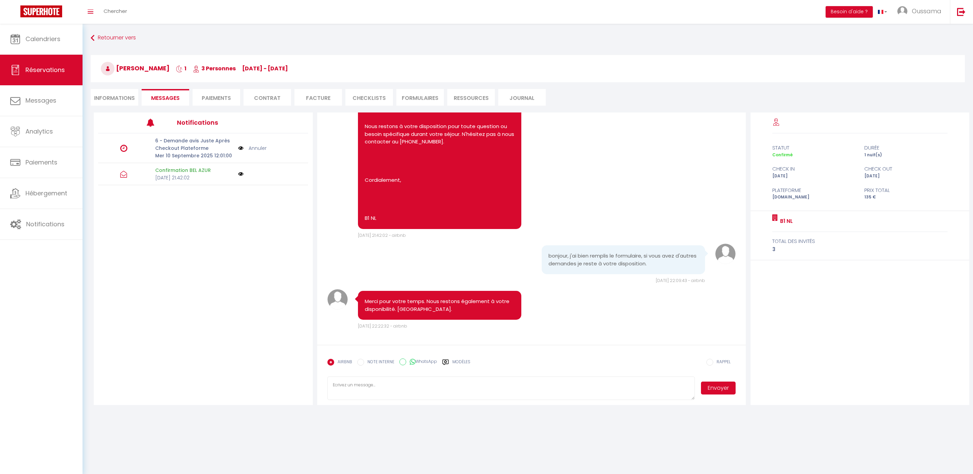
scroll to position [578, 0]
click at [430, 361] on label "WhatsApp" at bounding box center [421, 361] width 31 height 7
click at [406, 361] on input "WhatsApp" at bounding box center [403, 361] width 7 height 7
radio input "true"
radio input "false"
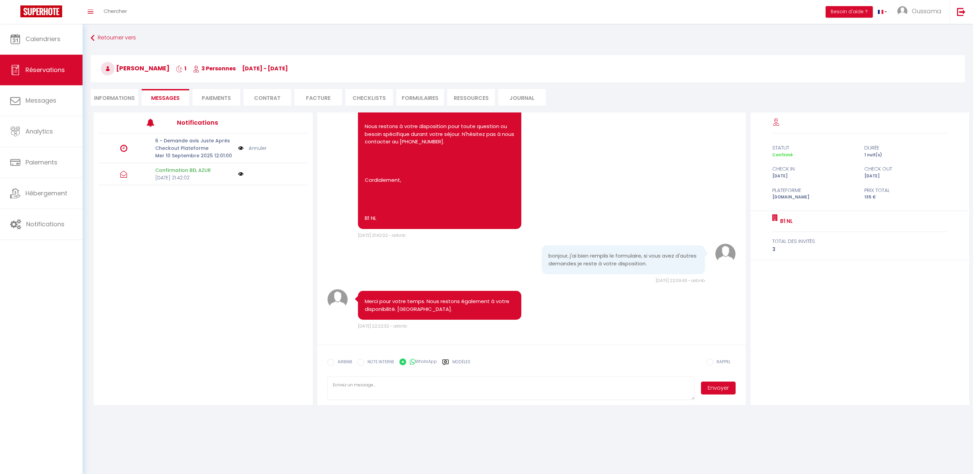
click at [430, 361] on label "WhatsApp" at bounding box center [421, 361] width 31 height 7
click at [406, 361] on input "WhatsApp" at bounding box center [403, 361] width 7 height 7
click at [447, 361] on icon at bounding box center [445, 362] width 7 height 7
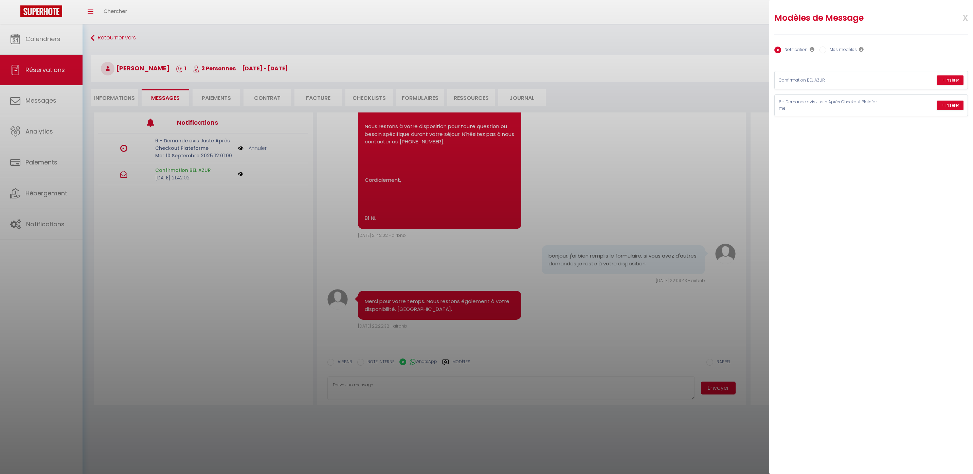
click at [848, 47] on label "Mes modèles" at bounding box center [842, 50] width 31 height 7
click at [827, 47] on input "Mes modèles" at bounding box center [823, 50] width 7 height 7
radio input "true"
radio input "false"
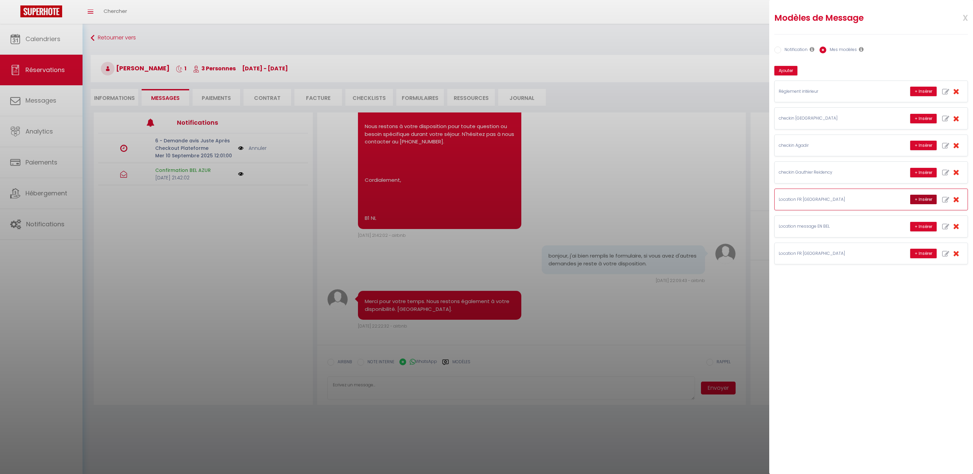
click at [923, 200] on button "+ Insérer" at bounding box center [924, 200] width 27 height 10
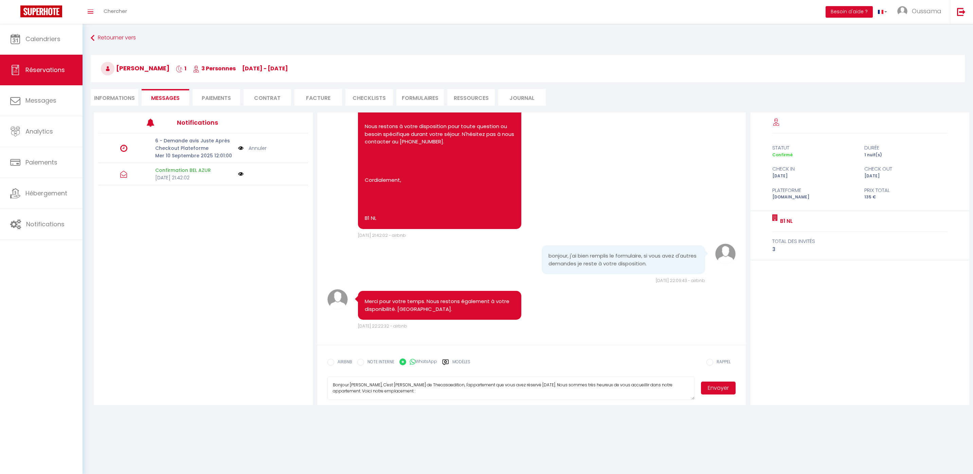
click at [402, 384] on textarea "[PERSON_NAME], C'est [PERSON_NAME] de Thecasaedition, l'appartement que vous av…" at bounding box center [512, 388] width 368 height 24
click at [400, 385] on textarea "[PERSON_NAME], C'est [PERSON_NAME] de Thecasaedition, l'appartement que vous av…" at bounding box center [512, 388] width 368 height 24
type textarea "[PERSON_NAME], C'est Hakim de Thecasaedition, l'appartement que vous avez réser…"
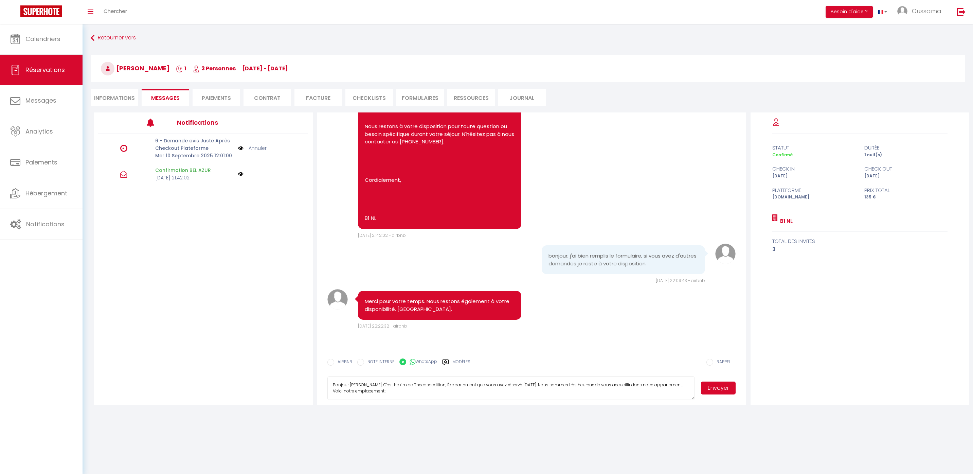
click at [716, 390] on button "Envoyer" at bounding box center [718, 388] width 35 height 13
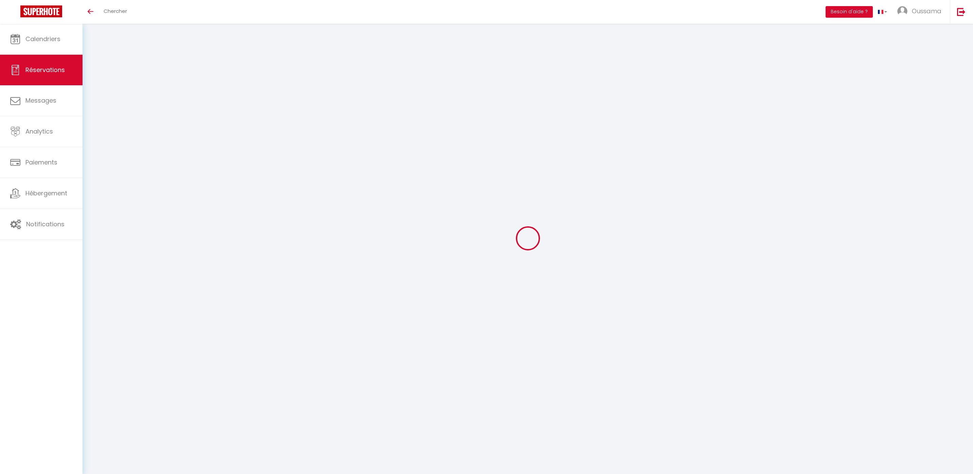
select select
checkbox input "false"
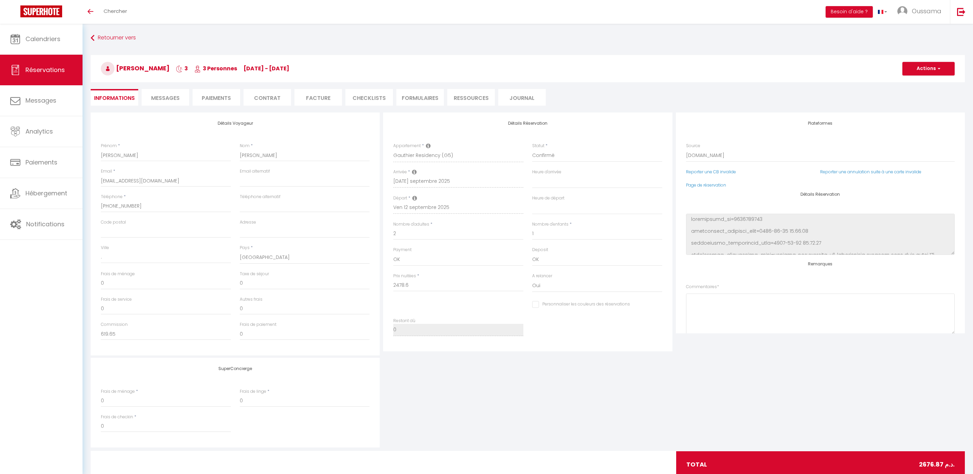
type input "198.27"
select select
checkbox input "false"
select select
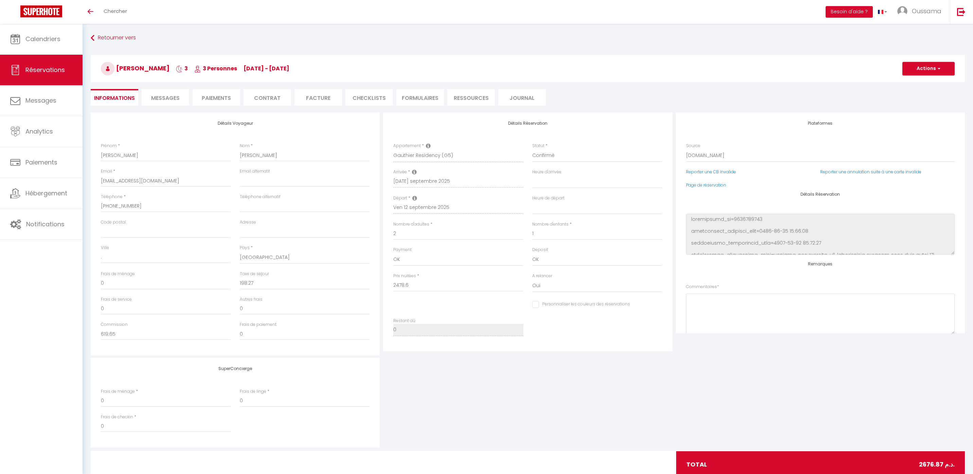
select select
click at [178, 99] on span "Messages" at bounding box center [165, 98] width 29 height 8
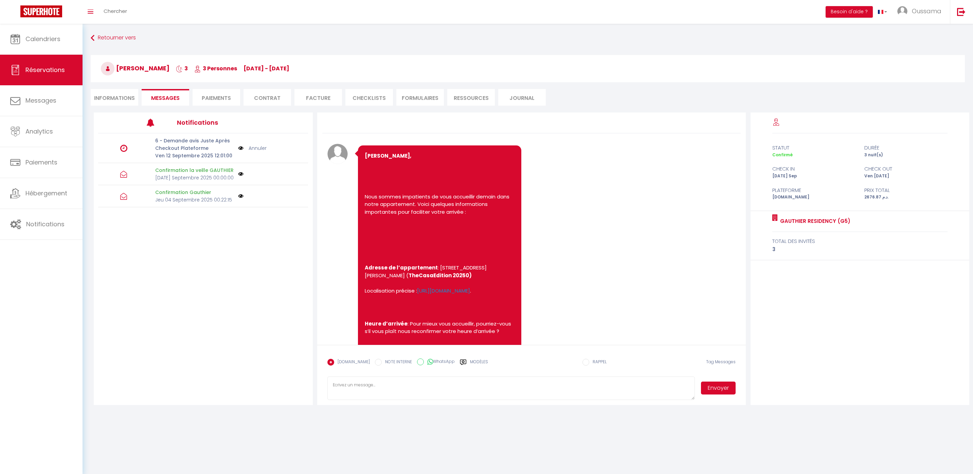
click at [444, 360] on label "WhatsApp" at bounding box center [439, 361] width 31 height 7
click at [424, 360] on input "WhatsApp" at bounding box center [420, 361] width 7 height 7
radio input "true"
radio input "false"
click at [470, 361] on label "Modèles" at bounding box center [479, 365] width 18 height 12
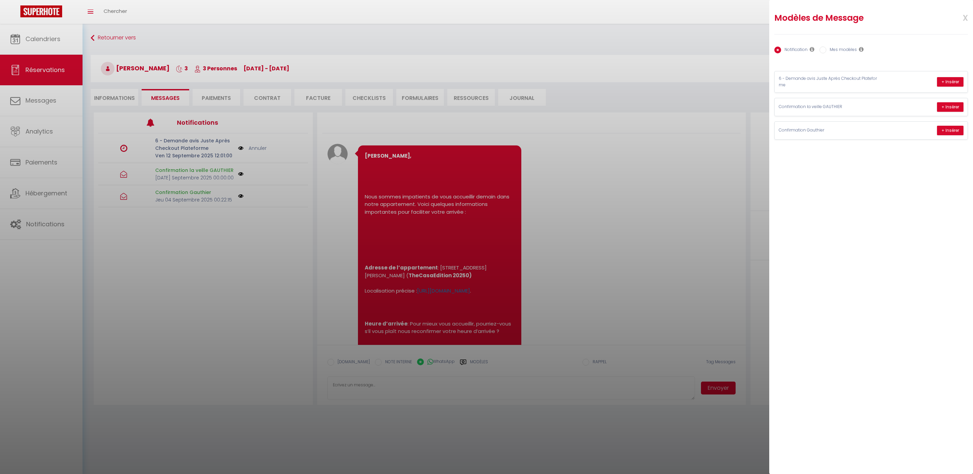
click at [833, 45] on div "Notification Mes modèles" at bounding box center [872, 50] width 194 height 14
click at [839, 55] on div "Notification Mes modèles" at bounding box center [872, 50] width 194 height 14
click at [840, 54] on label "Mes modèles" at bounding box center [842, 50] width 31 height 7
click at [827, 53] on input "Mes modèles" at bounding box center [823, 50] width 7 height 7
radio input "true"
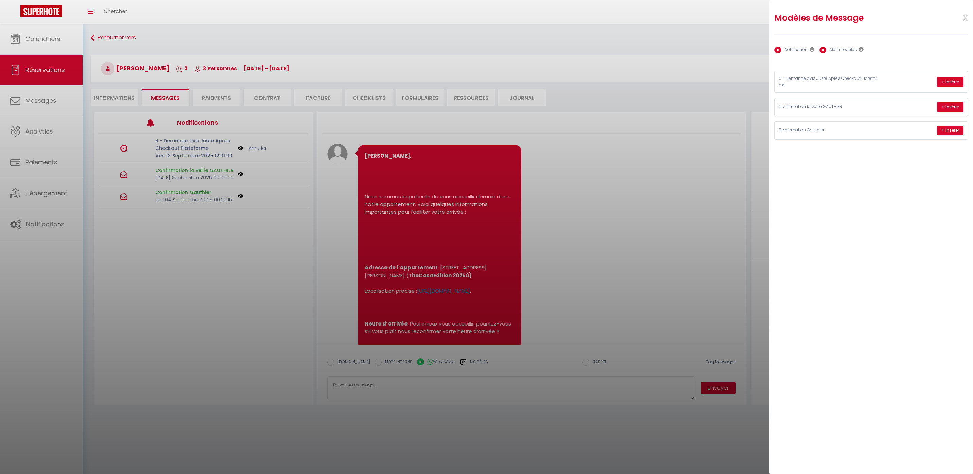
radio input "false"
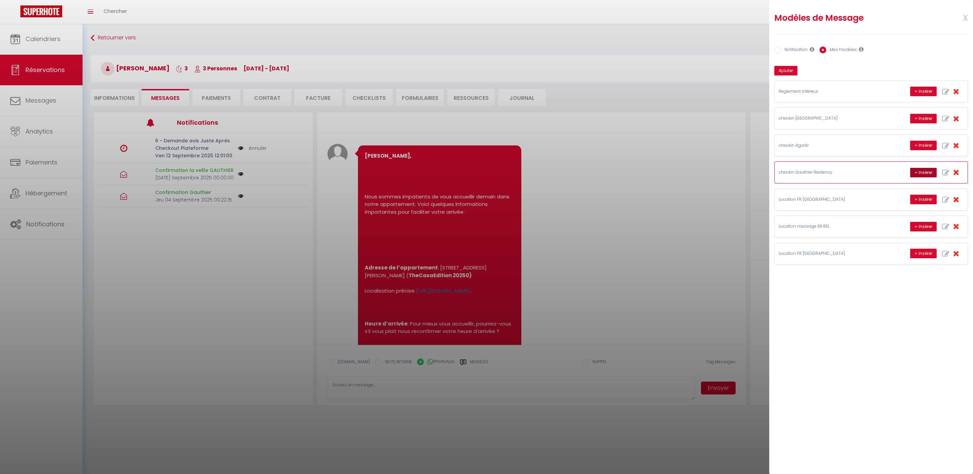
click at [926, 169] on button "+ Insérer" at bounding box center [924, 173] width 27 height 10
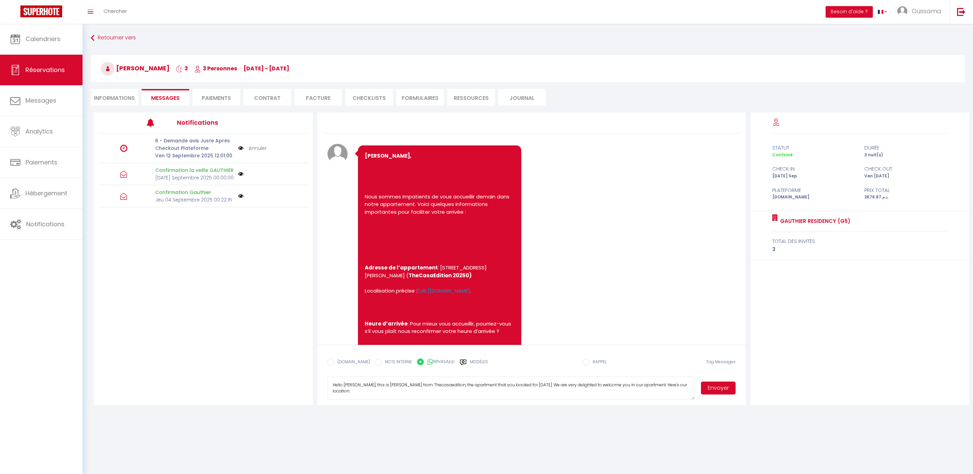
click at [380, 385] on textarea "Hello Briseida, this is Williams from Thecasaedition, the apartment that you bo…" at bounding box center [512, 388] width 368 height 24
type textarea "Hello Briseida, this is Hakim from Thecasaedition, the apartment that you booke…"
click at [716, 391] on button "Envoyer" at bounding box center [718, 388] width 35 height 13
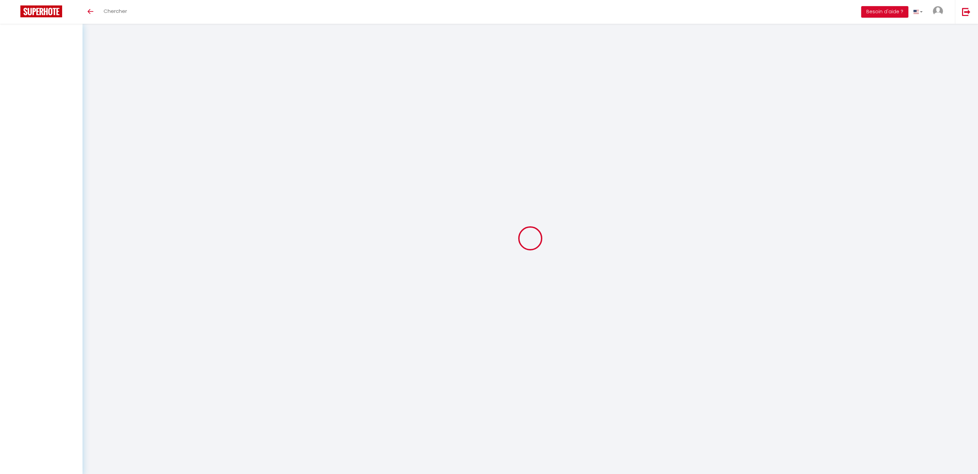
select select
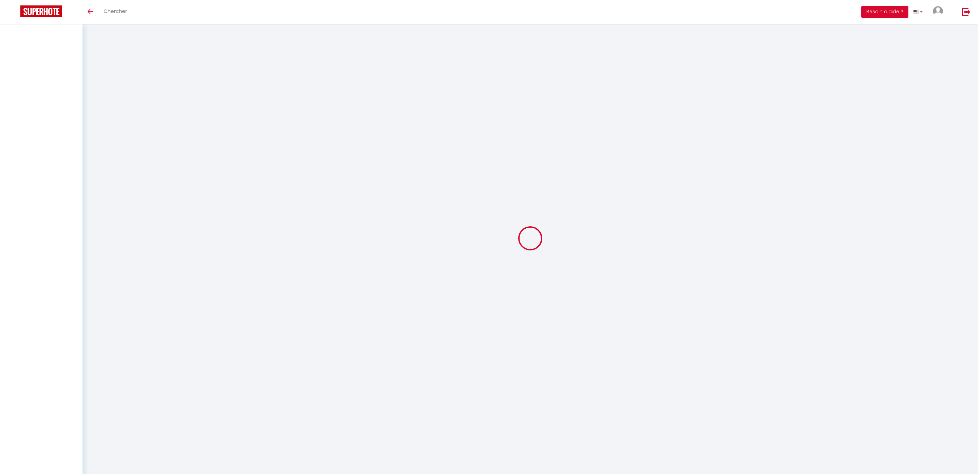
select select
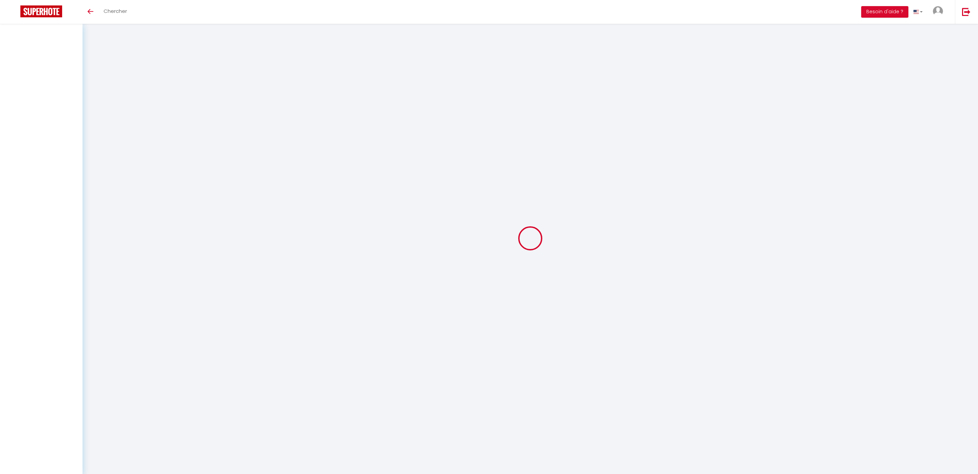
checkbox input "false"
select select
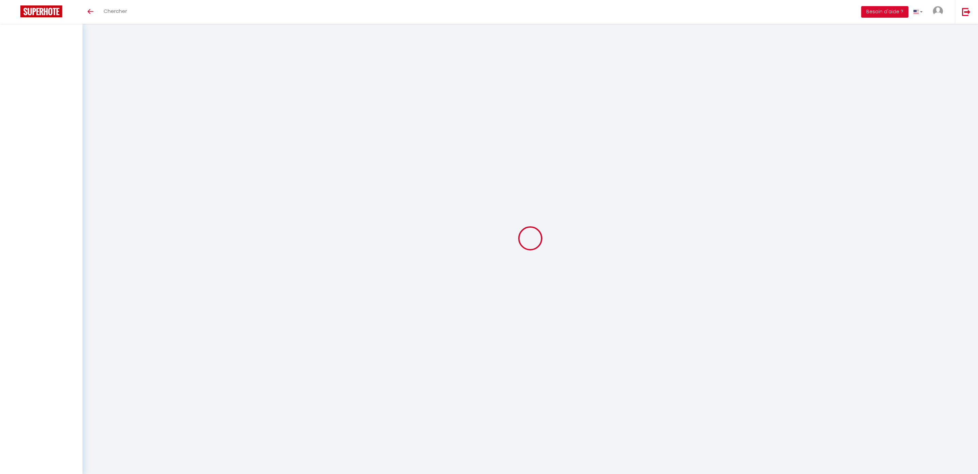
select select
checkbox input "false"
select select
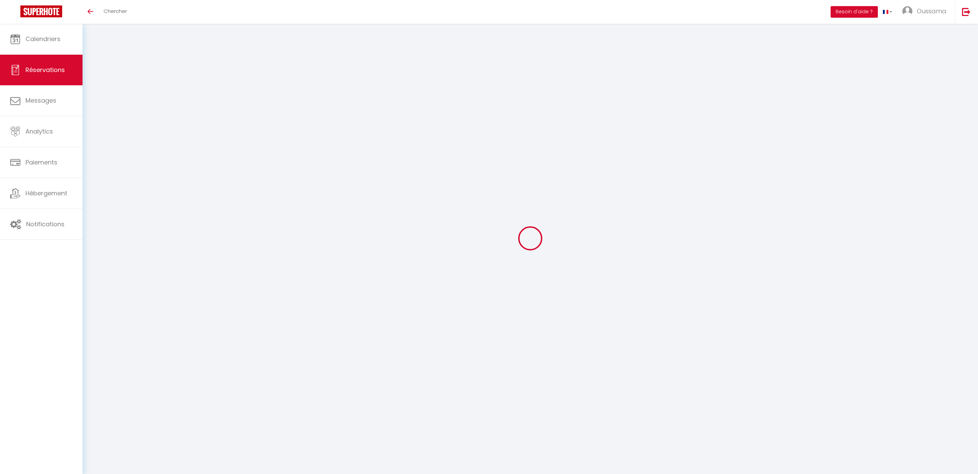
type input "Chacha"
type input "Soufian"
type input "[EMAIL_ADDRESS][DOMAIN_NAME]"
type input "[PHONE_NUMBER]"
type input "."
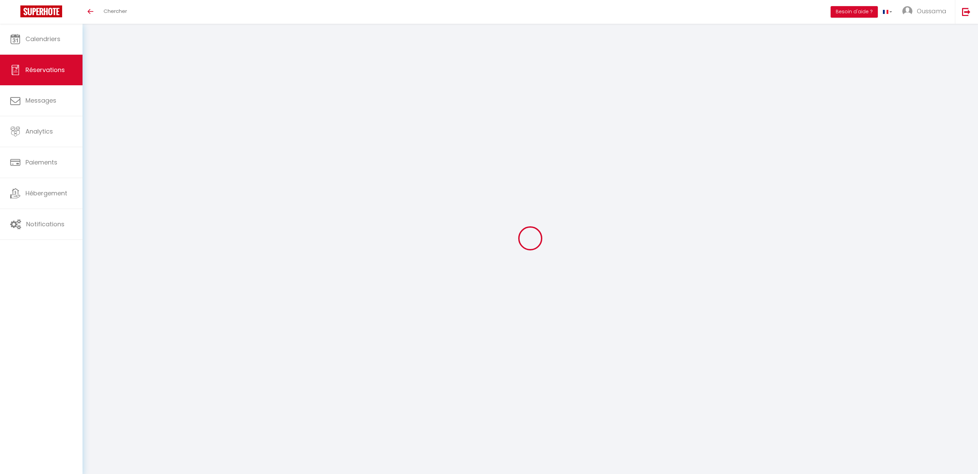
select select "NL"
type input "48.6"
type input "4.86"
select select "44374"
select select "1"
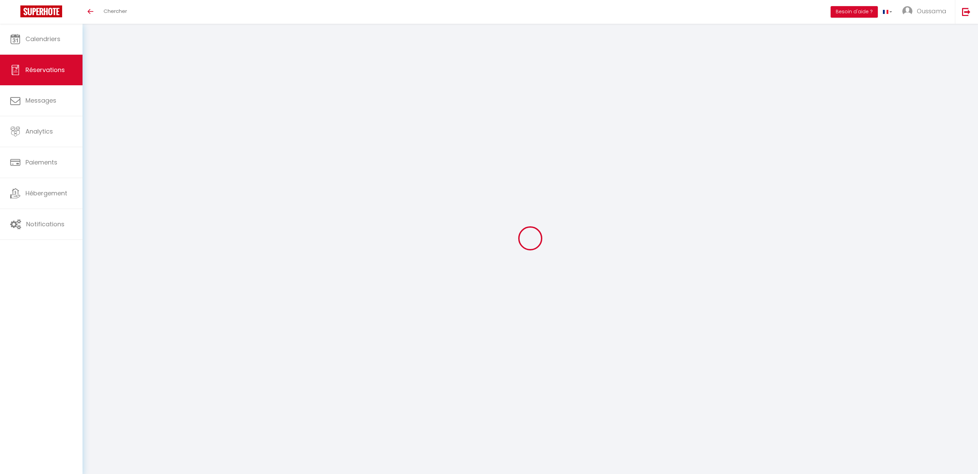
select select
type input "2"
select select "12"
select select
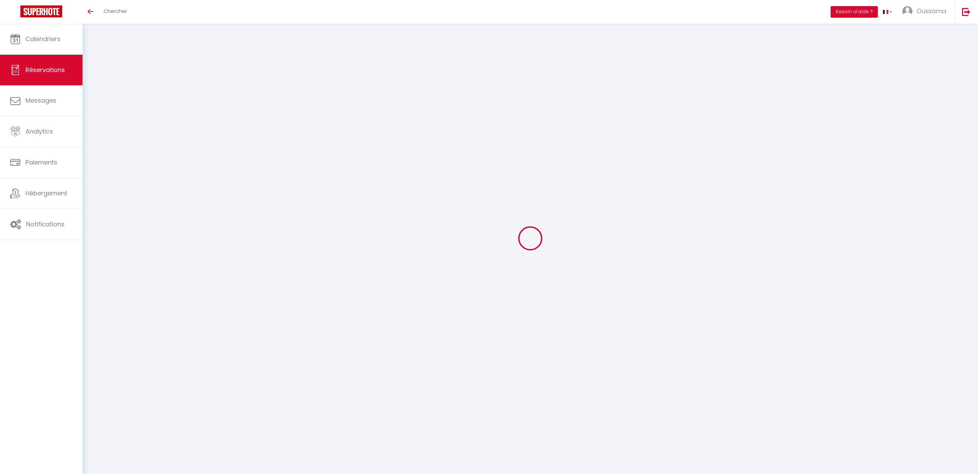
type input "243"
checkbox input "false"
type input "0"
select select "2"
type input "0"
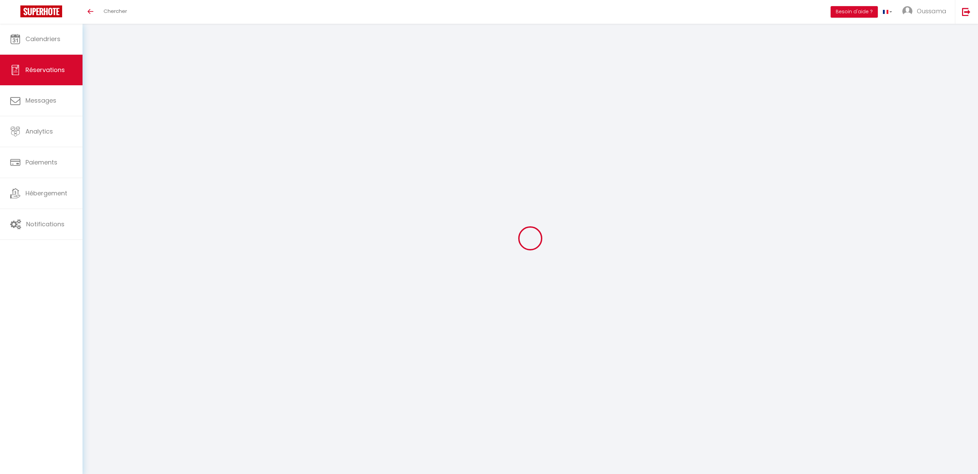
type input "0"
select select
select select "14"
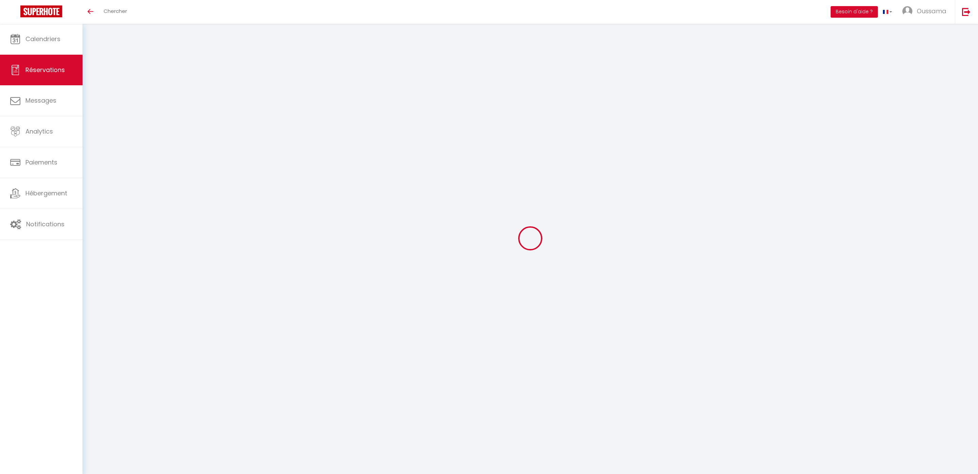
checkbox input "false"
select select
checkbox input "false"
select select
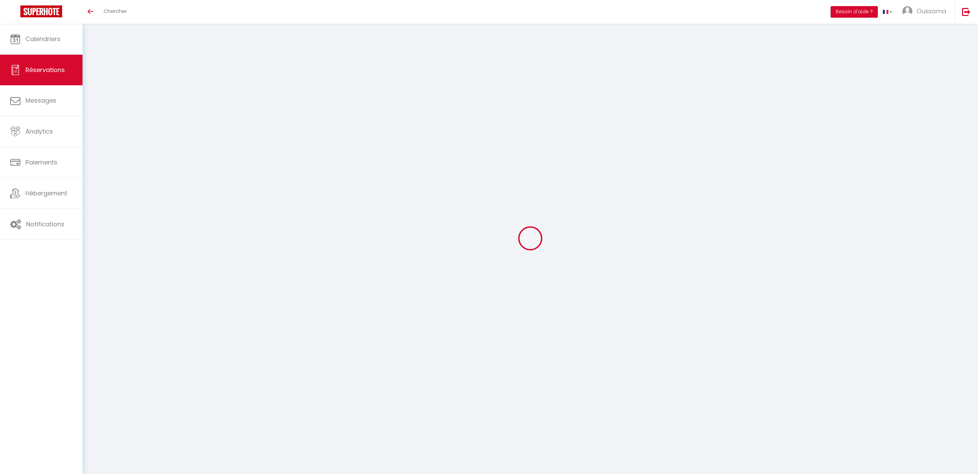
select select
checkbox input "false"
type textarea "** THIS RESERVATION HAS BEEN PRE-PAID ** Reservation has a cancellation grace p…"
type input "8"
select select
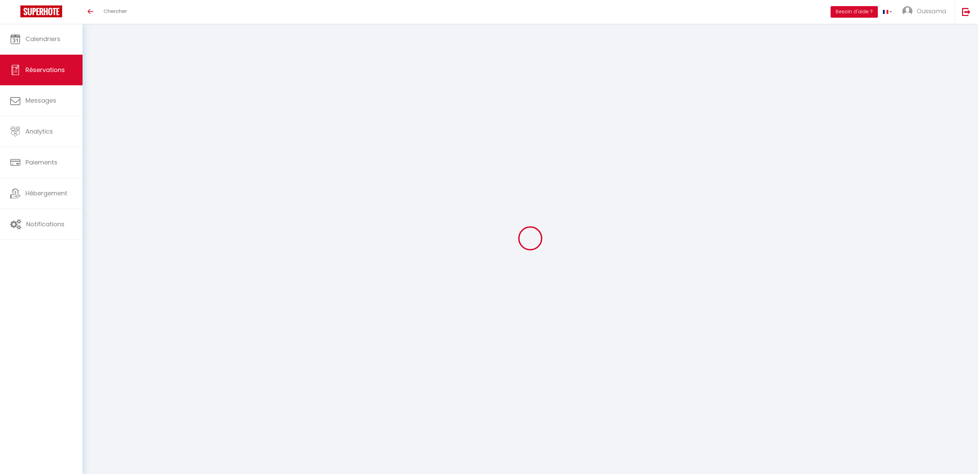
select select
checkbox input "false"
select select
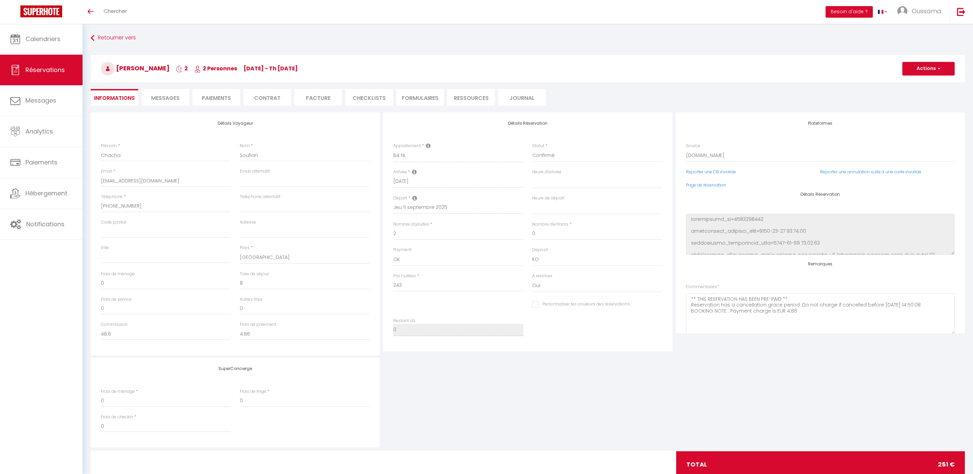
click at [181, 97] on li "Messages" at bounding box center [166, 97] width 48 height 17
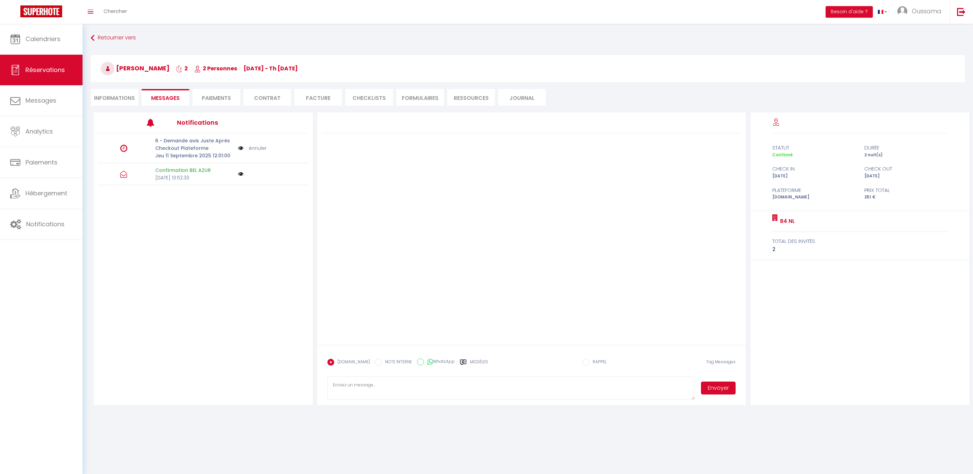
click at [431, 364] on label "WhatsApp" at bounding box center [439, 361] width 31 height 7
click at [424, 364] on input "WhatsApp" at bounding box center [420, 361] width 7 height 7
radio input "true"
radio input "false"
click at [474, 365] on label "Modèles" at bounding box center [479, 365] width 18 height 12
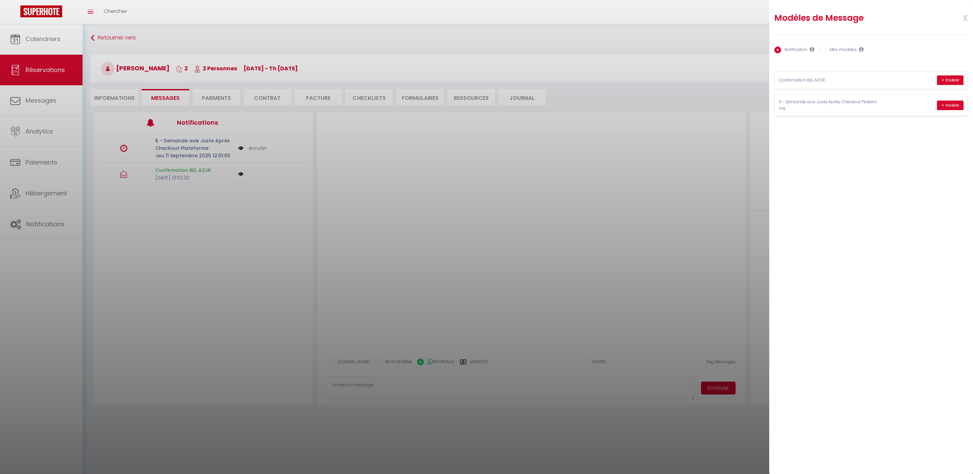
click at [838, 51] on label "Mes modèles" at bounding box center [842, 50] width 31 height 7
click at [827, 51] on input "Mes modèles" at bounding box center [823, 50] width 7 height 7
radio input "true"
radio input "false"
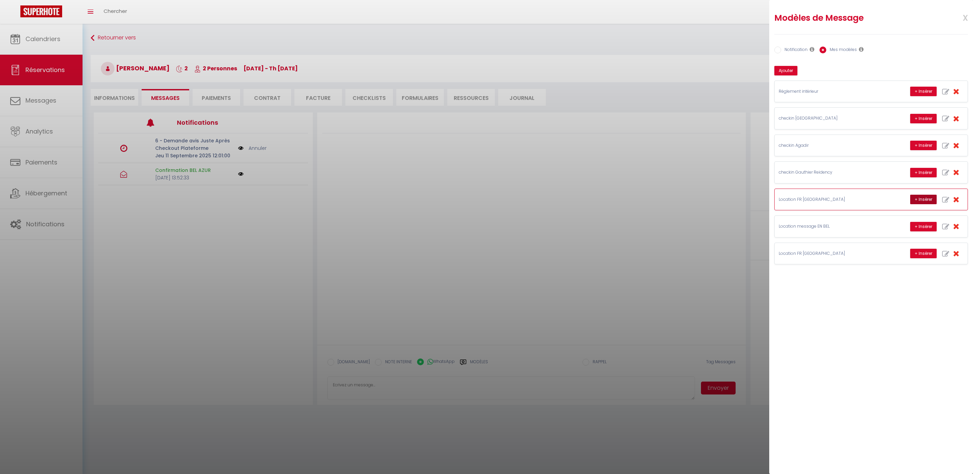
click at [917, 201] on button "+ Insérer" at bounding box center [924, 200] width 27 height 10
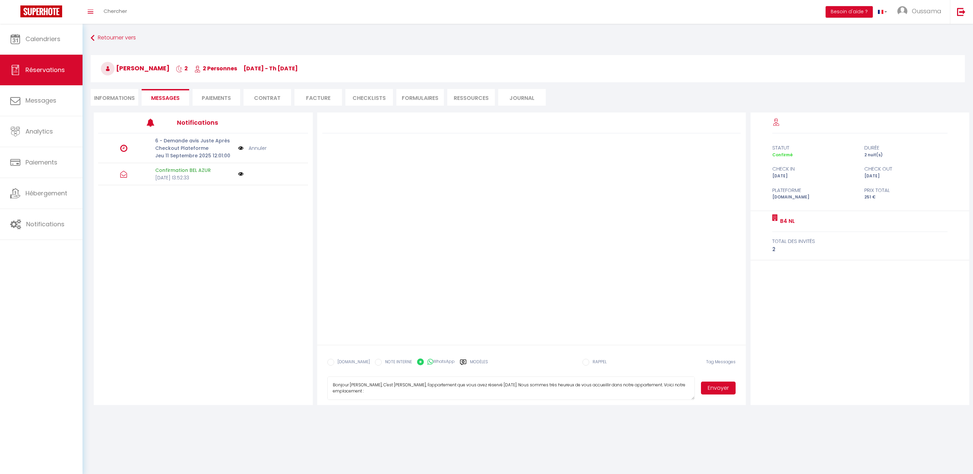
click at [414, 383] on textarea "Bonjour [PERSON_NAME], C'est [PERSON_NAME], l'appartement que vous avez réservé…" at bounding box center [512, 388] width 368 height 24
click at [412, 384] on textarea "Bonjour [PERSON_NAME], C'est [PERSON_NAME], l'appartement que vous avez réservé…" at bounding box center [512, 388] width 368 height 24
type textarea "Bonjour [PERSON_NAME], C'est Hakim de Thecasaedition, l'appartement que vous av…"
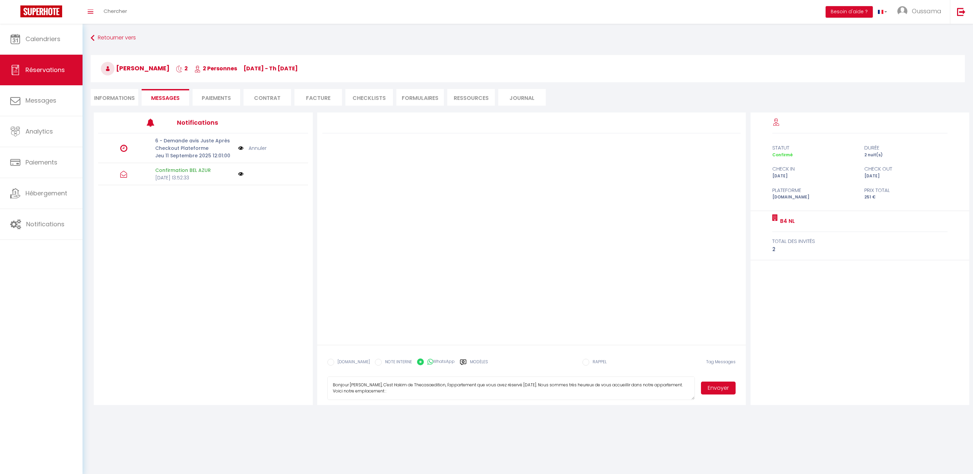
click at [718, 393] on button "Envoyer" at bounding box center [718, 388] width 35 height 13
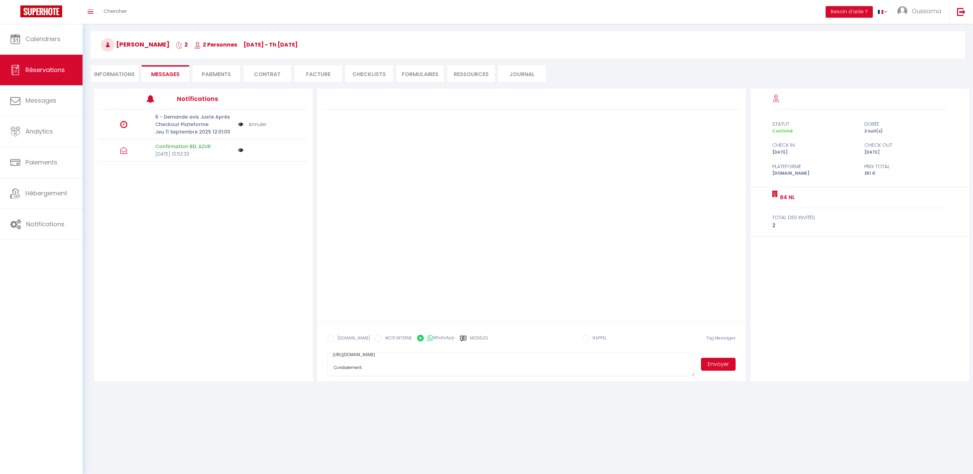
drag, startPoint x: 334, startPoint y: 387, endPoint x: 562, endPoint y: 499, distance: 254.4
click at [562, 450] on html "🟢 Des questions ou besoin d'assistance pour la migration AirBnB? Connectez-vous…" at bounding box center [486, 213] width 973 height 474
